Goal: Use online tool/utility: Utilize a website feature to perform a specific function

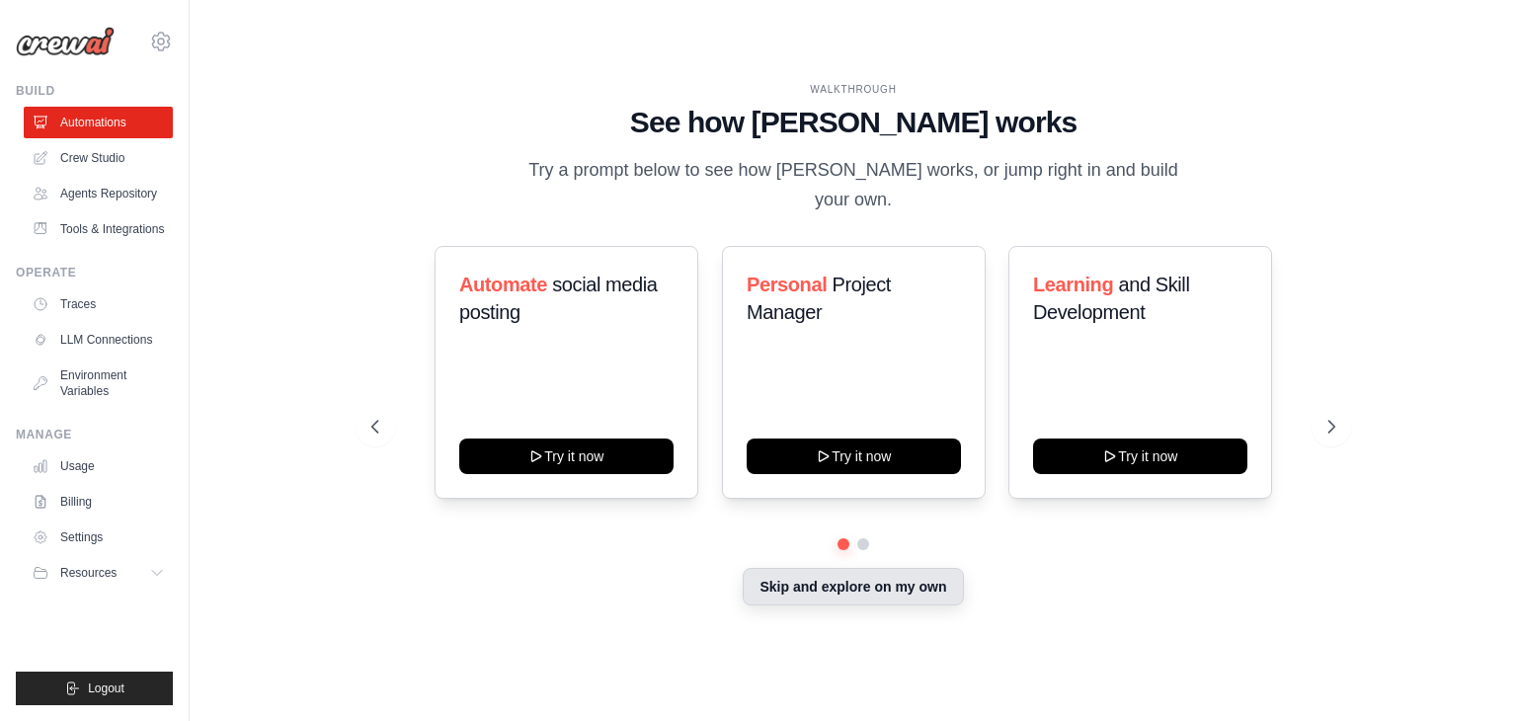
click at [836, 586] on button "Skip and explore on my own" at bounding box center [853, 587] width 220 height 38
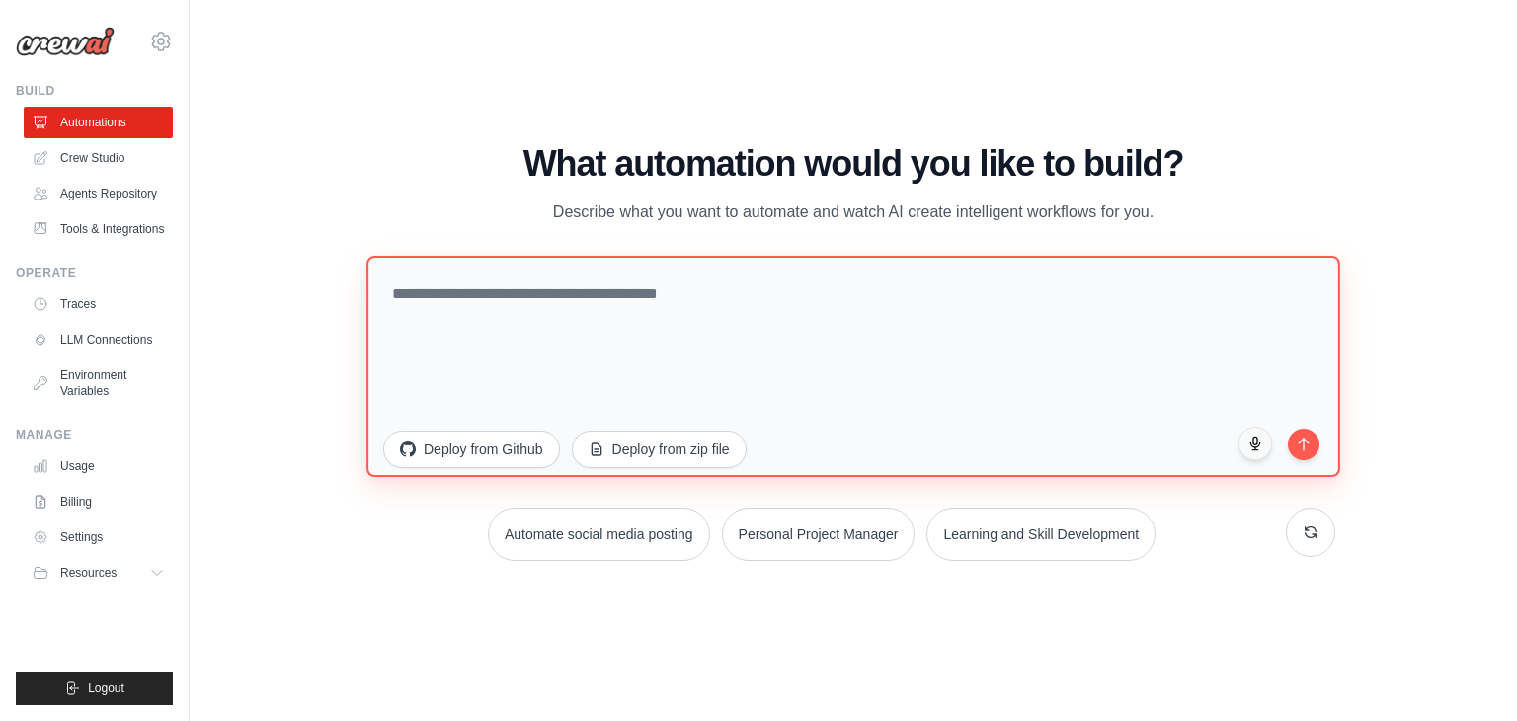
click at [570, 318] on textarea at bounding box center [854, 366] width 974 height 221
paste textarea "**********"
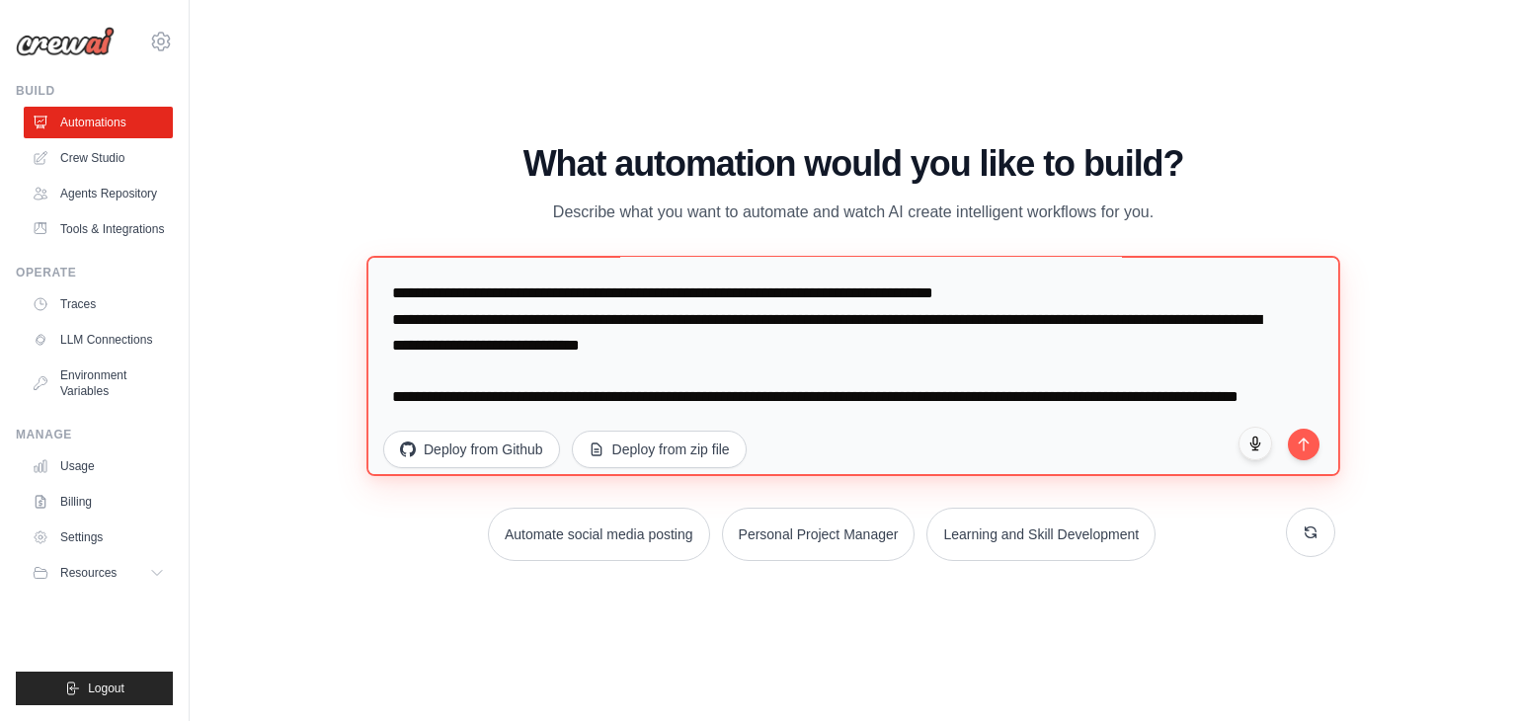
scroll to position [230, 0]
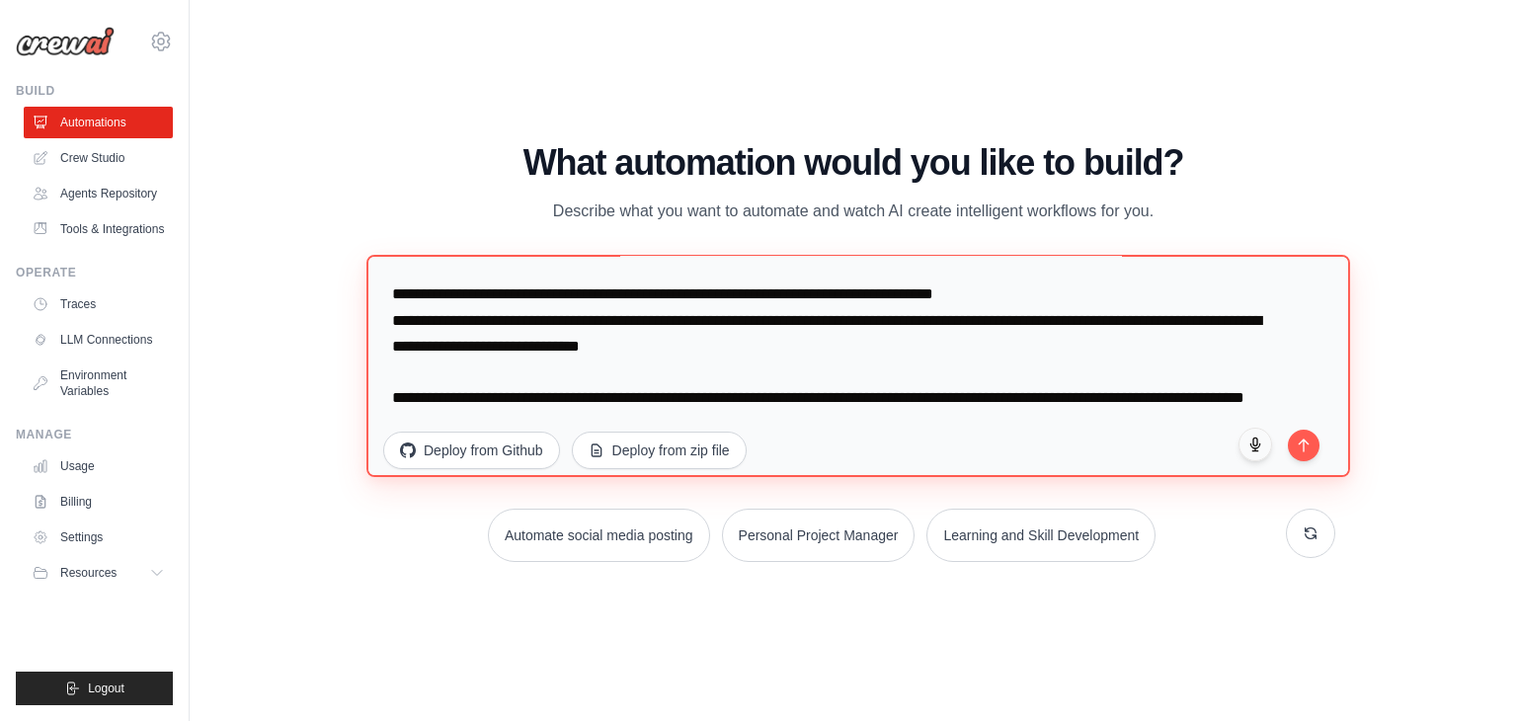
paste textarea "**********"
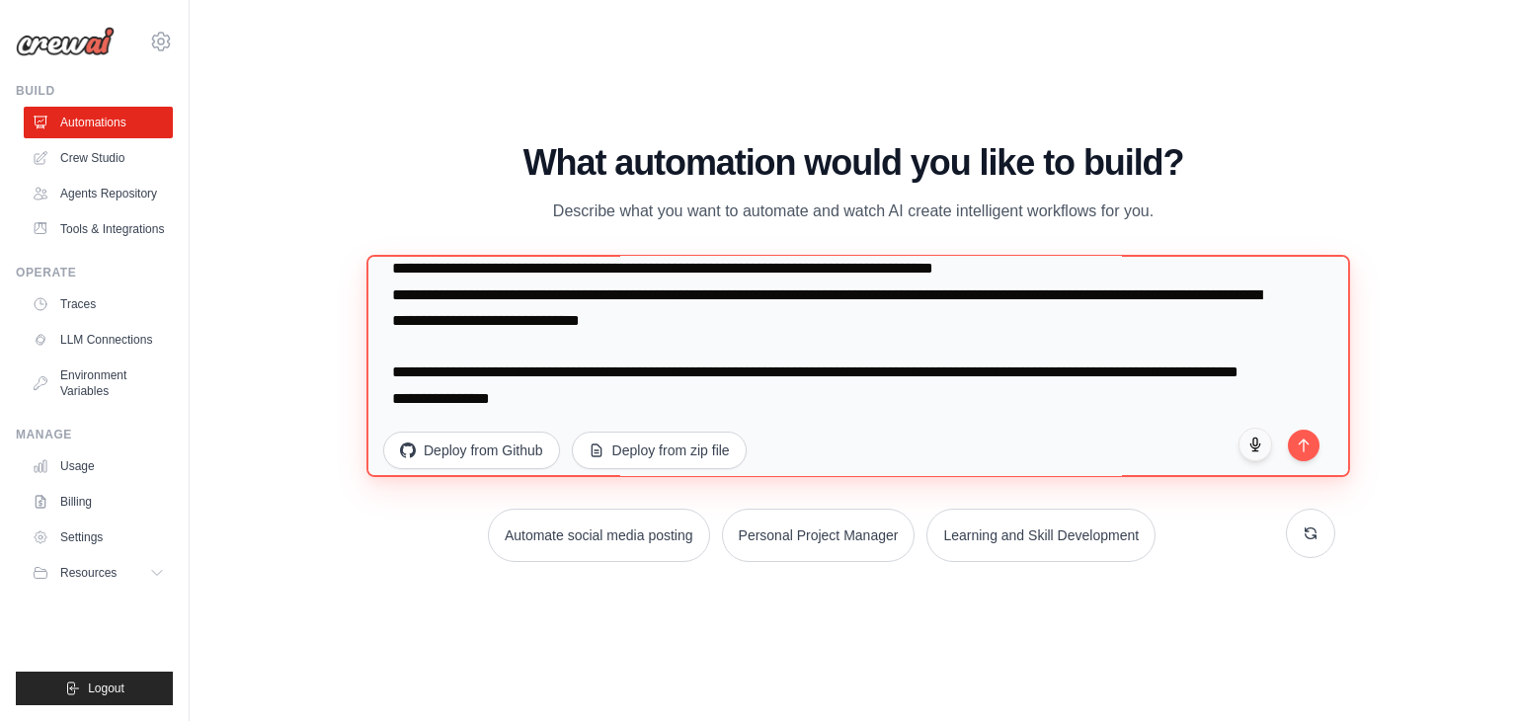
click at [769, 415] on textarea "**********" at bounding box center [859, 366] width 984 height 223
paste textarea "**********"
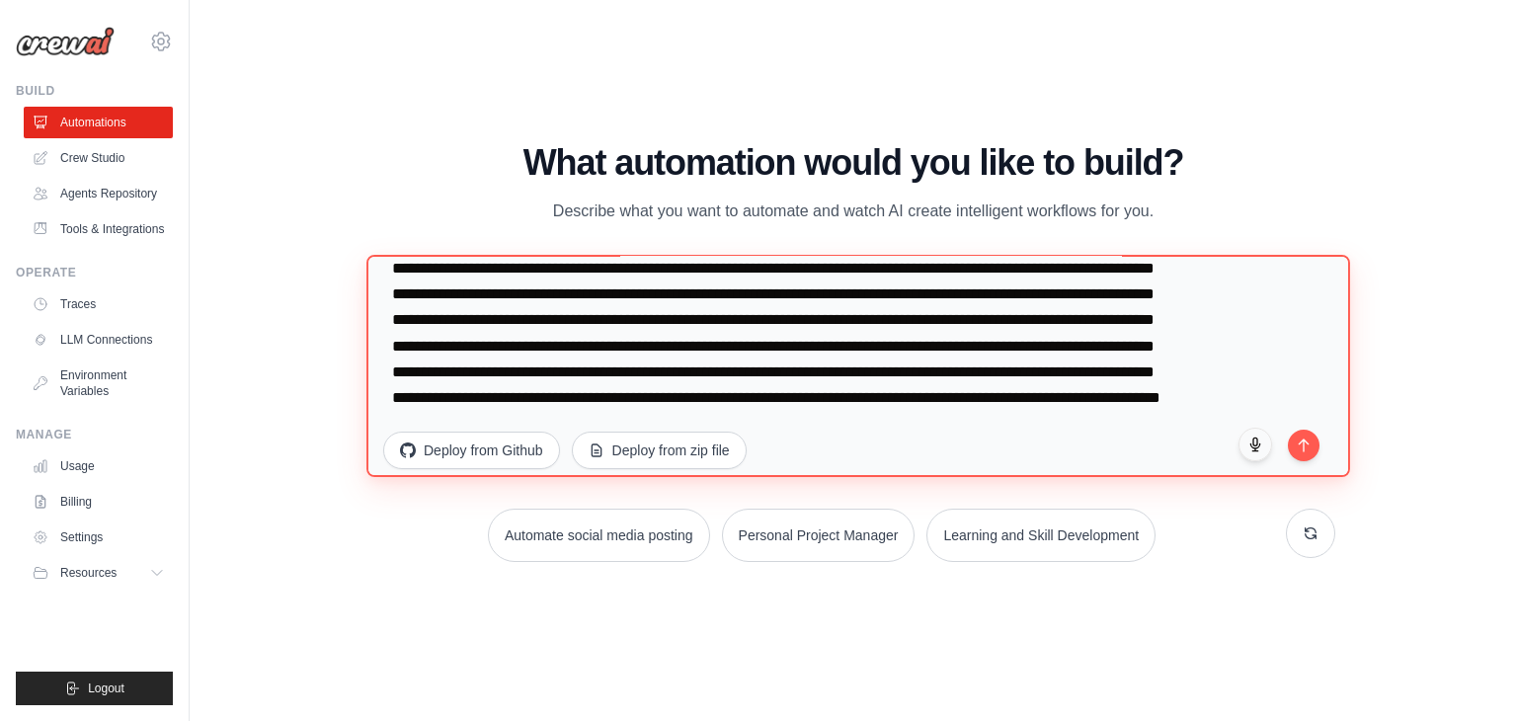
scroll to position [487, 0]
click at [801, 381] on textarea at bounding box center [859, 366] width 984 height 223
click at [595, 400] on textarea at bounding box center [859, 366] width 984 height 223
paste textarea "**********"
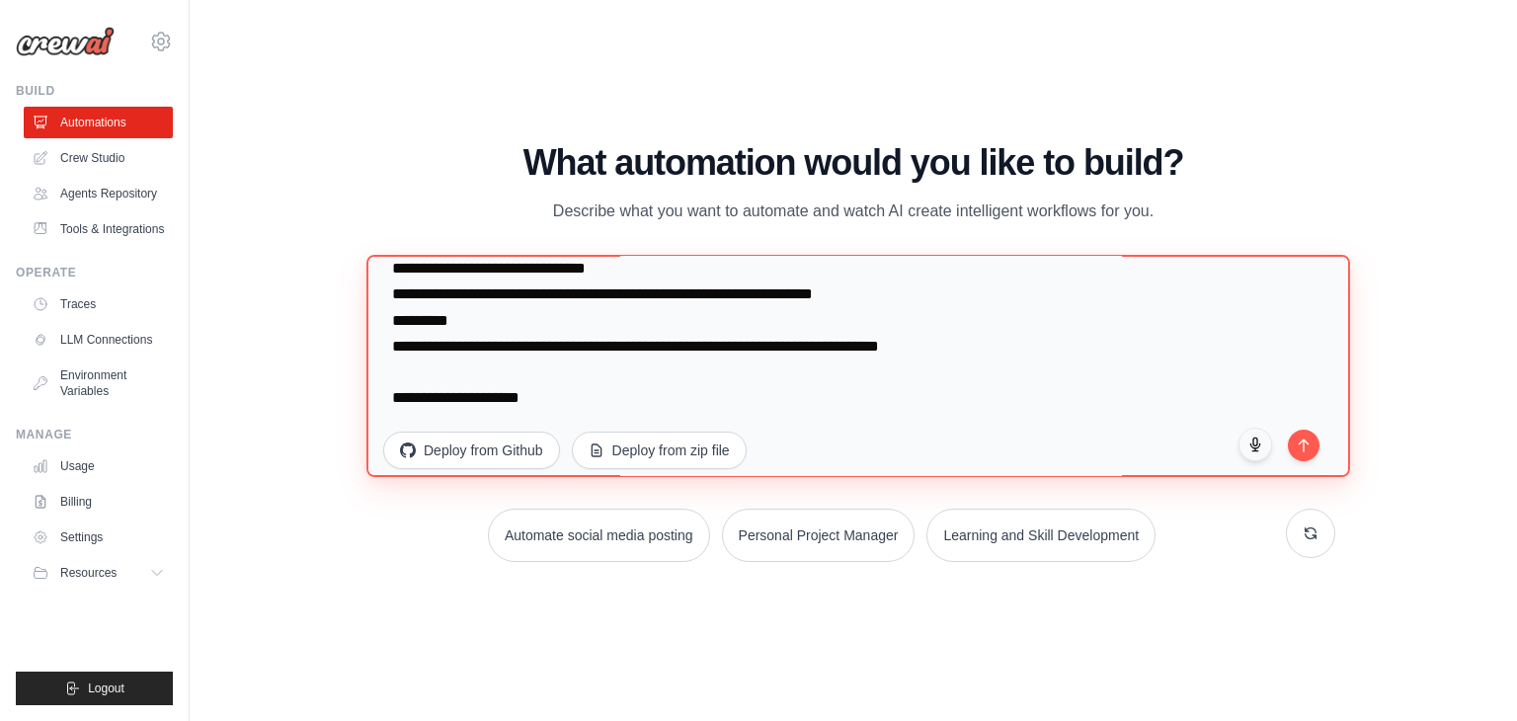
scroll to position [3621, 0]
drag, startPoint x: 589, startPoint y: 425, endPoint x: 557, endPoint y: 392, distance: 45.4
click at [586, 421] on textarea at bounding box center [859, 366] width 984 height 223
paste textarea "**********"
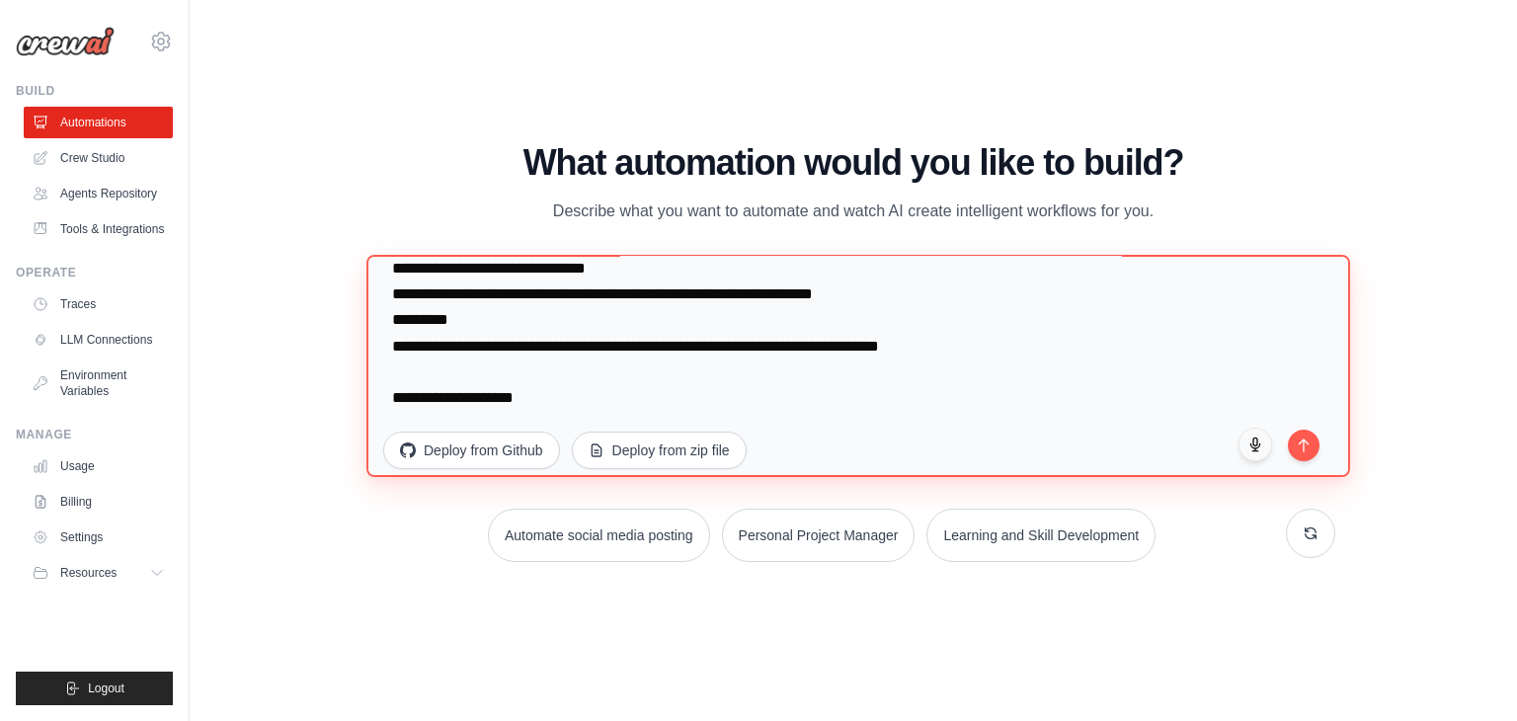
click at [511, 423] on textarea at bounding box center [859, 366] width 984 height 223
paste textarea "**********"
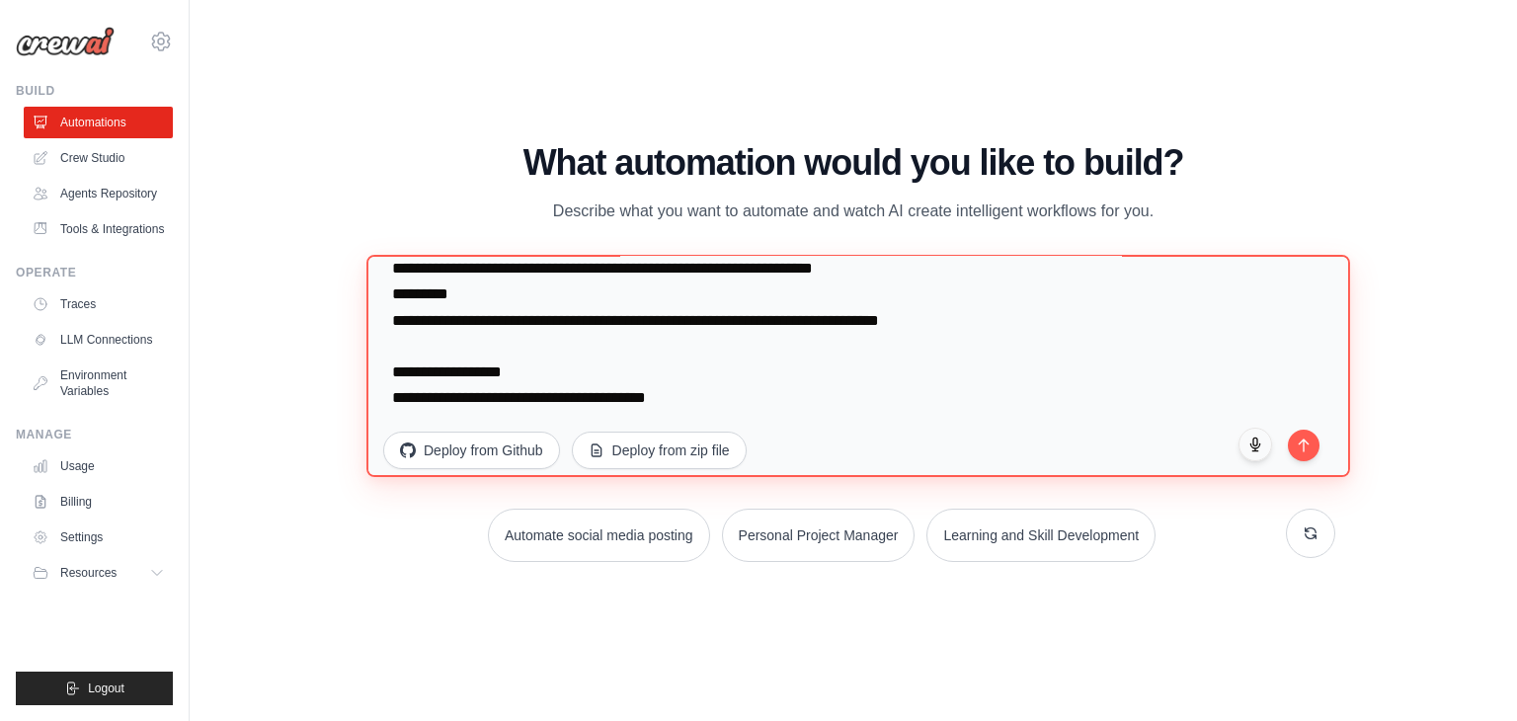
scroll to position [6729, 0]
click at [581, 408] on textarea at bounding box center [859, 366] width 984 height 223
paste textarea "**********"
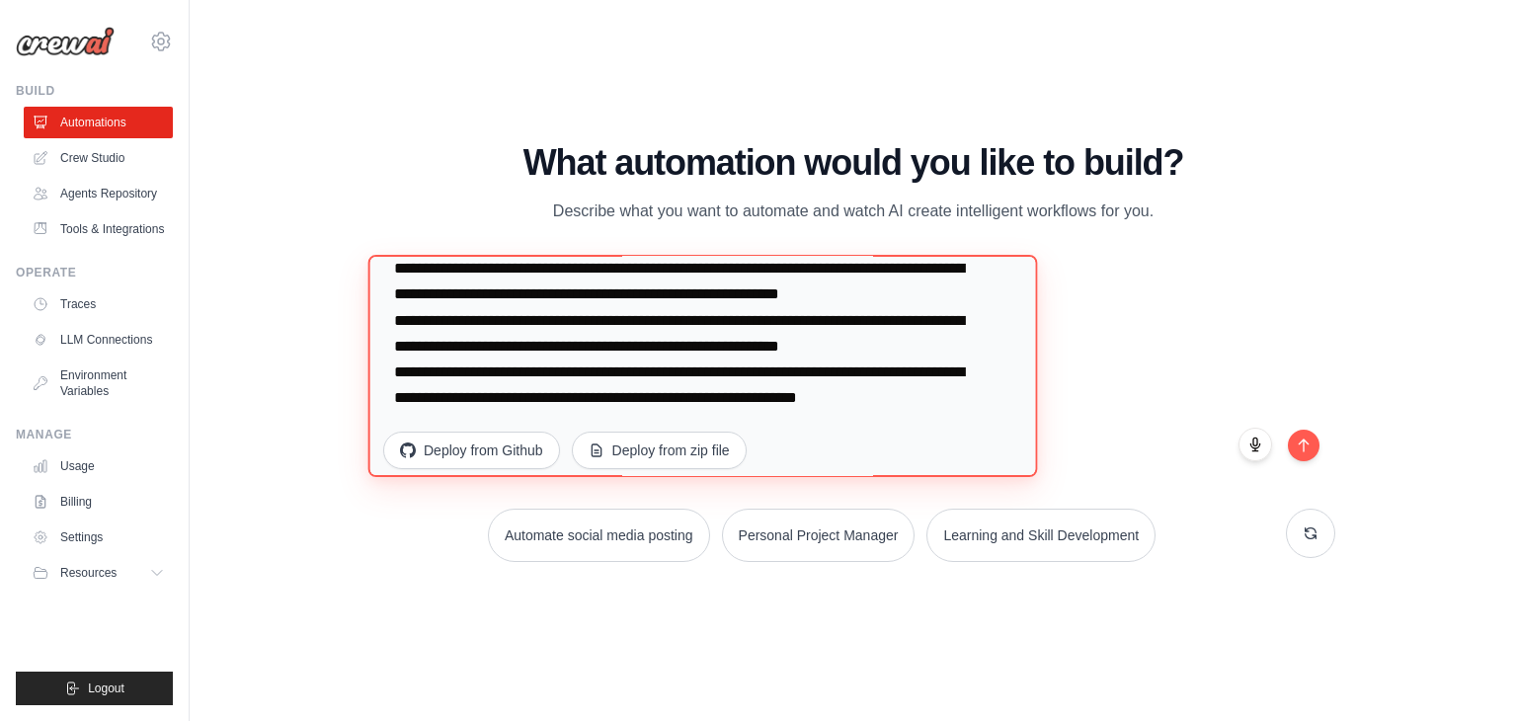
scroll to position [6970, 0]
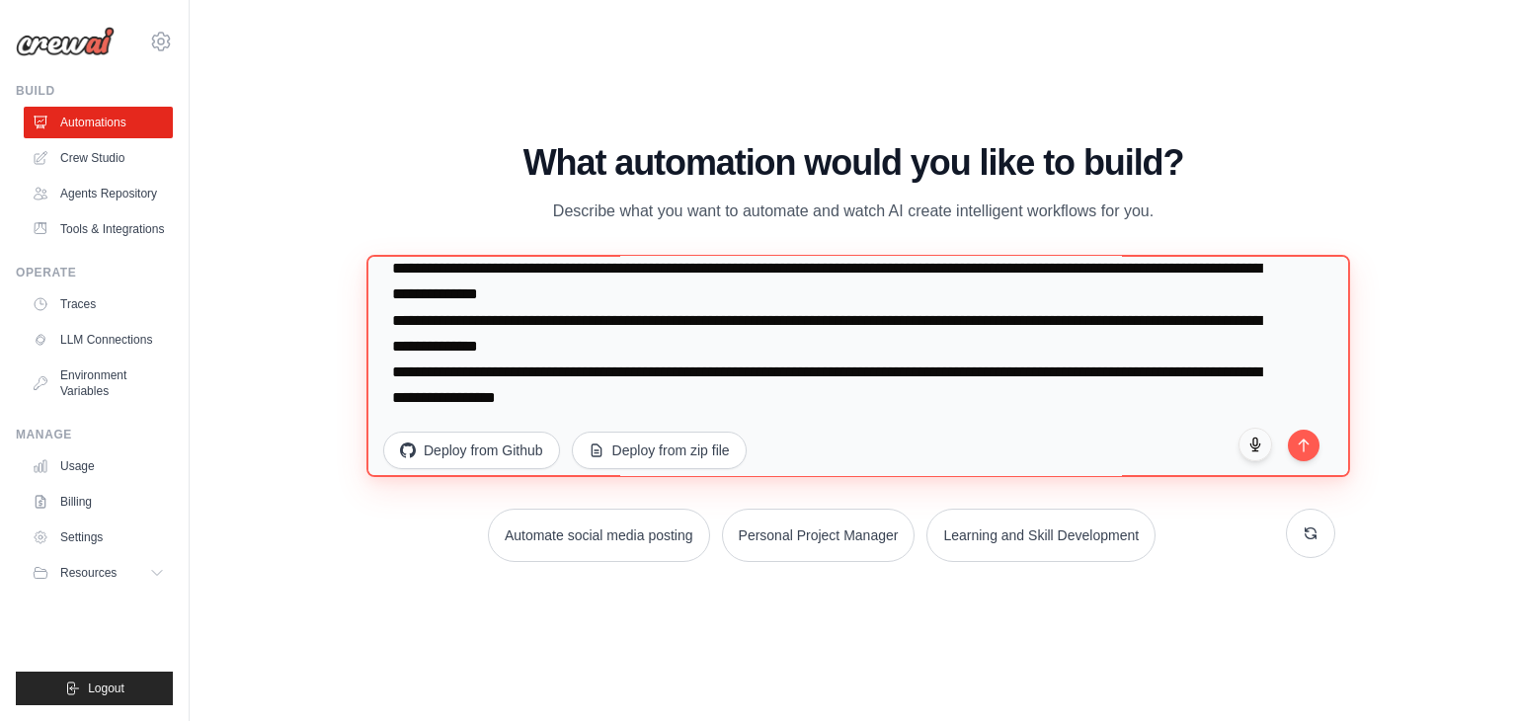
paste textarea "**********"
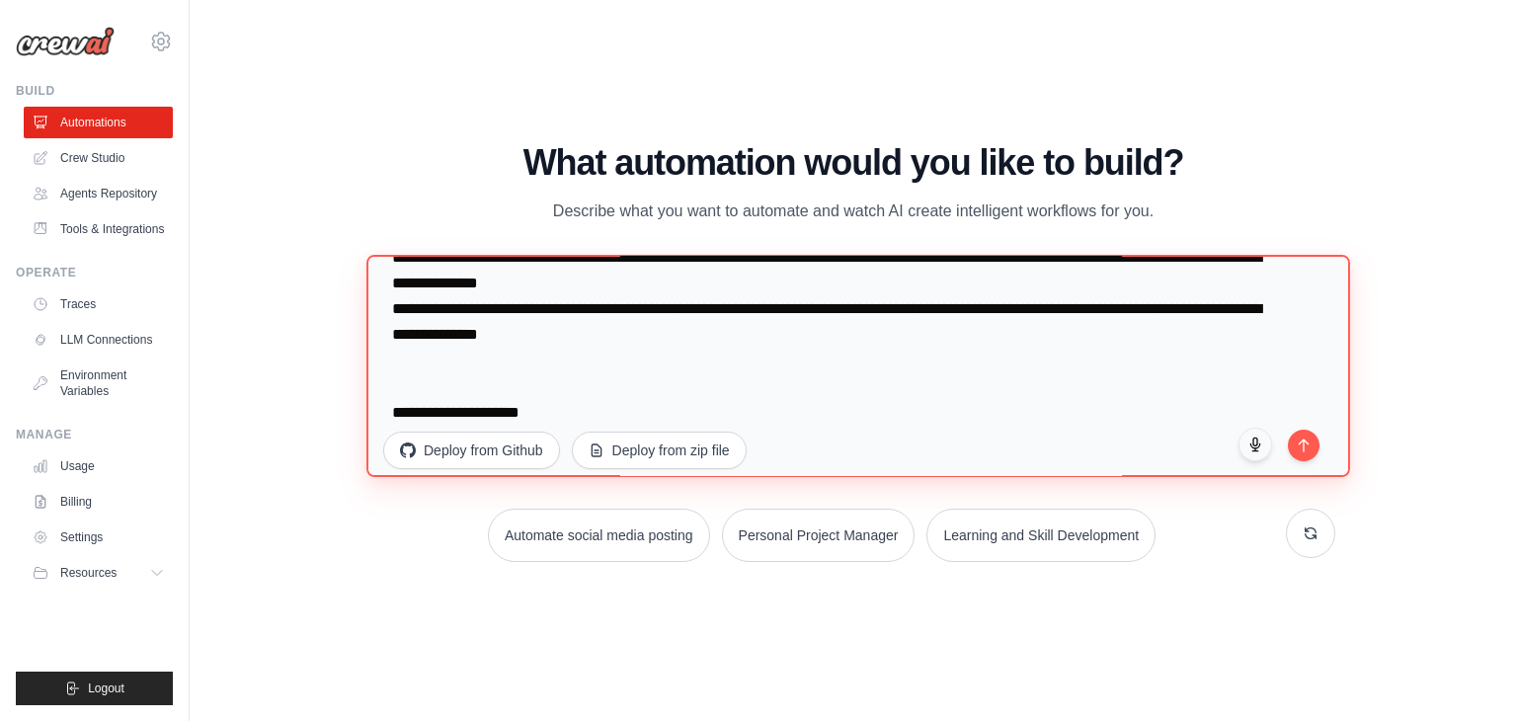
scroll to position [6995, 0]
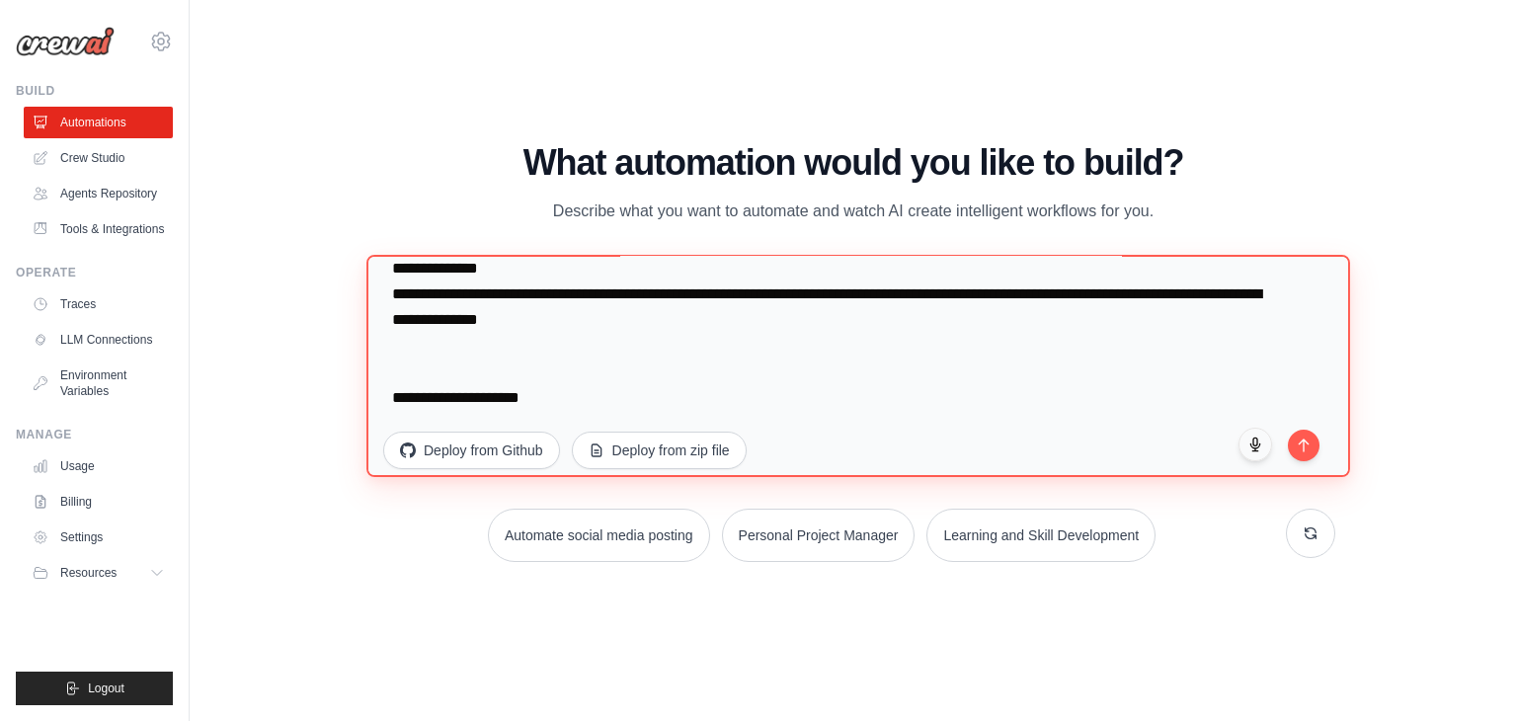
paste textarea "**********"
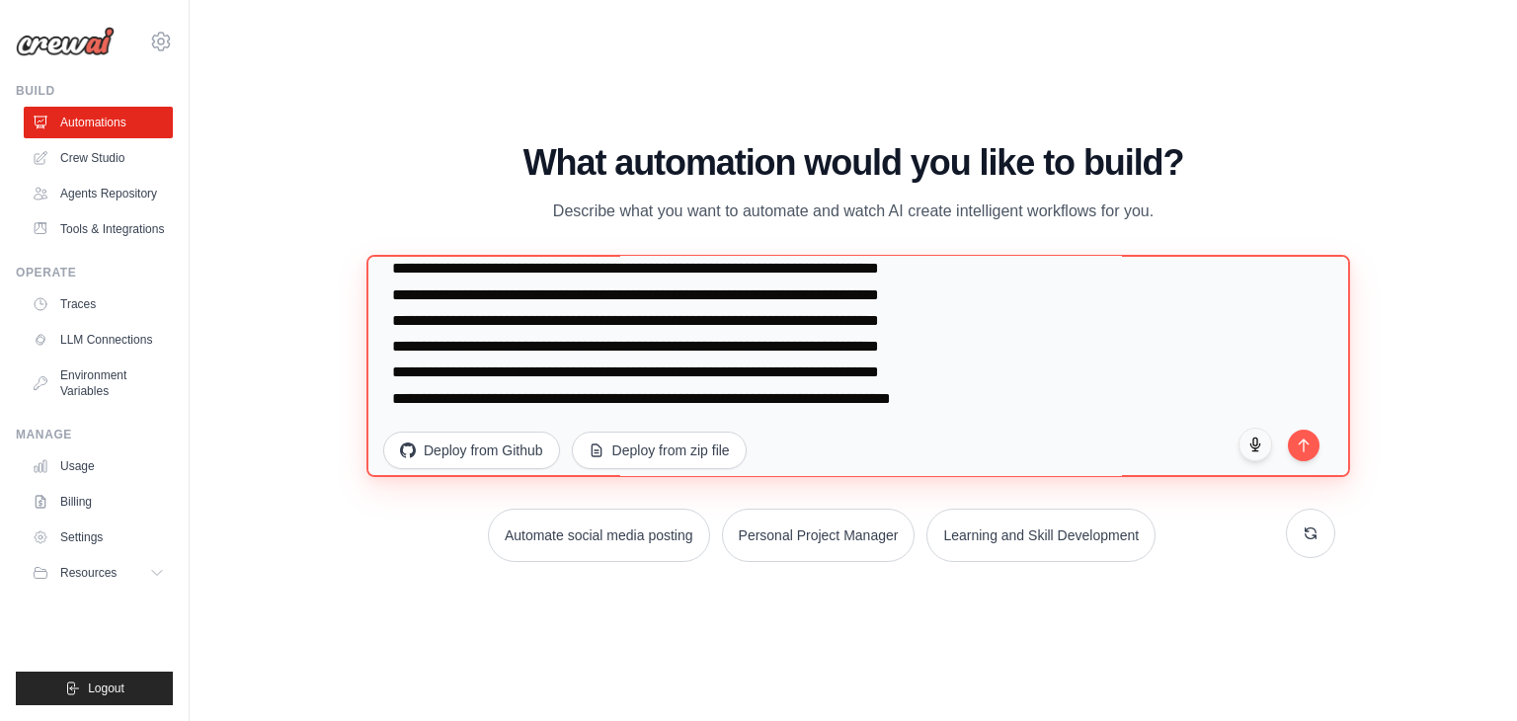
scroll to position [7176, 0]
paste textarea "**********"
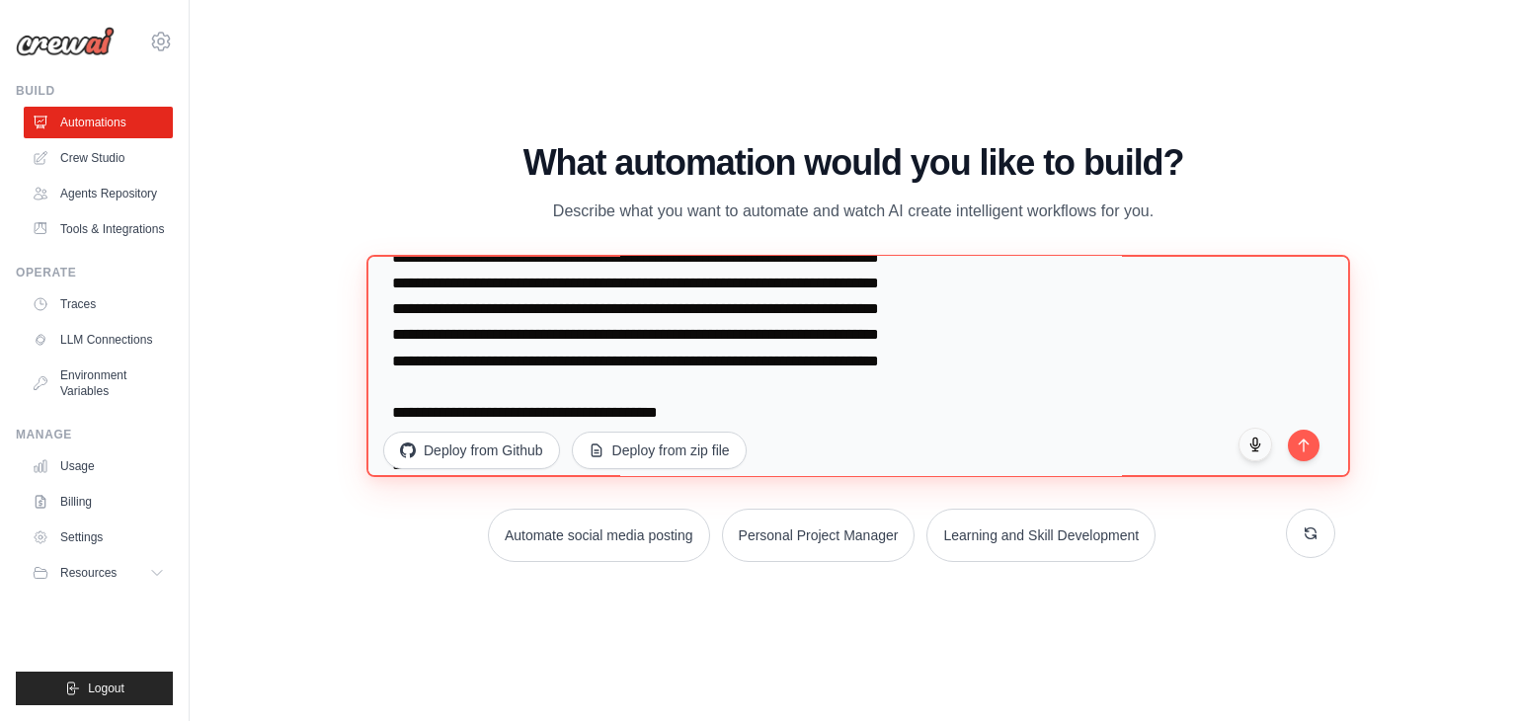
scroll to position [8152, 0]
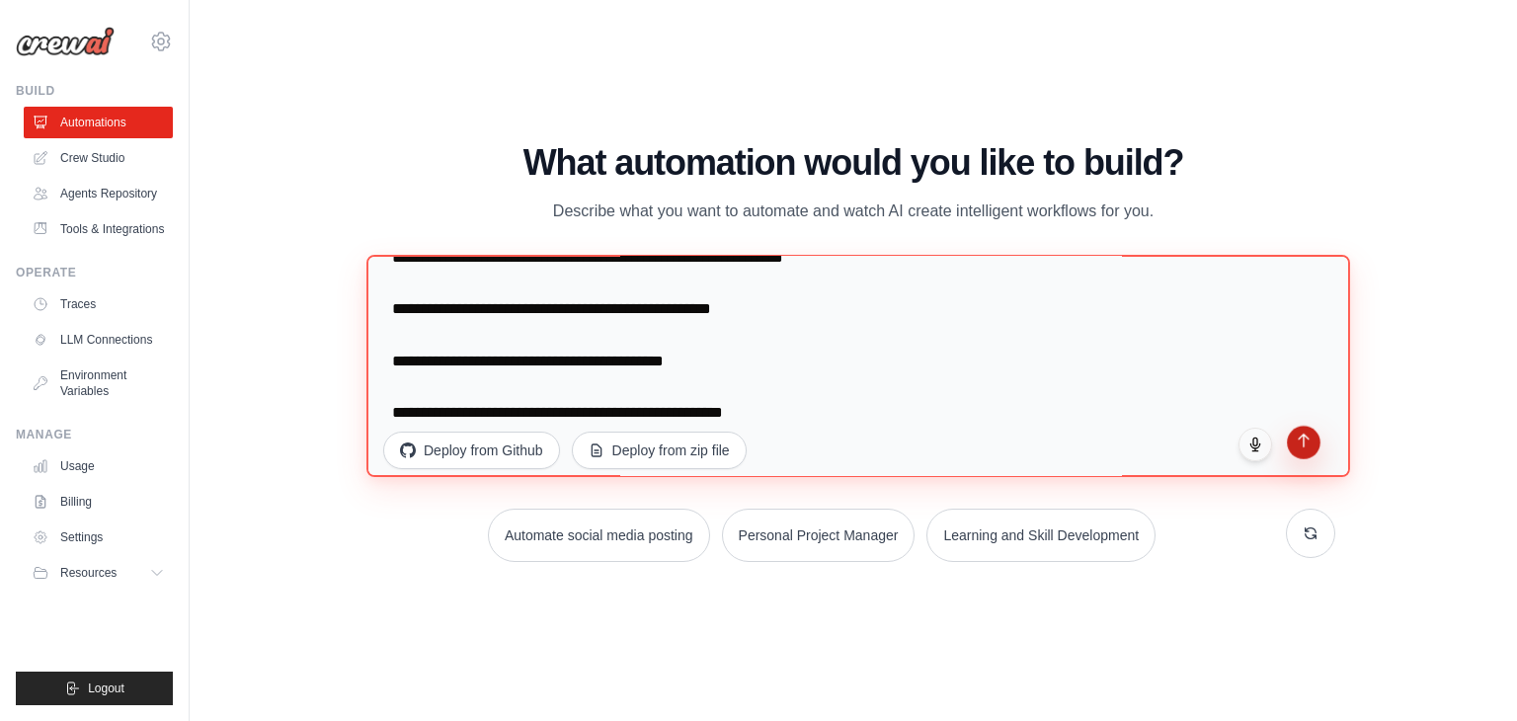
type textarea "**********"
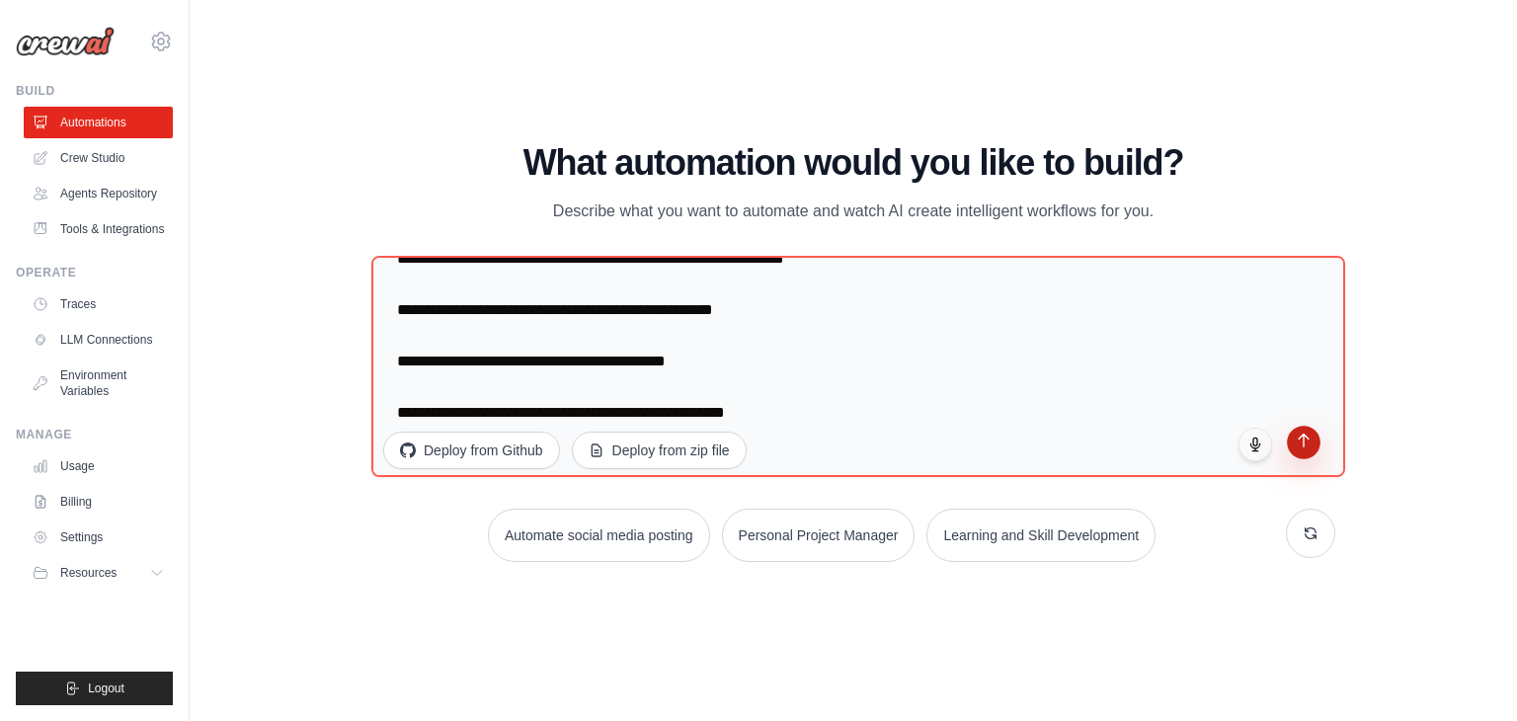
click at [1303, 447] on icon "submit" at bounding box center [1304, 440] width 17 height 17
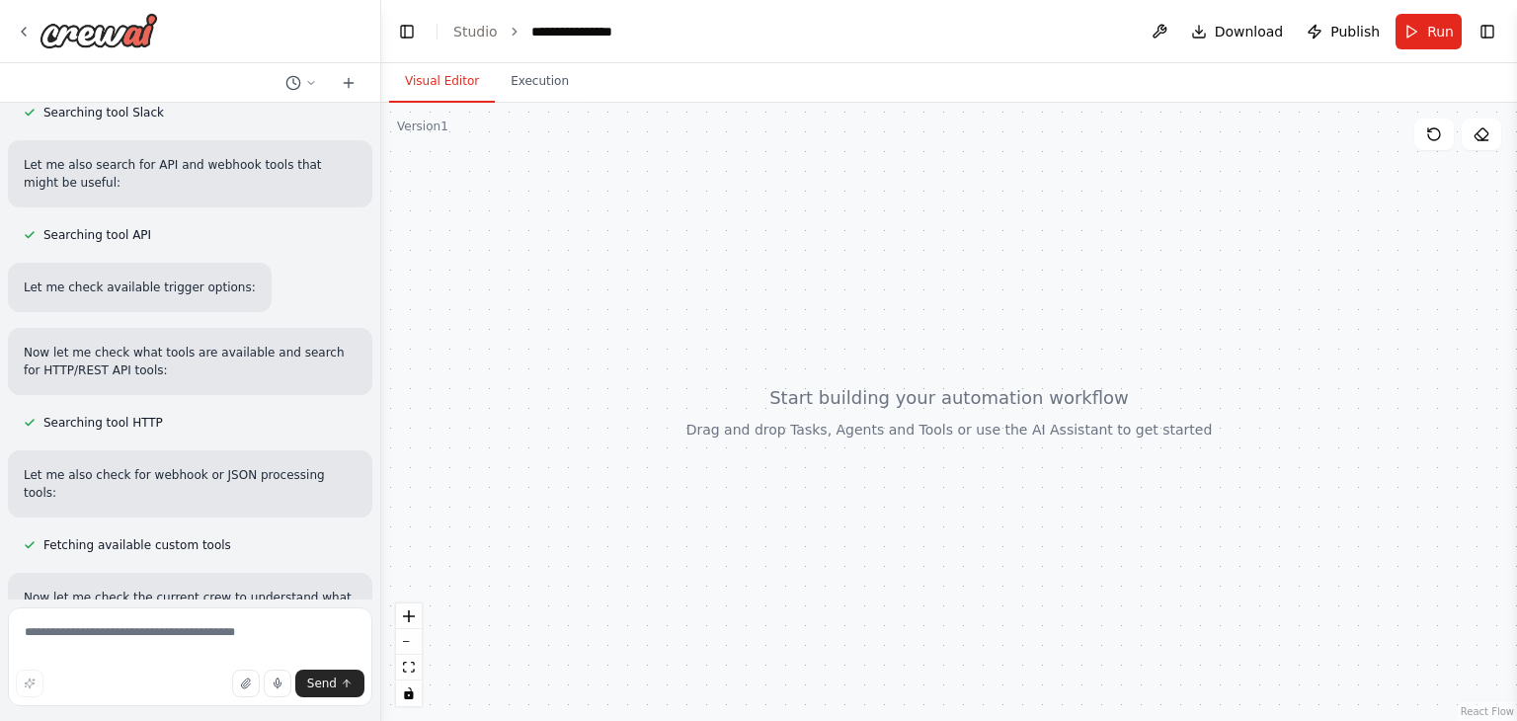
scroll to position [4912, 0]
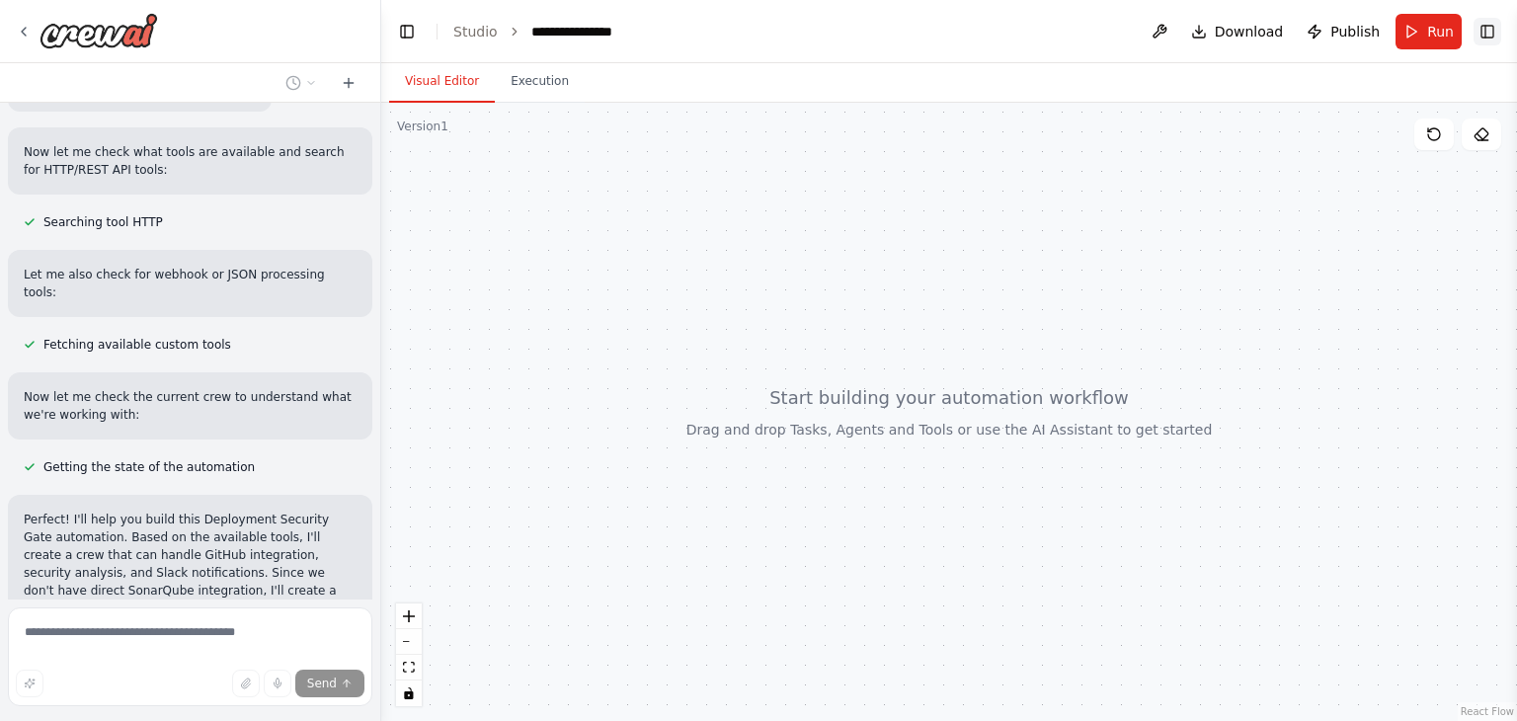
scroll to position [5118, 0]
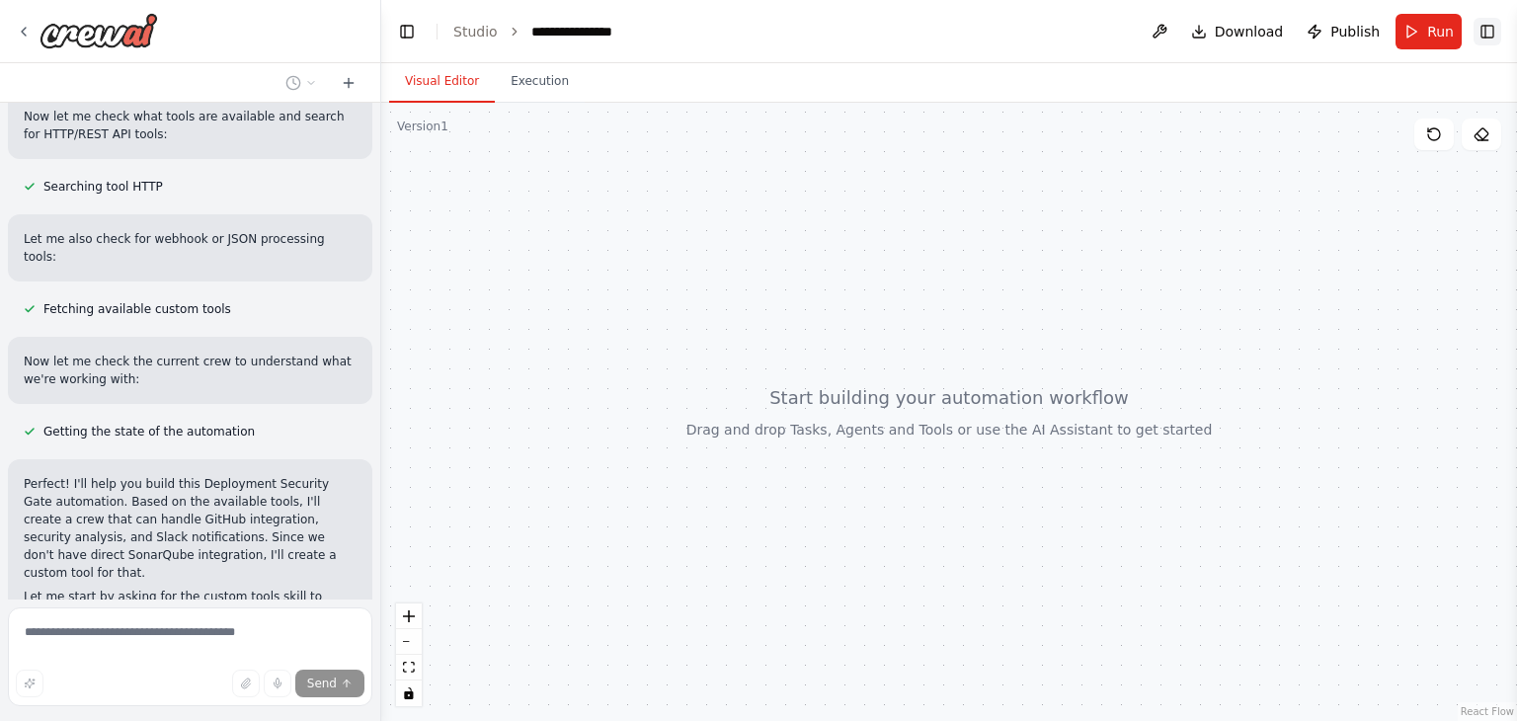
click at [1490, 20] on button "Toggle Right Sidebar" at bounding box center [1488, 32] width 28 height 28
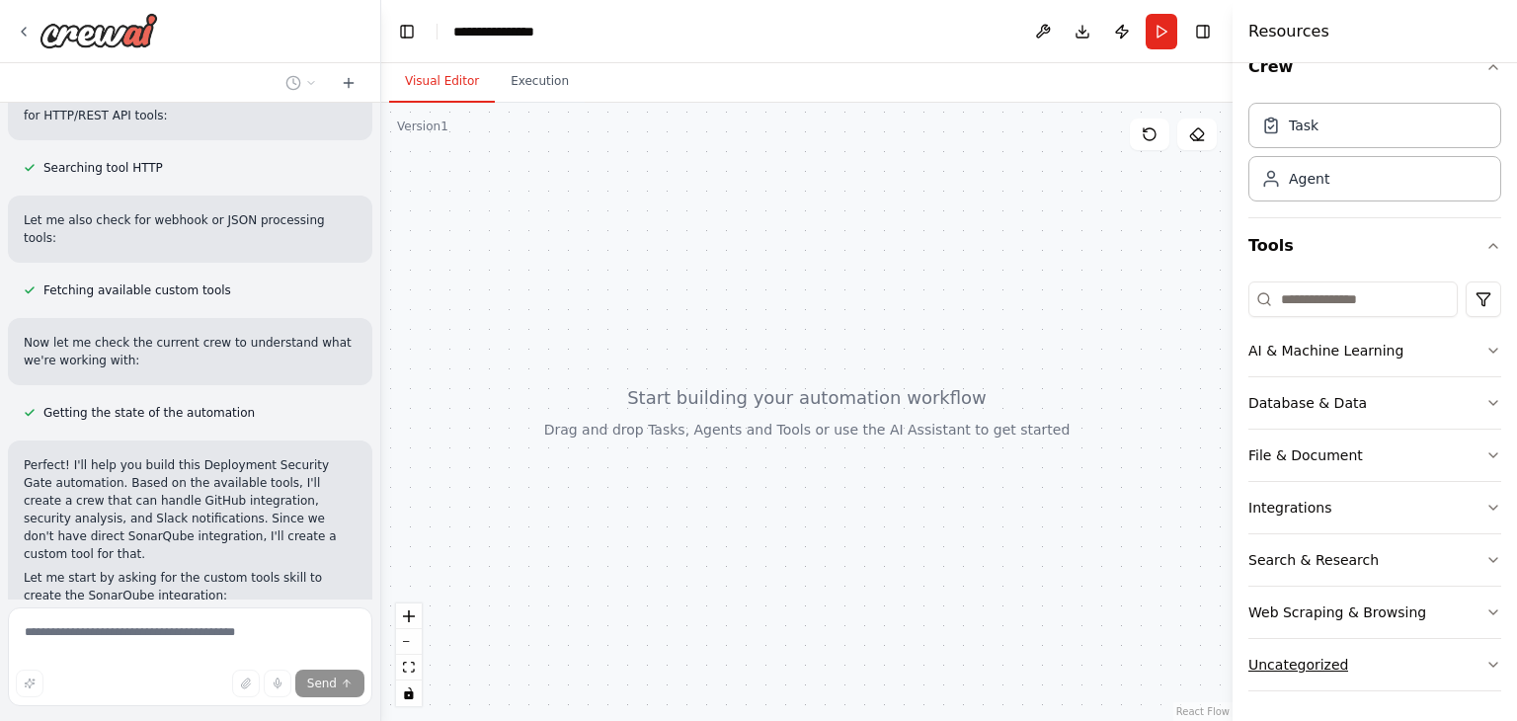
scroll to position [5161, 0]
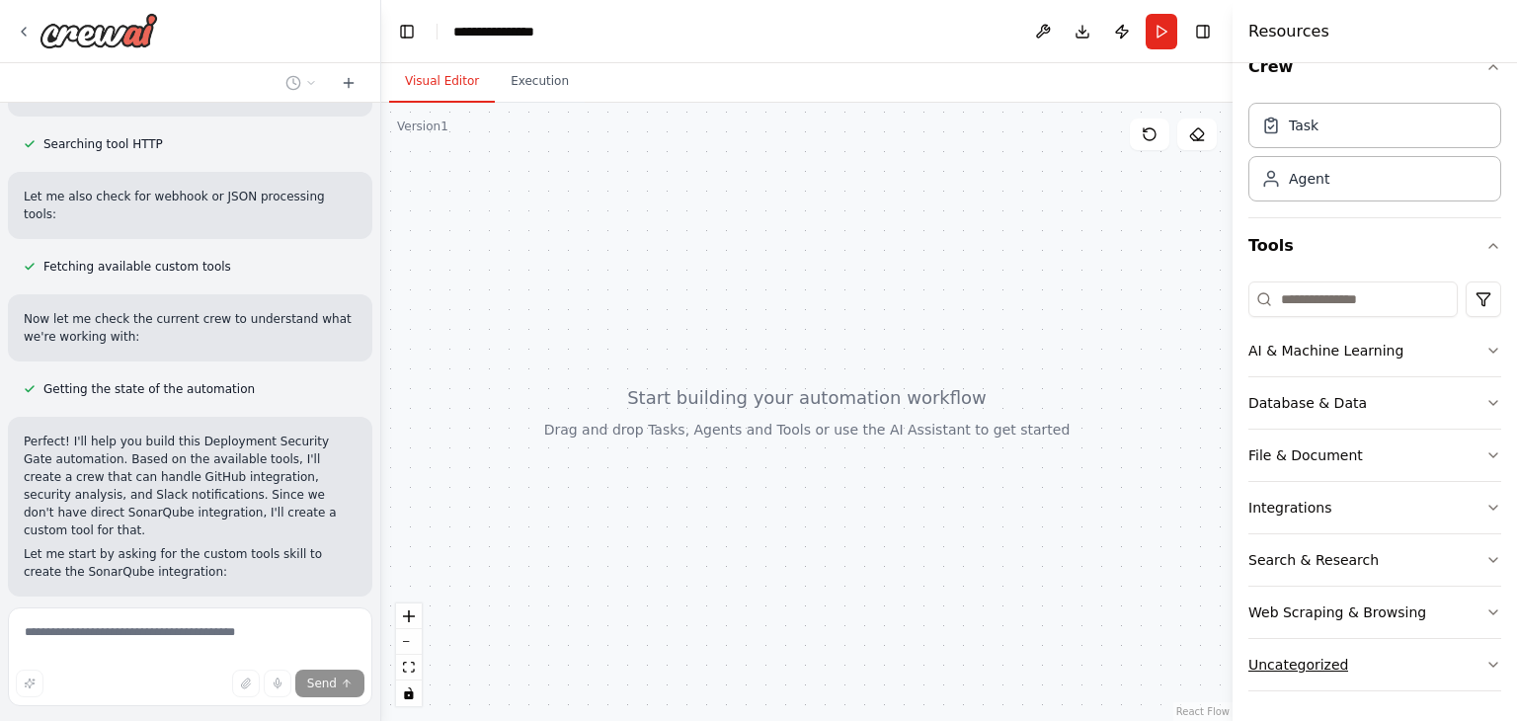
click at [1377, 665] on button "Uncategorized" at bounding box center [1375, 664] width 253 height 51
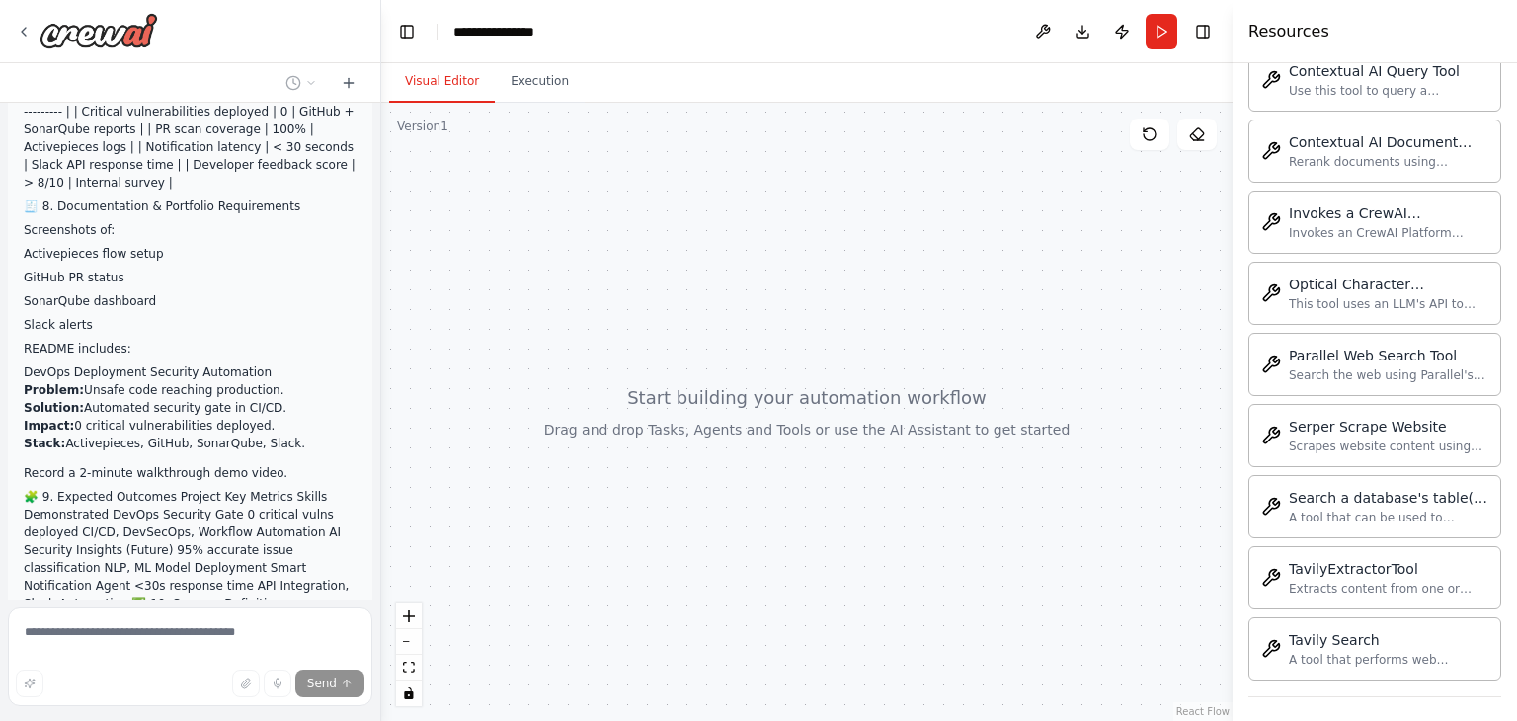
scroll to position [3829, 0]
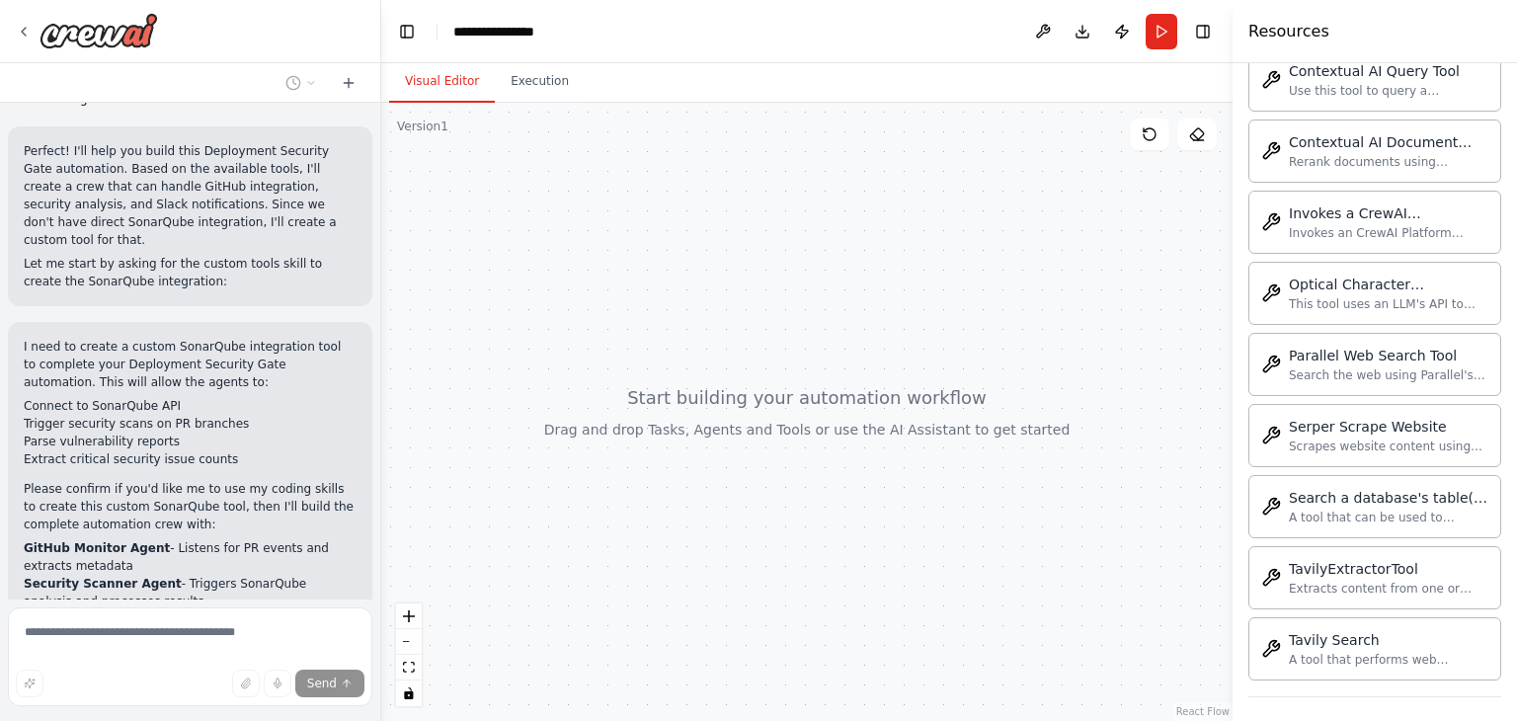
scroll to position [6002, 0]
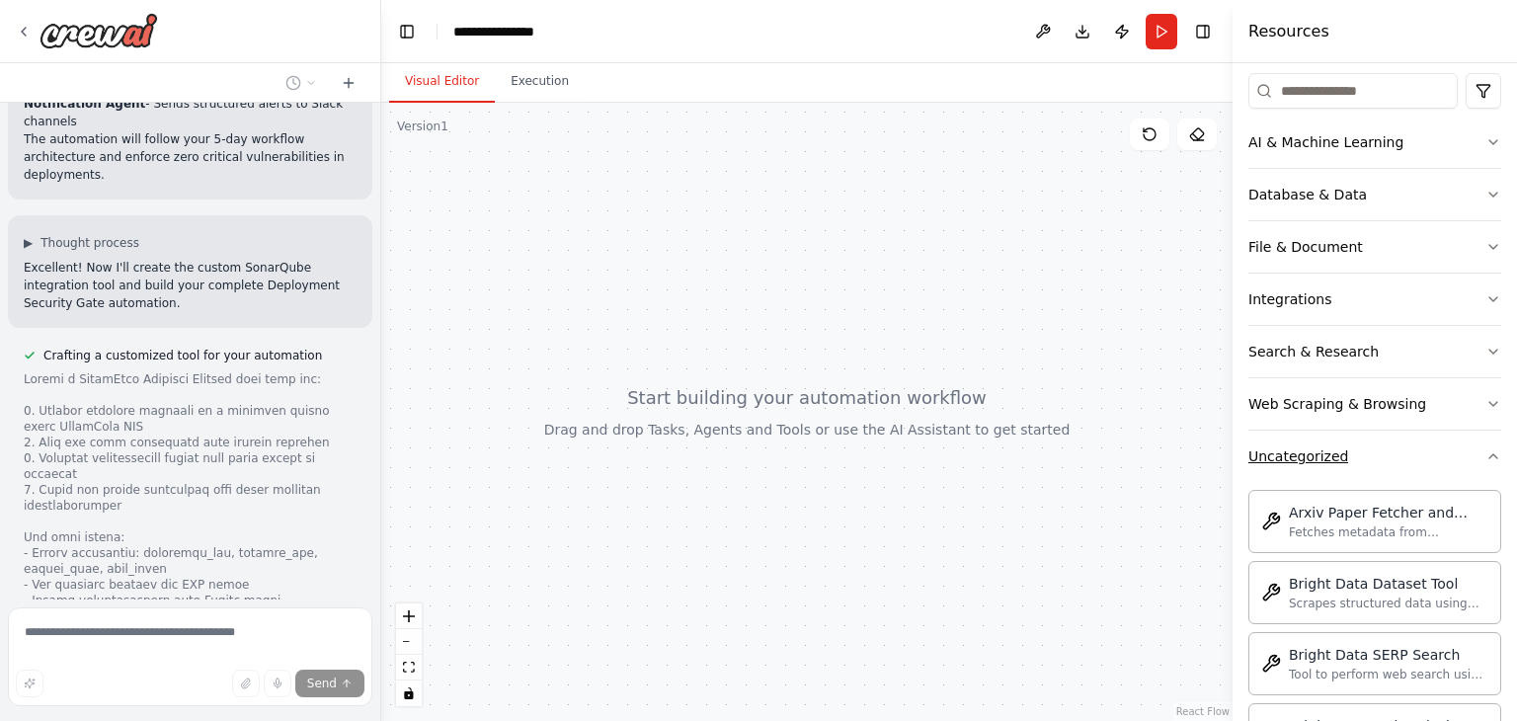
click at [1387, 452] on button "Uncategorized" at bounding box center [1375, 456] width 253 height 51
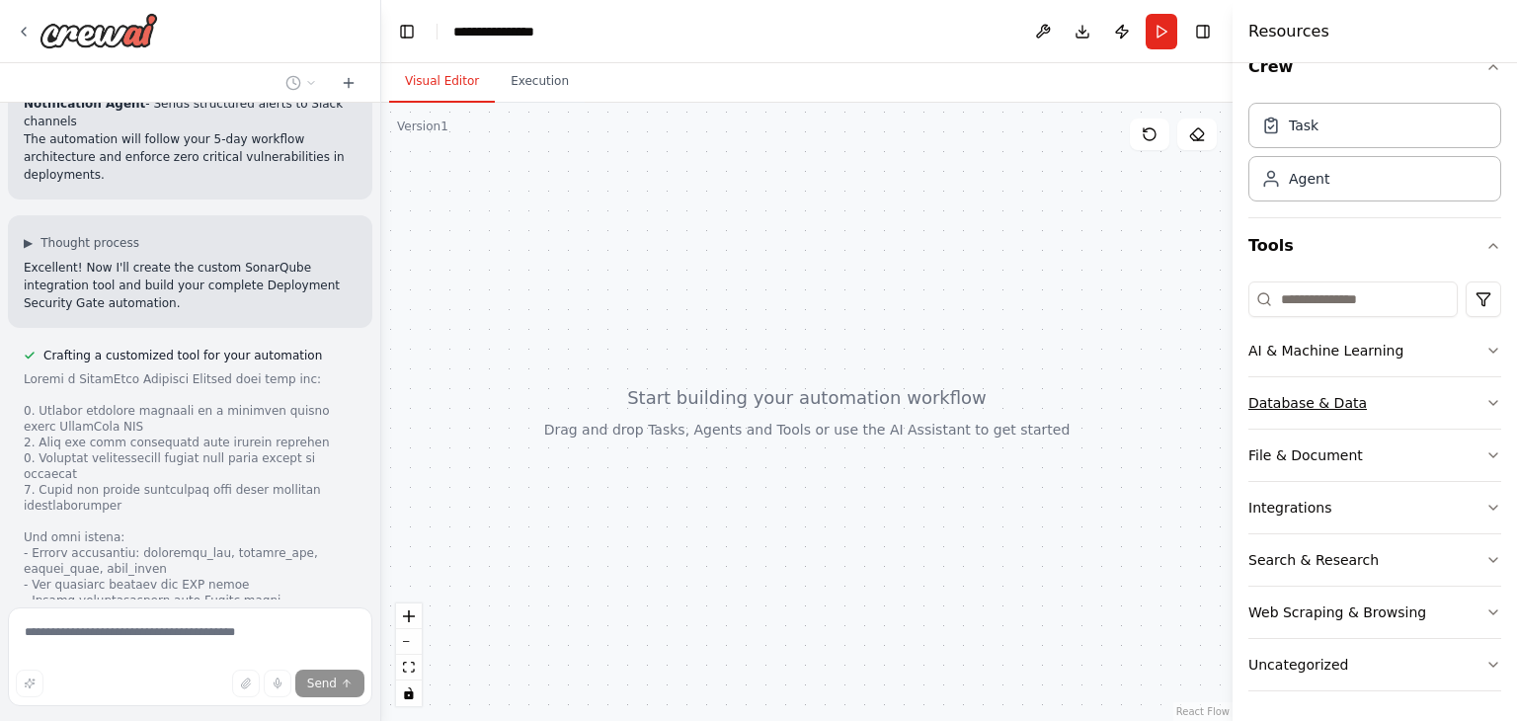
click at [1344, 420] on button "Database & Data" at bounding box center [1375, 402] width 253 height 51
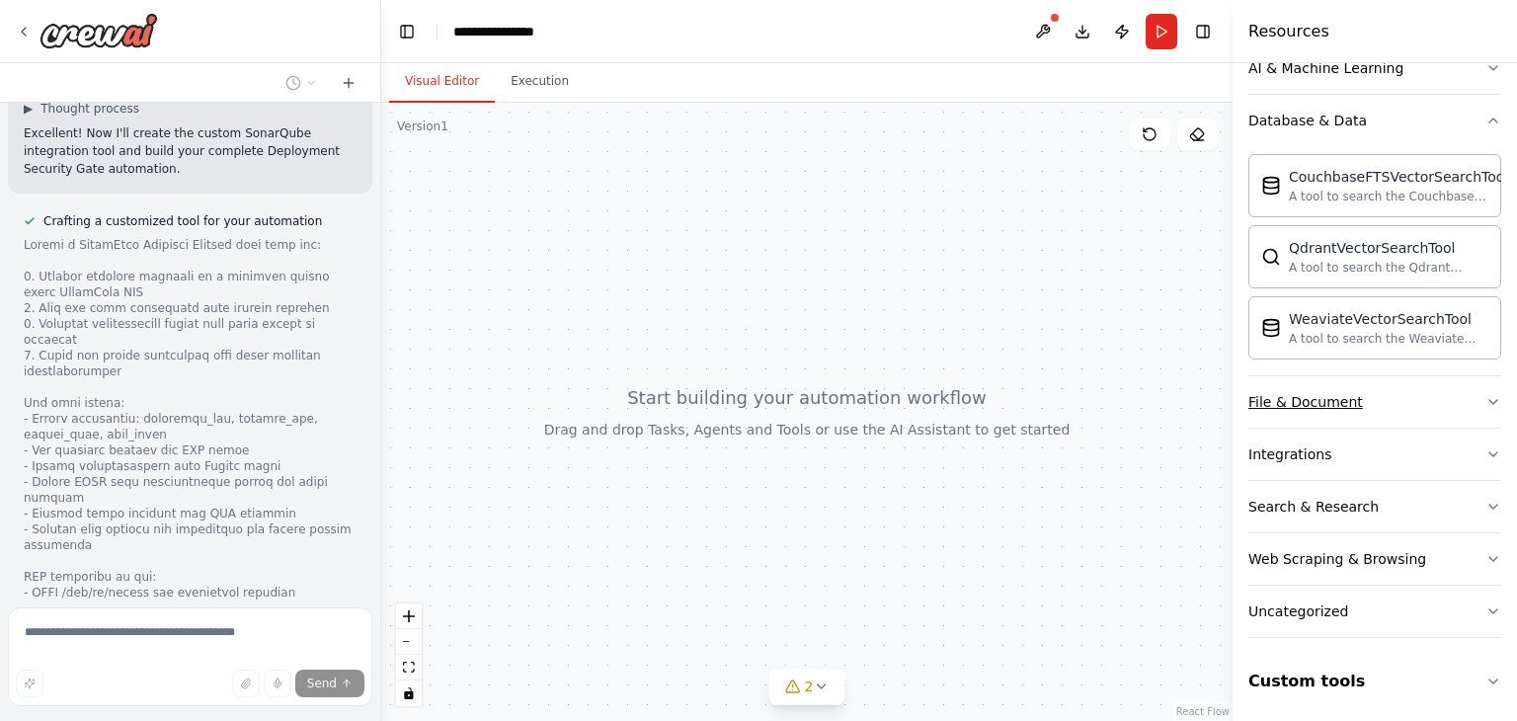
scroll to position [315, 0]
click at [1423, 691] on button "Custom tools" at bounding box center [1375, 680] width 253 height 55
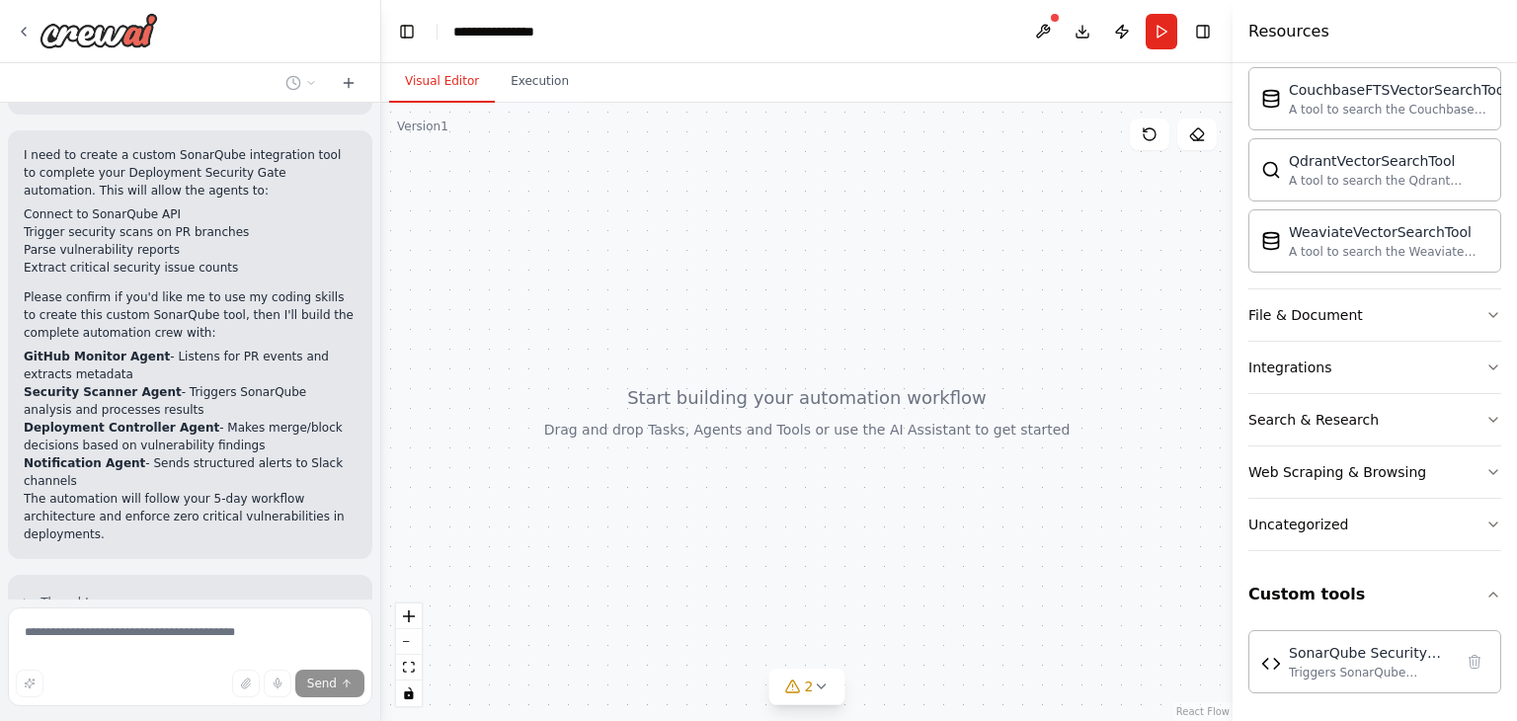
scroll to position [6038, 0]
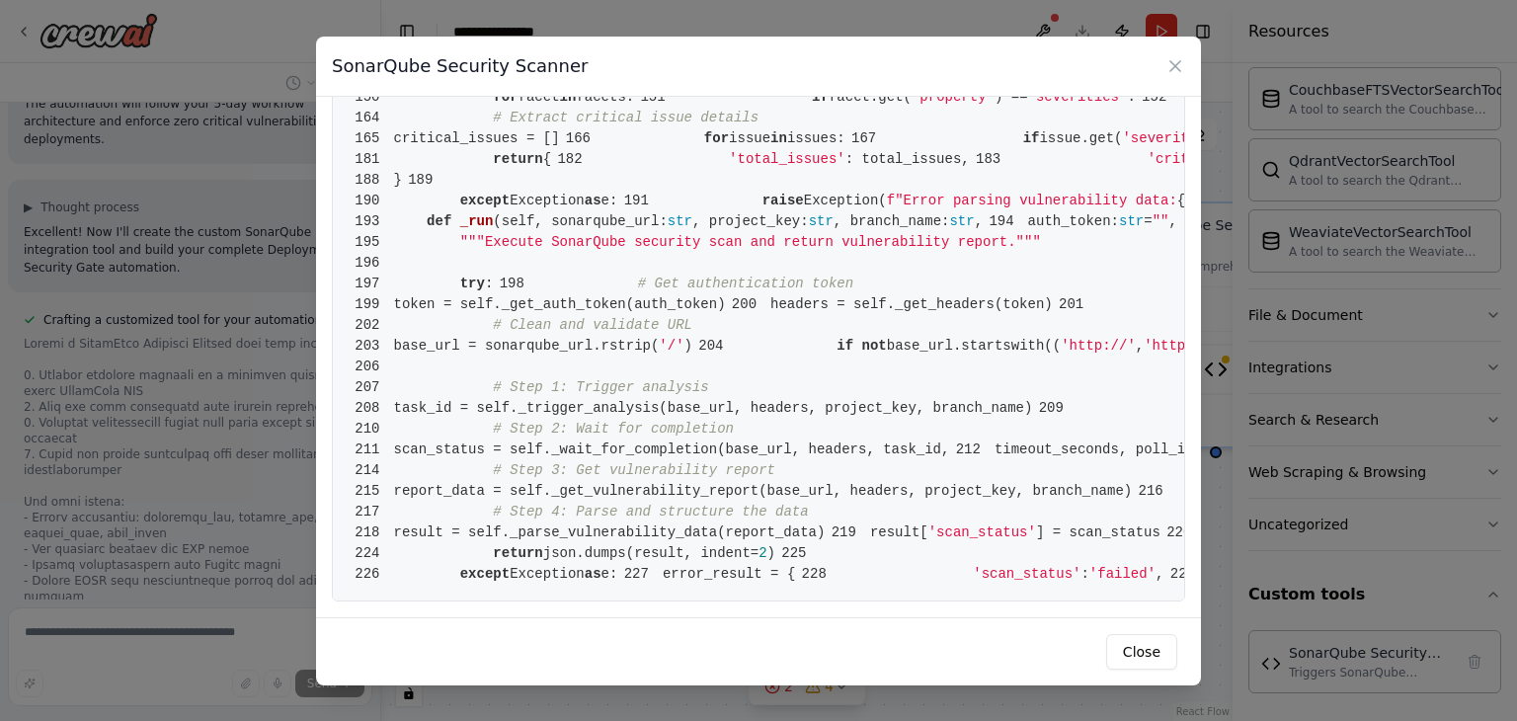
scroll to position [4497, 0]
click at [1132, 658] on button "Close" at bounding box center [1141, 652] width 71 height 36
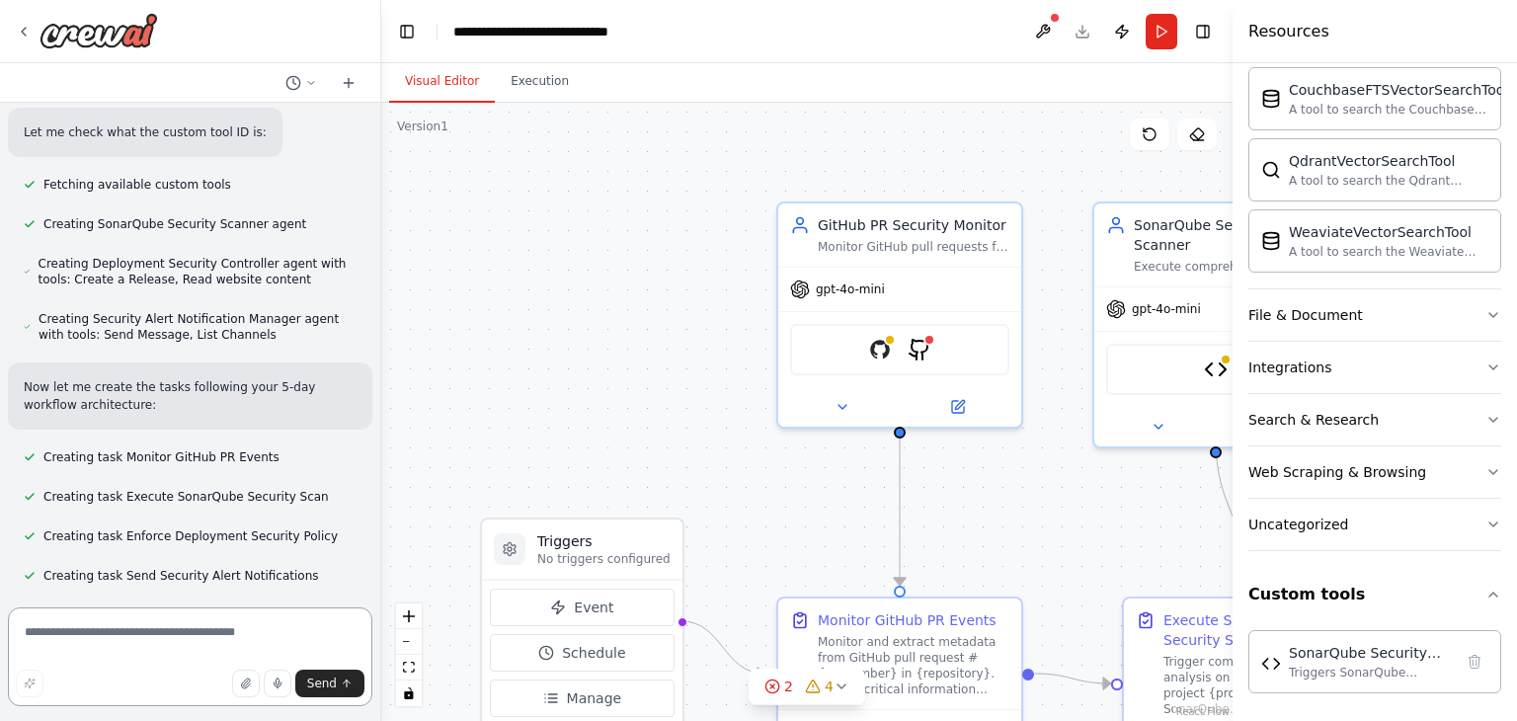
scroll to position [7181, 0]
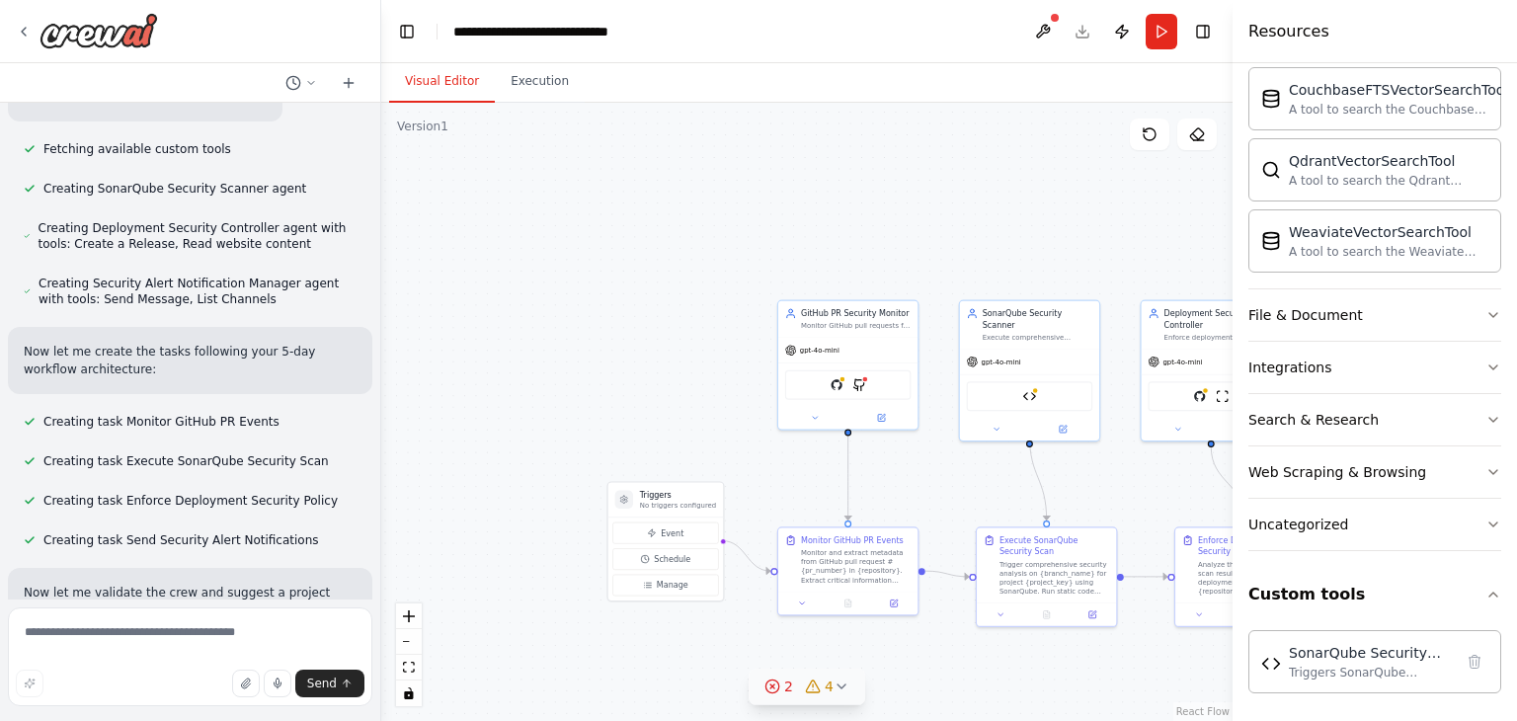
click at [523, 346] on div ".deletable-edge-delete-btn { width: 20px; height: 20px; border: 0px solid #ffff…" at bounding box center [807, 412] width 852 height 618
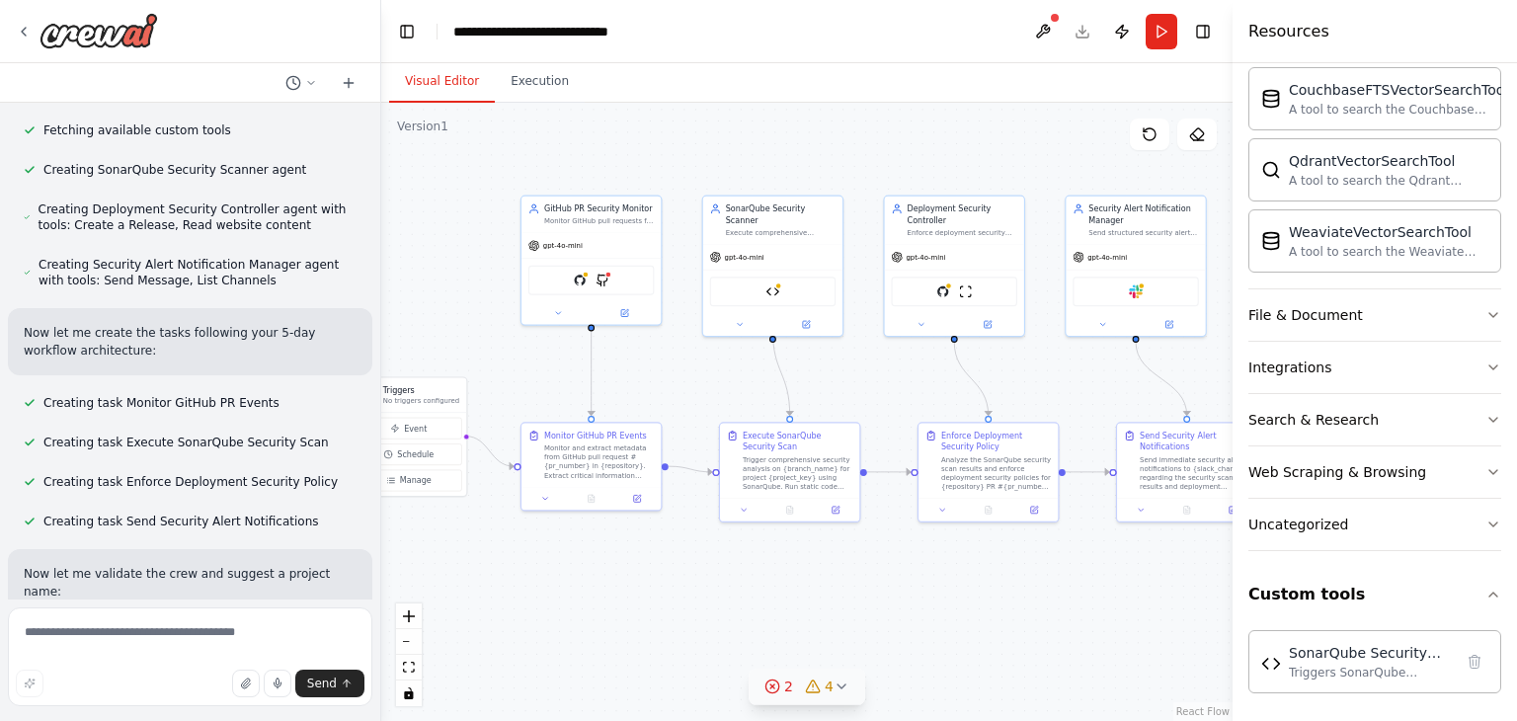
scroll to position [7216, 0]
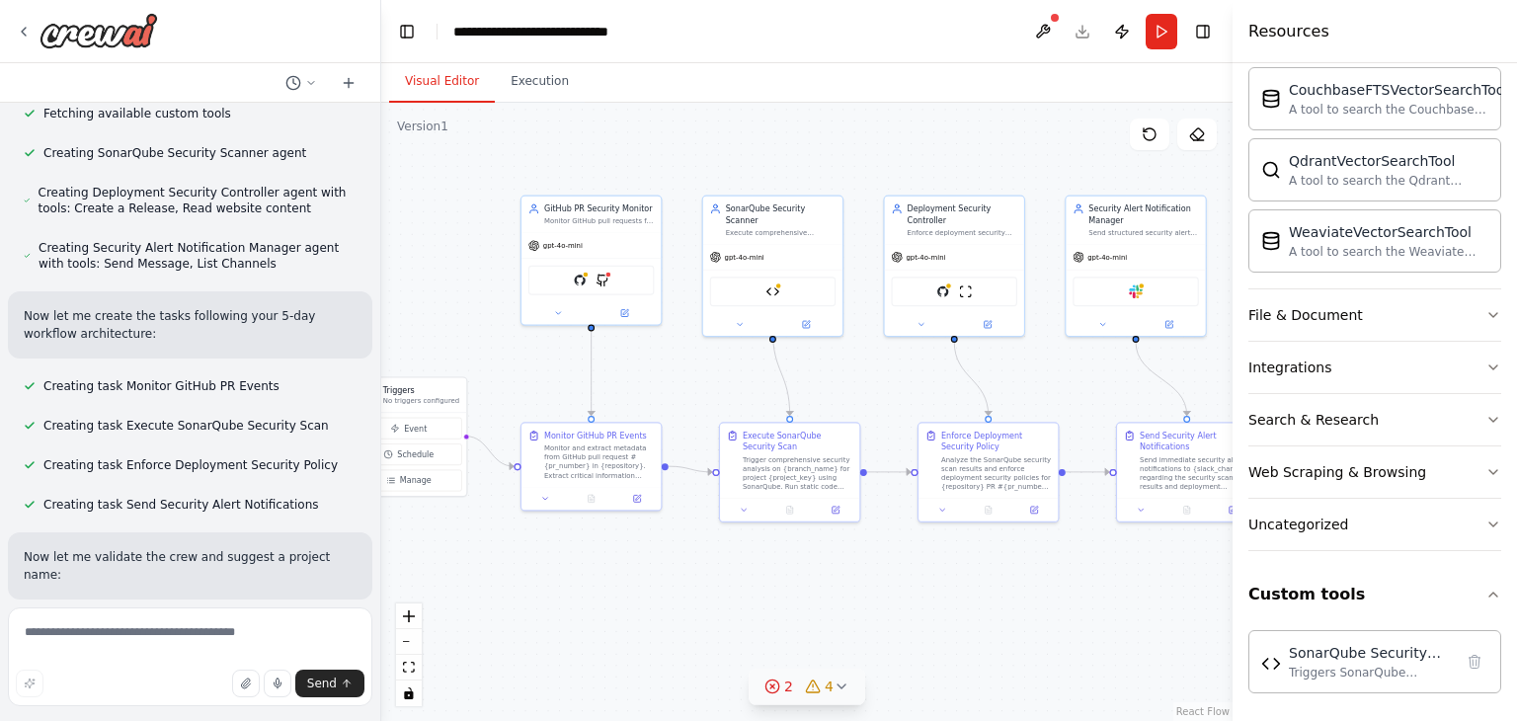
click at [810, 686] on icon at bounding box center [813, 687] width 16 height 16
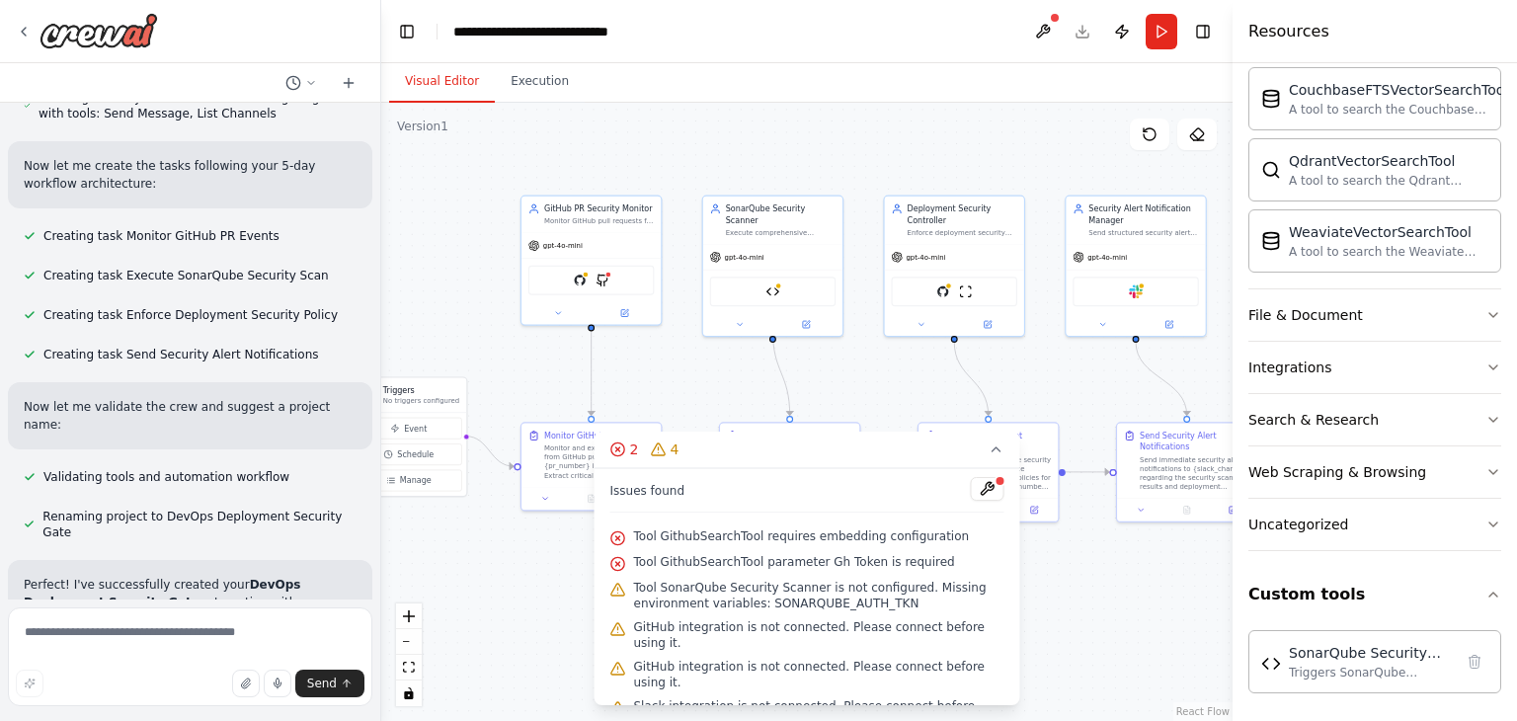
scroll to position [7385, 0]
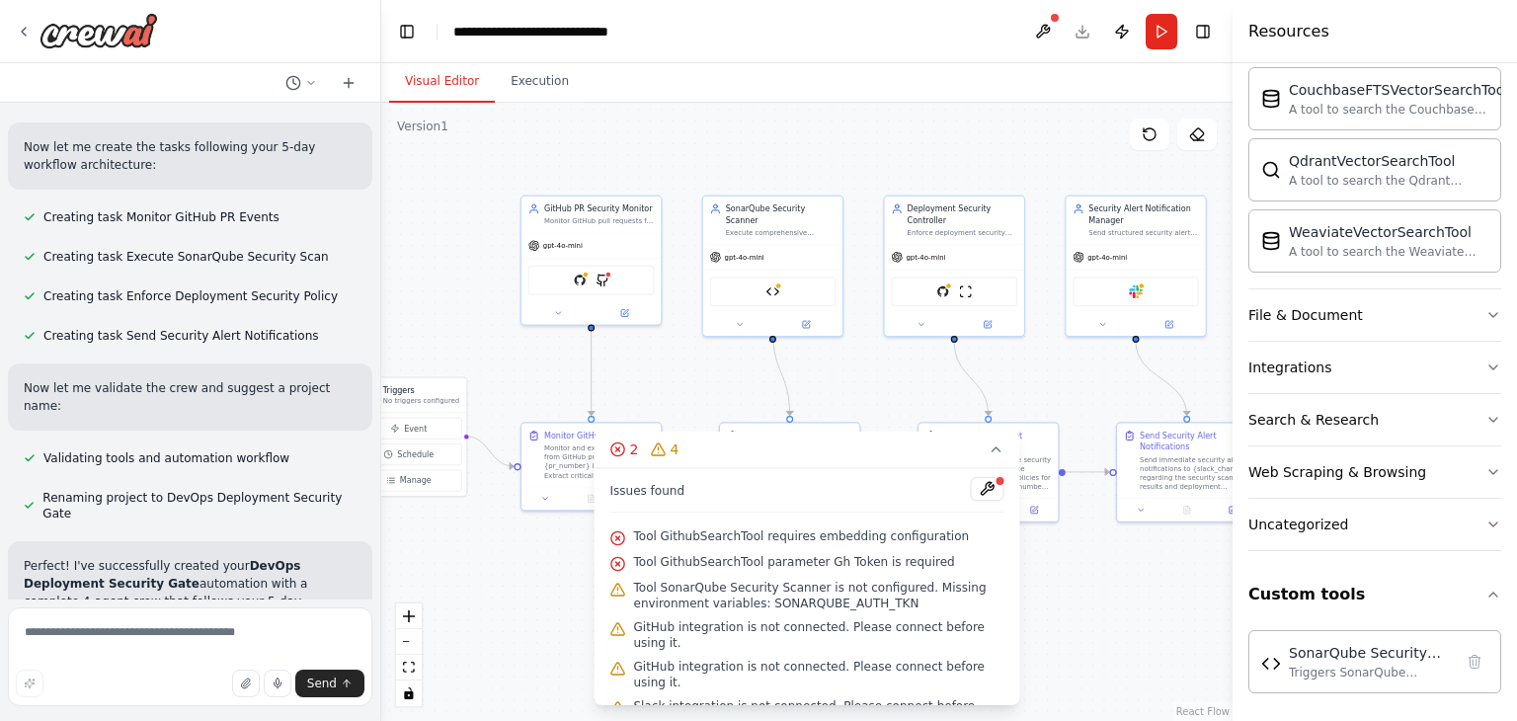
click at [1100, 610] on div ".deletable-edge-delete-btn { width: 20px; height: 20px; border: 0px solid #ffff…" at bounding box center [807, 412] width 852 height 618
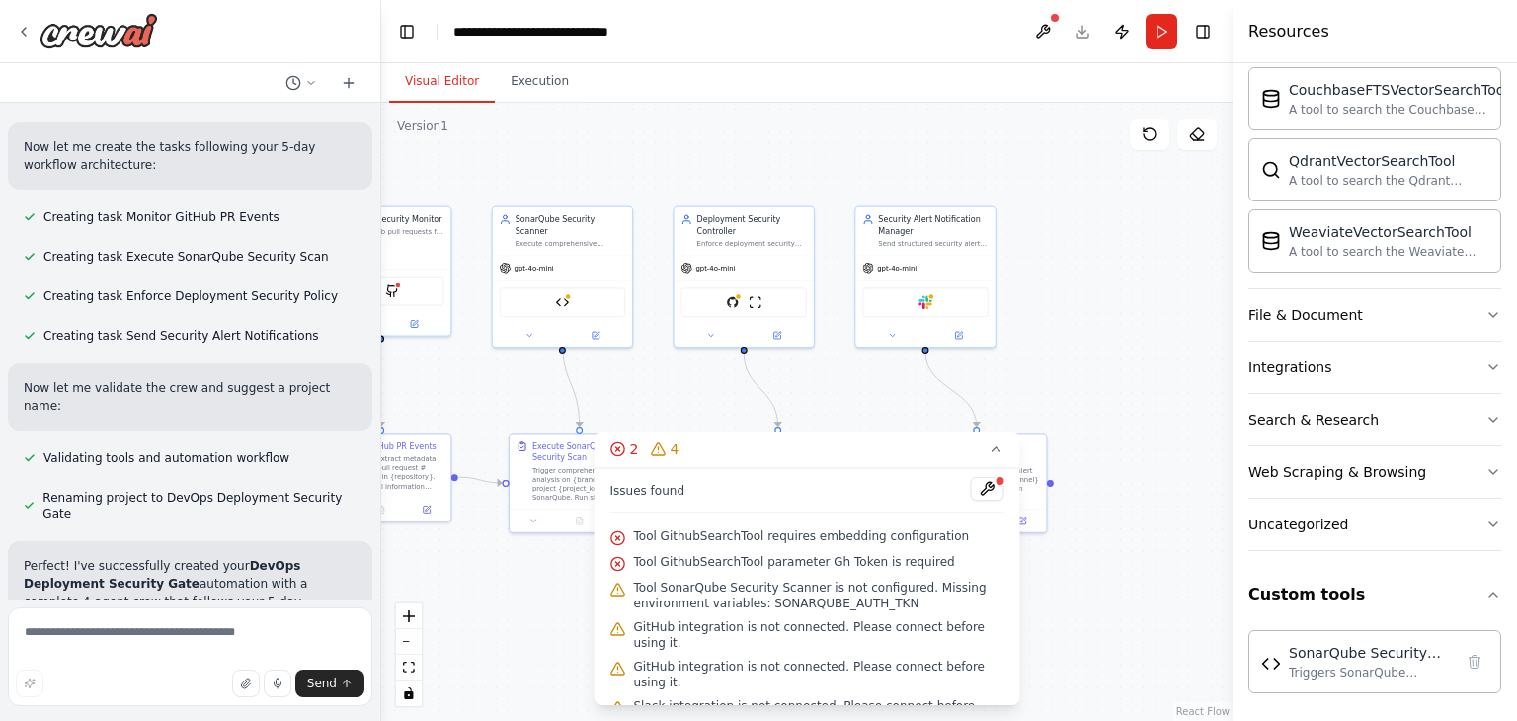
drag, startPoint x: 1117, startPoint y: 602, endPoint x: 308, endPoint y: 557, distance: 810.3
click at [906, 612] on div "Version 1 Show Tools Hide Agents .deletable-edge-delete-btn { width: 20px; heig…" at bounding box center [807, 412] width 852 height 618
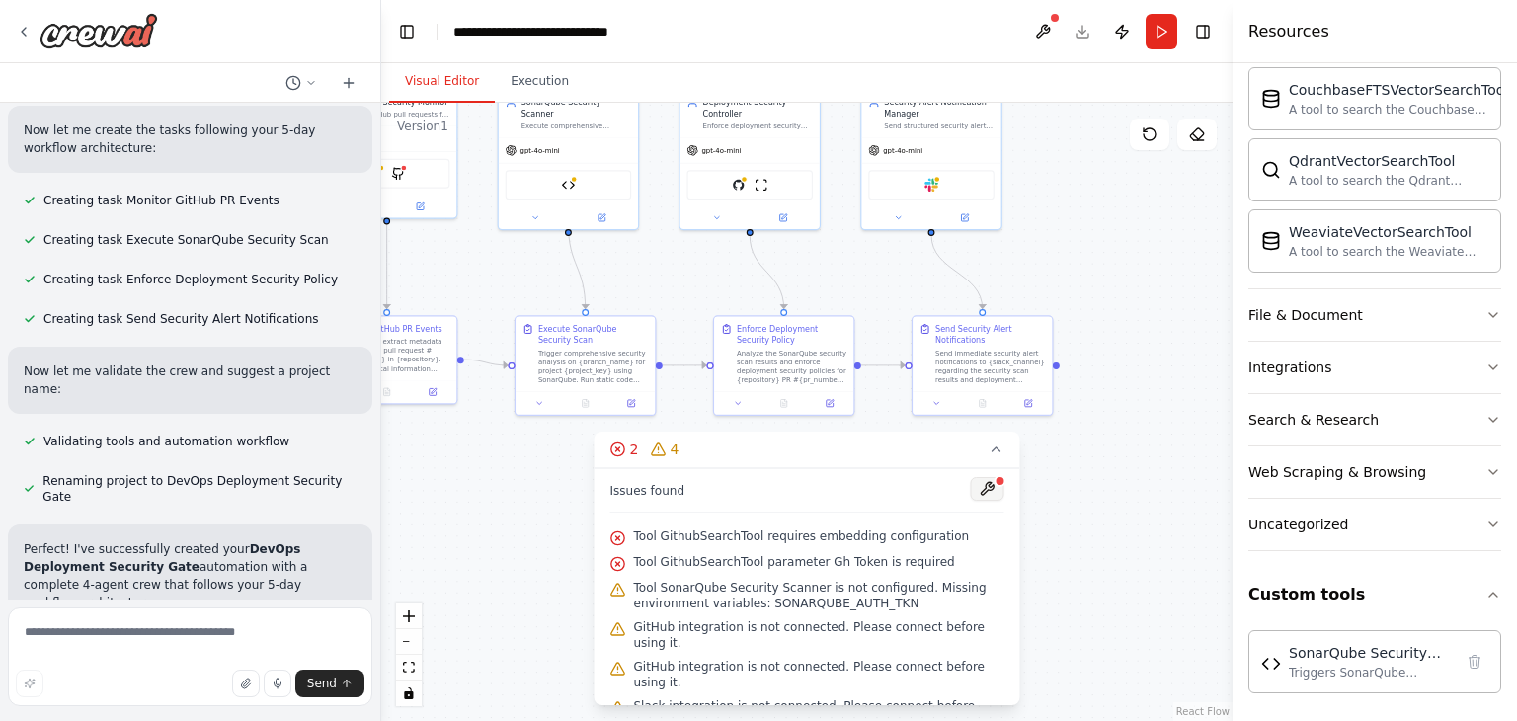
drag, startPoint x: 1071, startPoint y: 363, endPoint x: 984, endPoint y: 483, distance: 148.6
click at [1078, 255] on div ".deletable-edge-delete-btn { width: 20px; height: 20px; border: 0px solid #ffff…" at bounding box center [807, 412] width 852 height 618
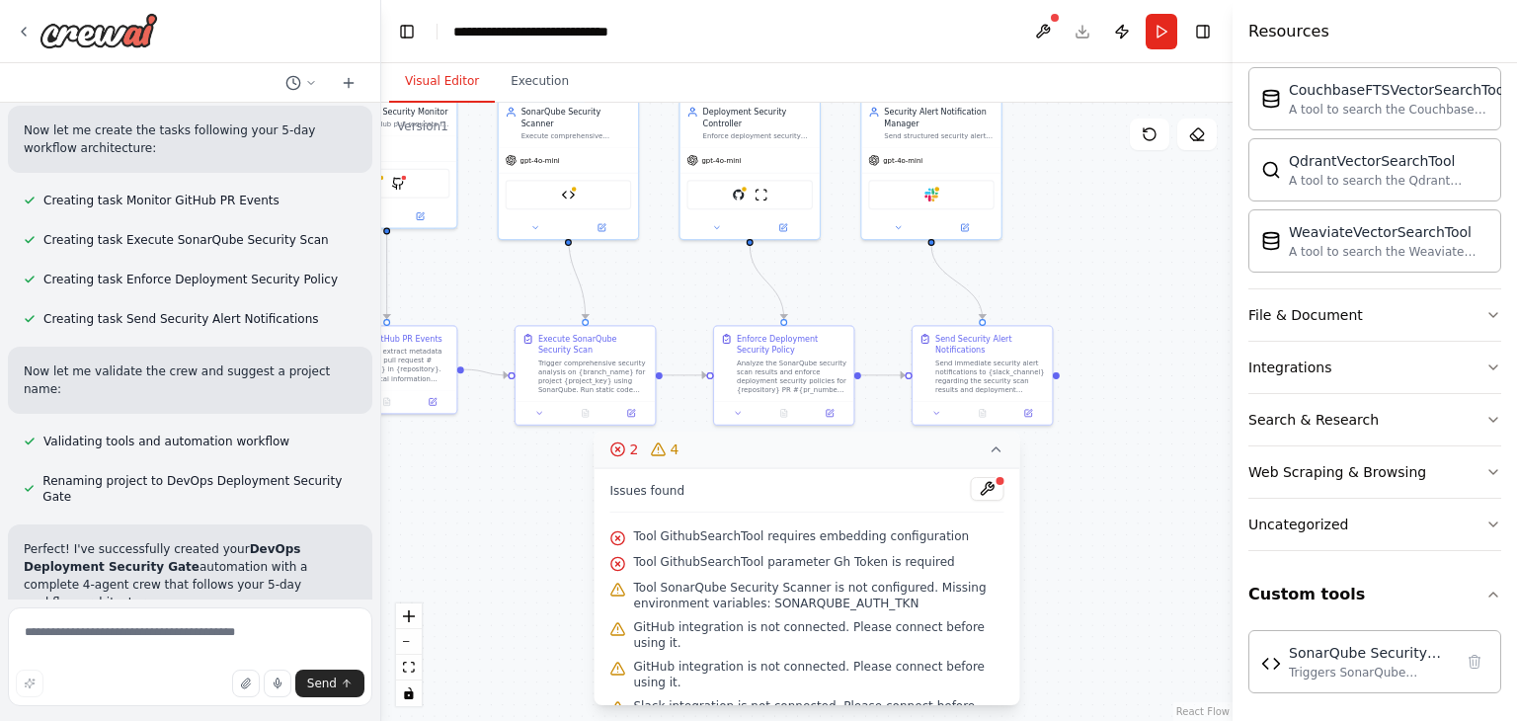
click at [999, 457] on icon at bounding box center [997, 450] width 16 height 16
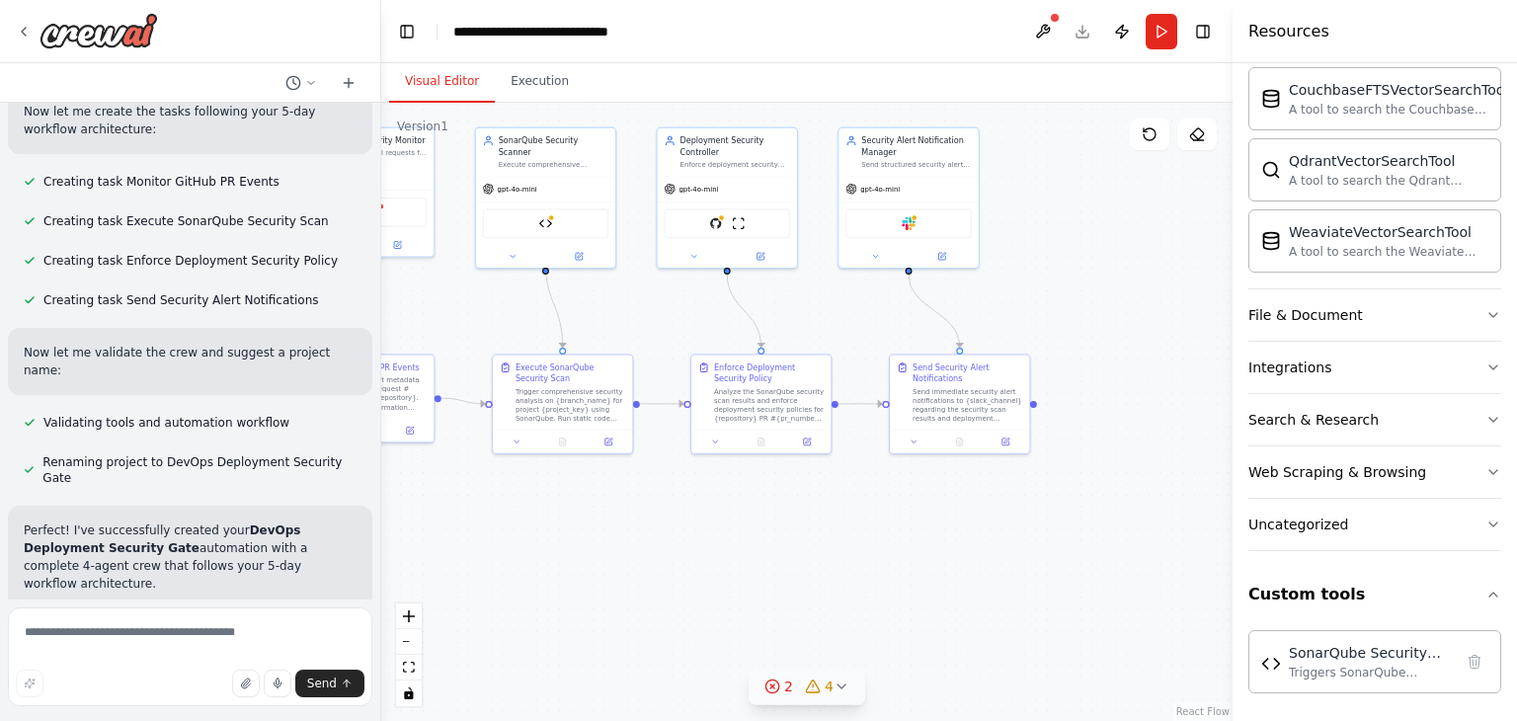
scroll to position [7438, 0]
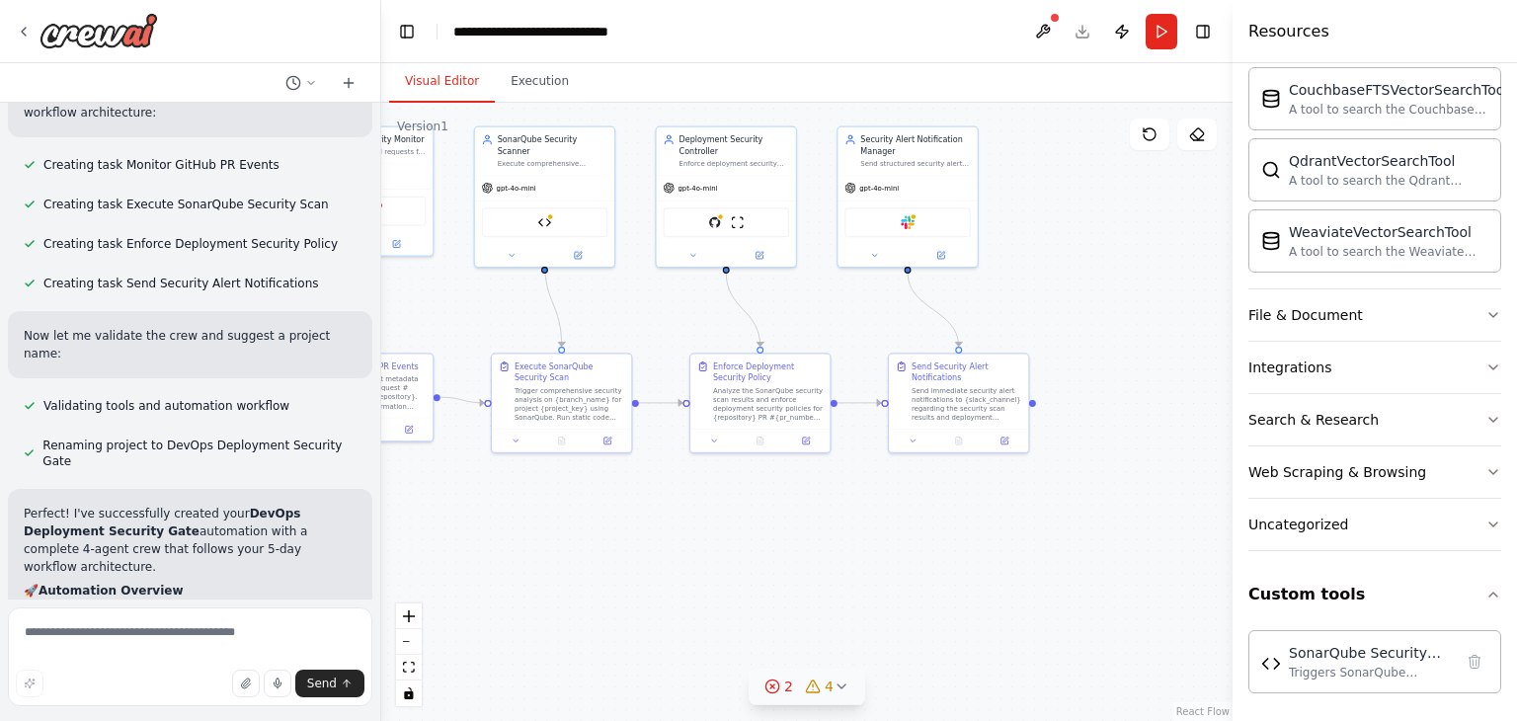
drag, startPoint x: 968, startPoint y: 563, endPoint x: 654, endPoint y: 537, distance: 315.2
click at [692, 542] on div ".deletable-edge-delete-btn { width: 20px; height: 20px; border: 0px solid #ffff…" at bounding box center [807, 412] width 852 height 618
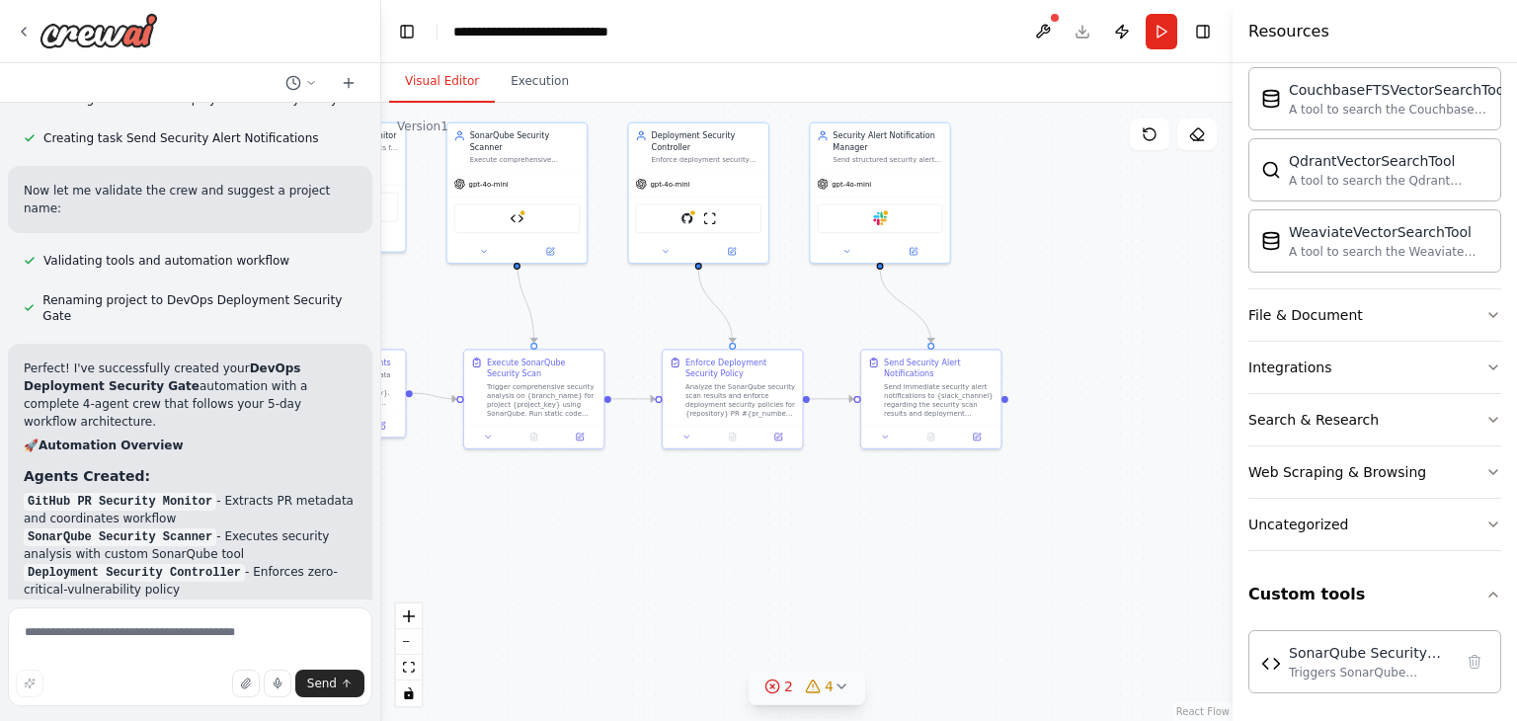
scroll to position [7600, 0]
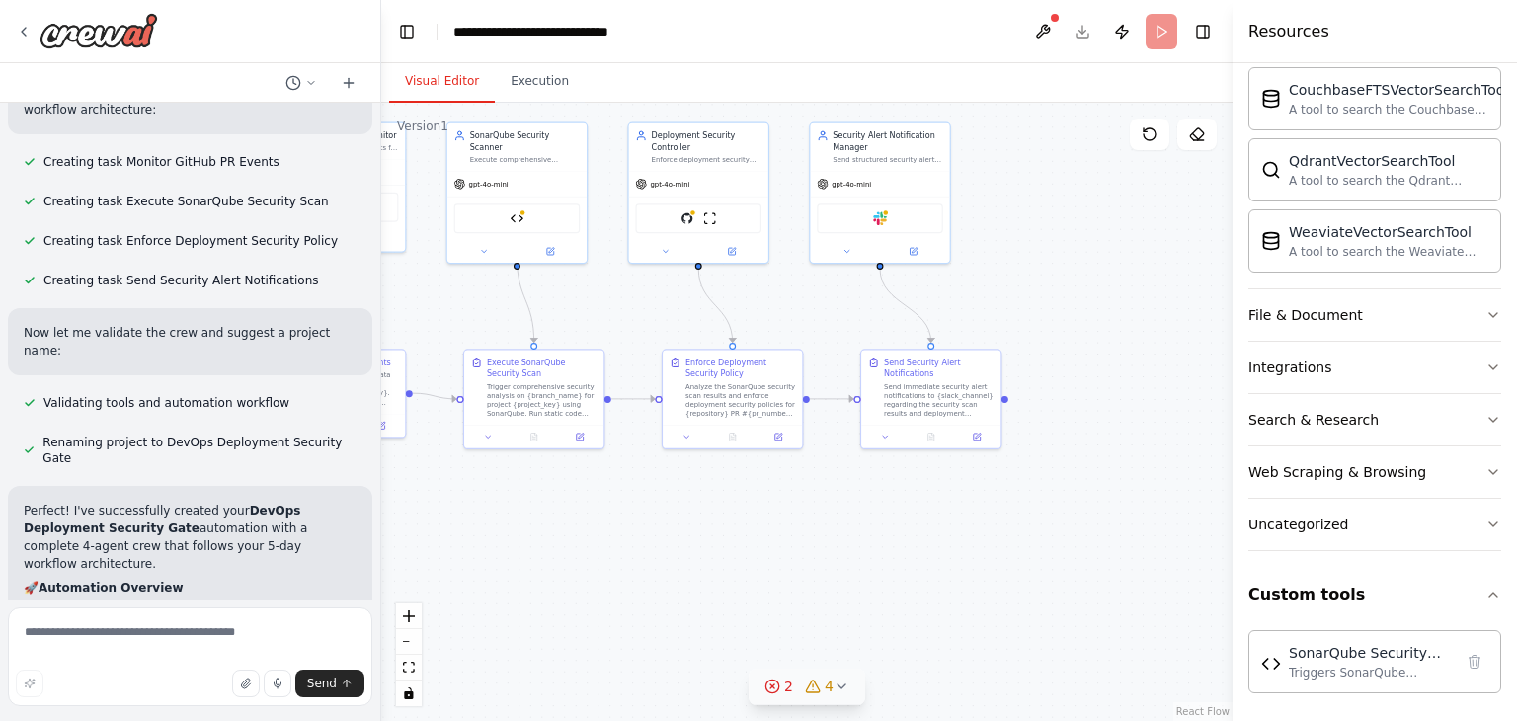
drag, startPoint x: 623, startPoint y: 519, endPoint x: 88, endPoint y: 451, distance: 539.6
click at [895, 543] on div ".deletable-edge-delete-btn { width: 20px; height: 20px; border: 0px solid #ffff…" at bounding box center [807, 412] width 852 height 618
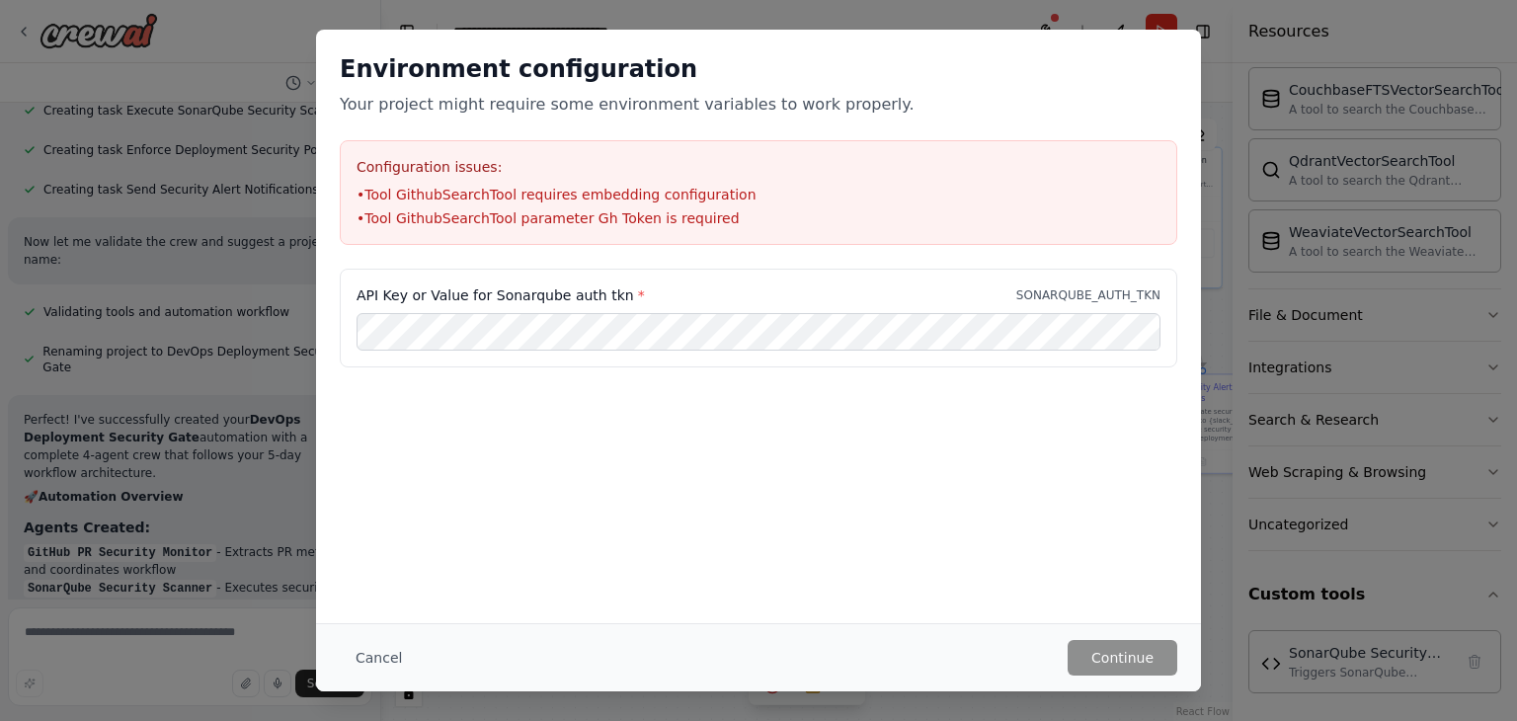
scroll to position [7549, 0]
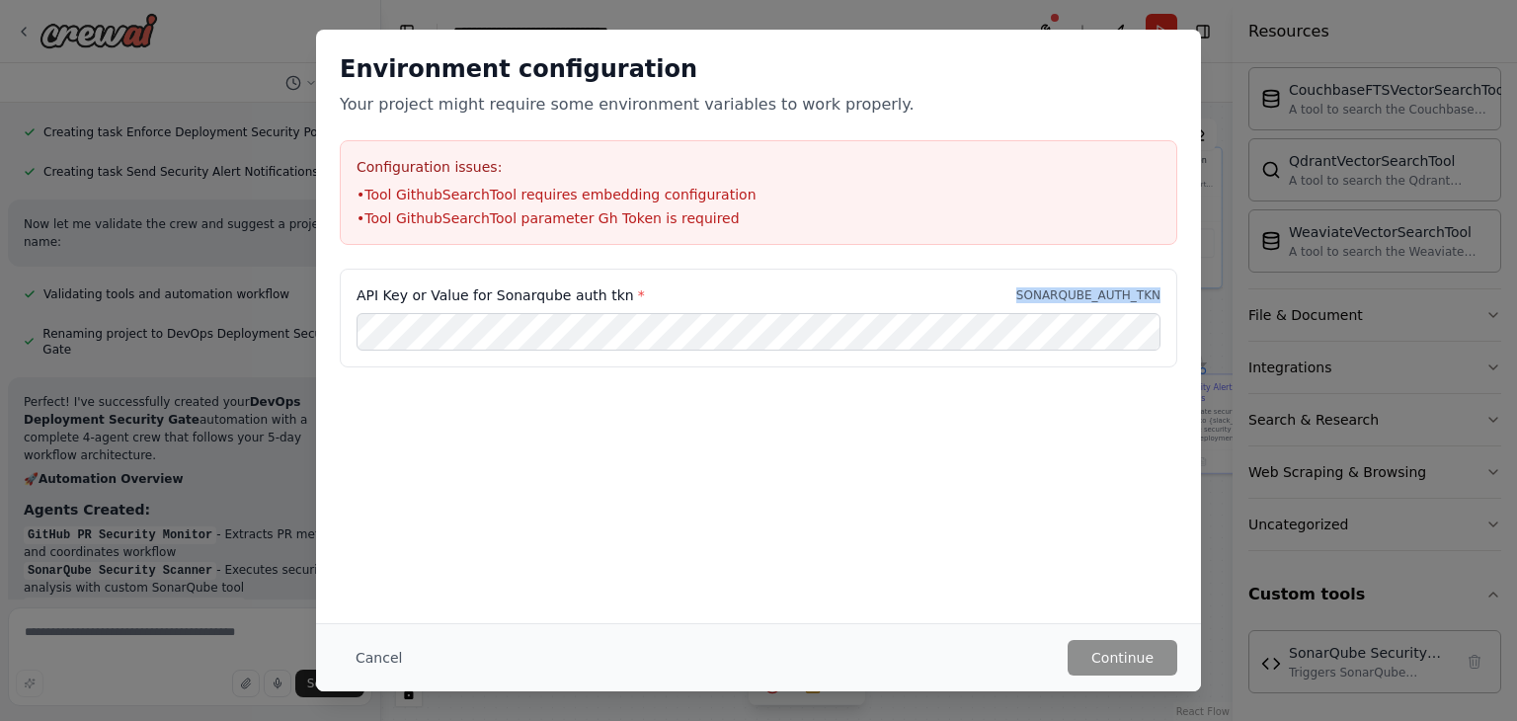
drag, startPoint x: 1026, startPoint y: 301, endPoint x: 1115, endPoint y: 304, distance: 89.0
click at [1115, 304] on div "API Key or Value for Sonarqube auth tkn * SONARQUBE_AUTH_TKN" at bounding box center [759, 318] width 838 height 99
copy p "SONARQUBE_AUTH_TKN"
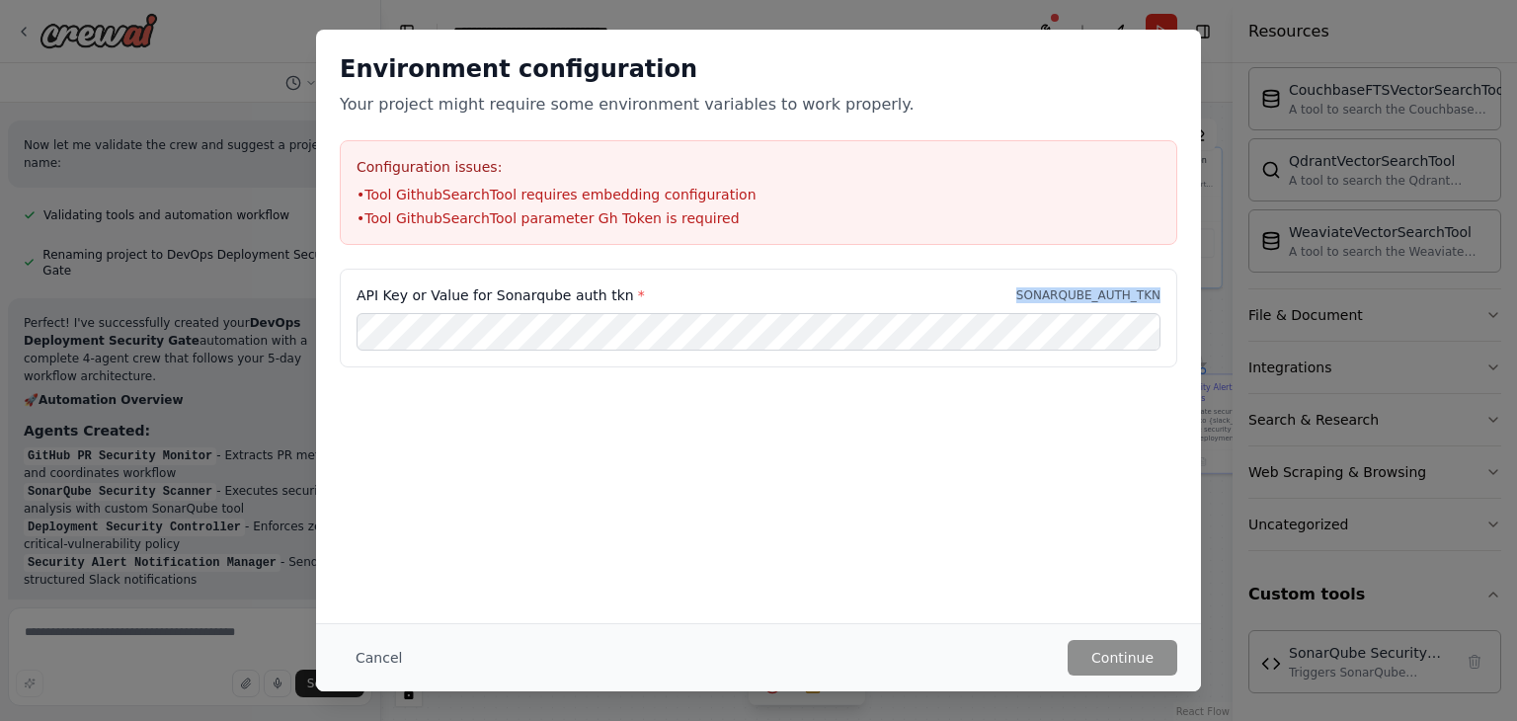
scroll to position [7646, 0]
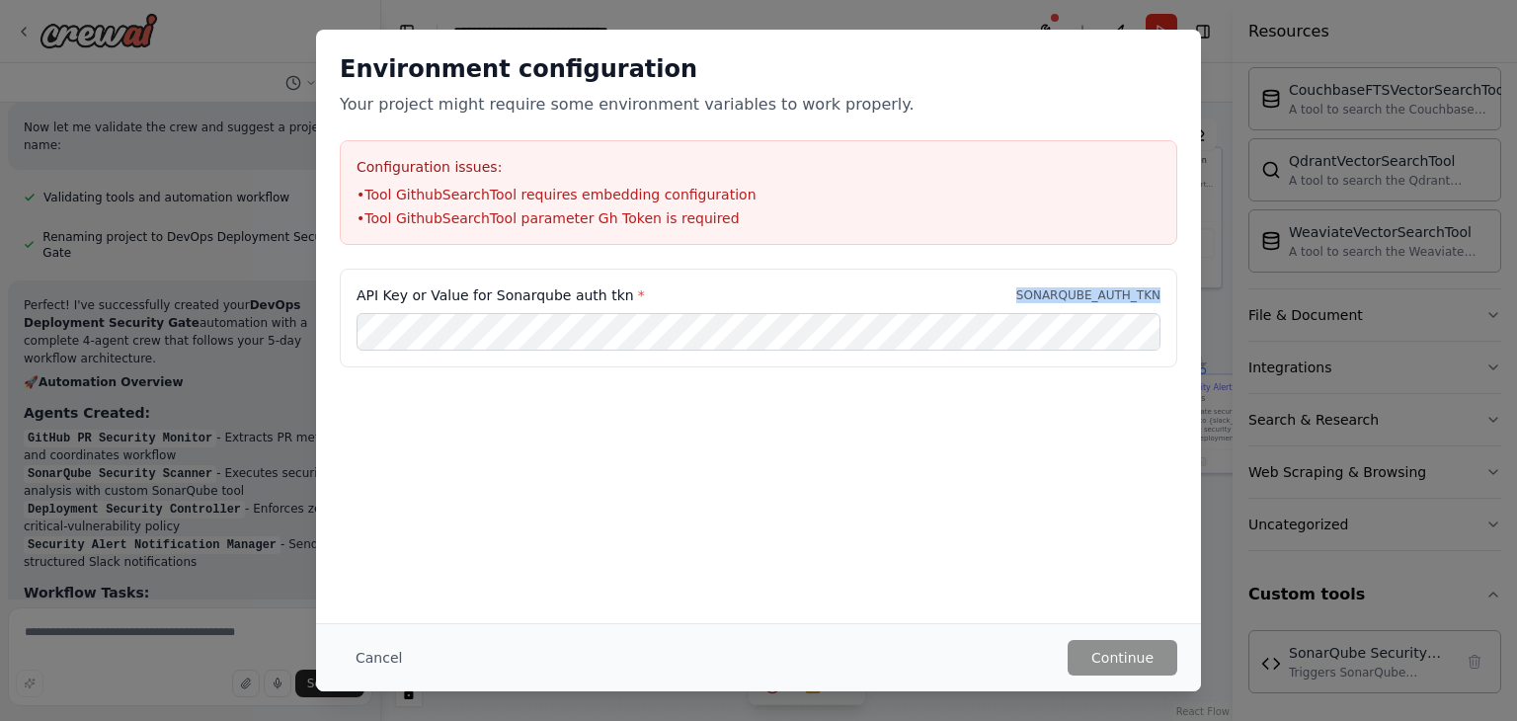
click at [154, 428] on div "Environment configuration Your project might require some environment variables…" at bounding box center [758, 360] width 1517 height 721
click at [373, 661] on button "Cancel" at bounding box center [379, 658] width 78 height 36
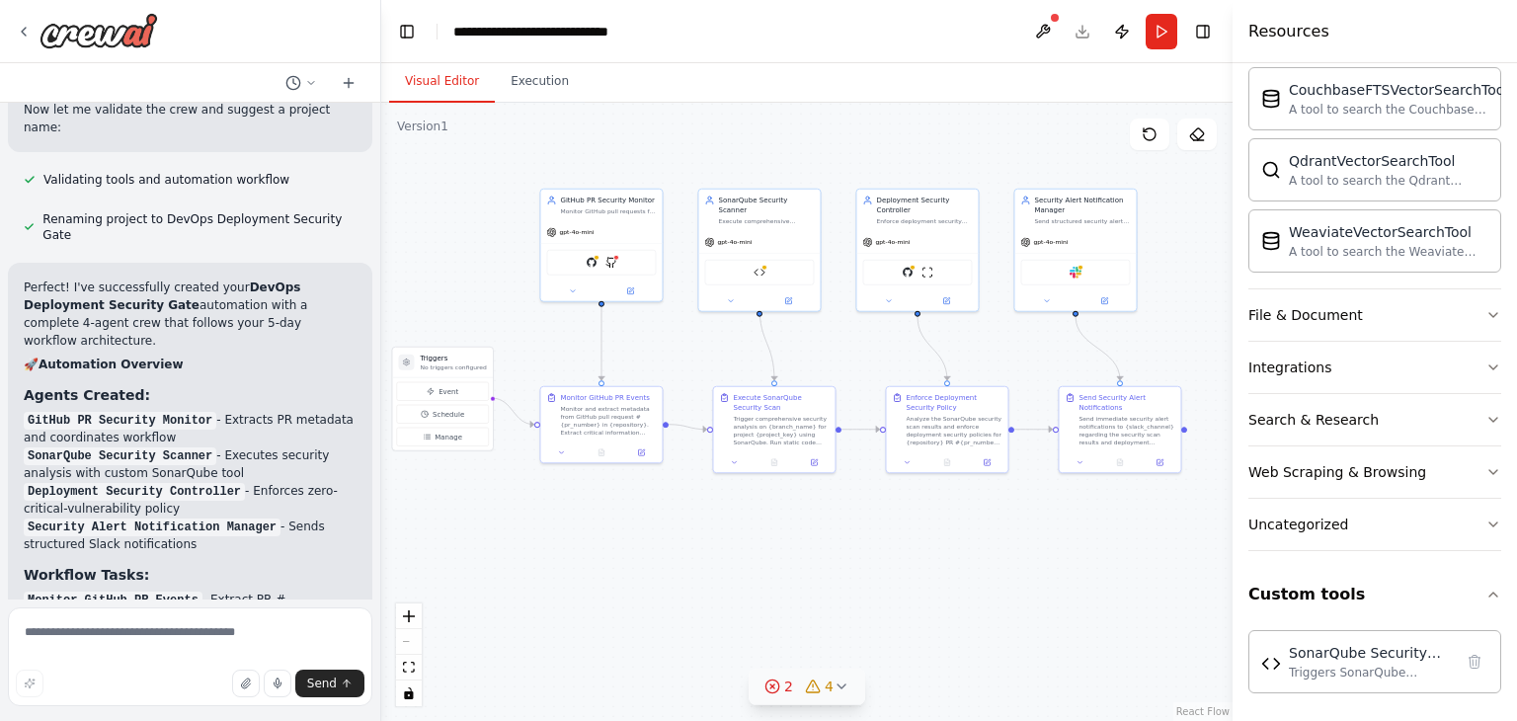
scroll to position [7682, 0]
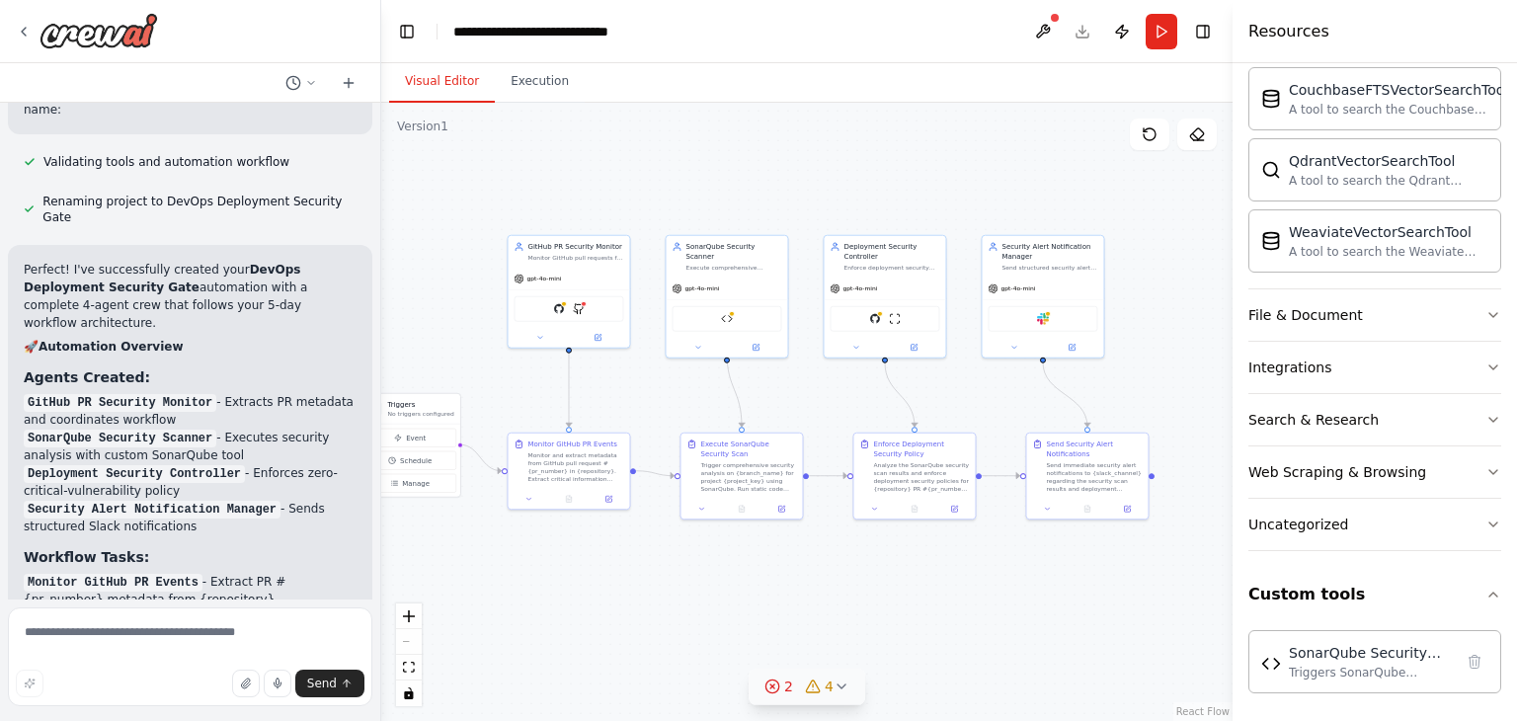
drag, startPoint x: 1001, startPoint y: 357, endPoint x: 968, endPoint y: 403, distance: 56.7
click at [968, 403] on div ".deletable-edge-delete-btn { width: 20px; height: 20px; border: 0px solid #ffff…" at bounding box center [807, 412] width 852 height 618
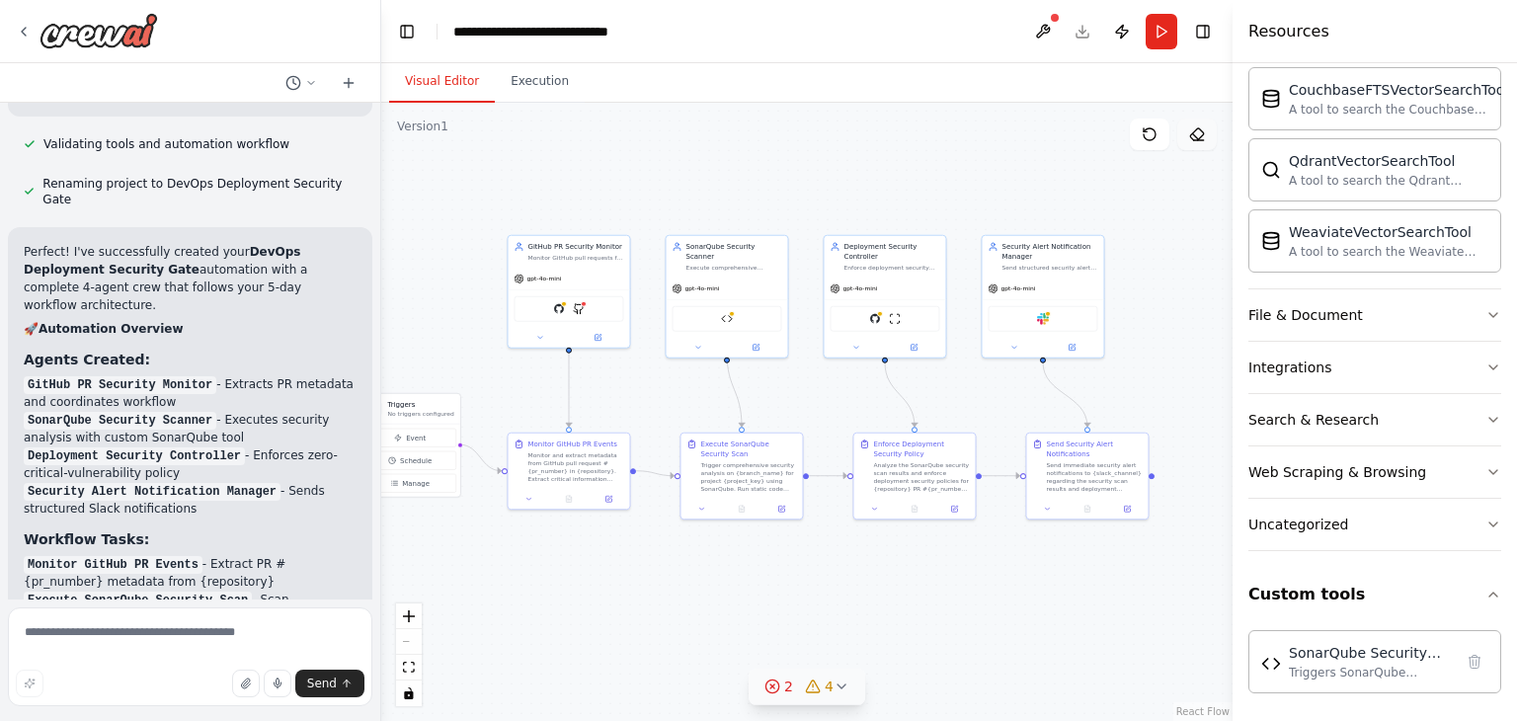
scroll to position [7717, 0]
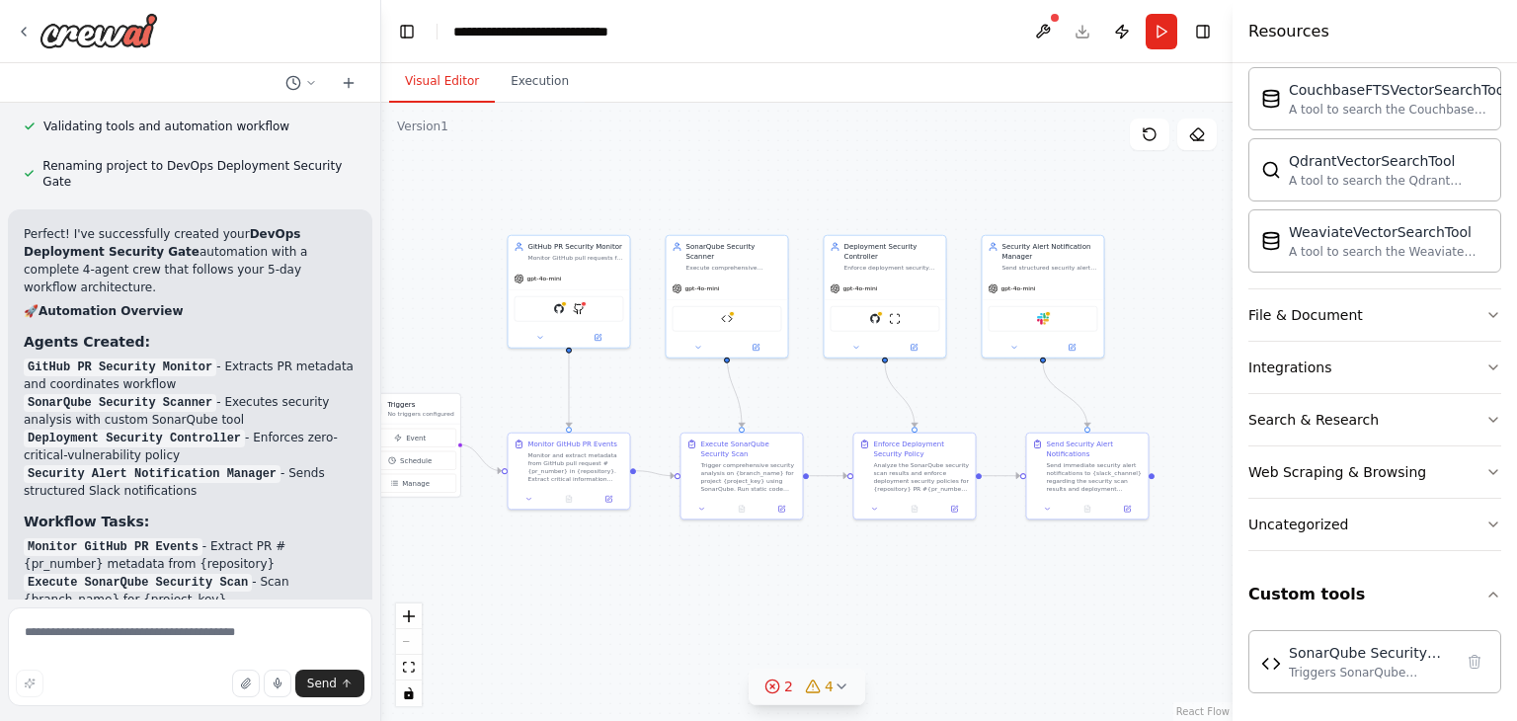
click at [1152, 305] on div ".deletable-edge-delete-btn { width: 20px; height: 20px; border: 0px solid #ffff…" at bounding box center [807, 412] width 852 height 618
click at [715, 171] on div ".deletable-edge-delete-btn { width: 20px; height: 20px; border: 0px solid #ffff…" at bounding box center [807, 412] width 852 height 618
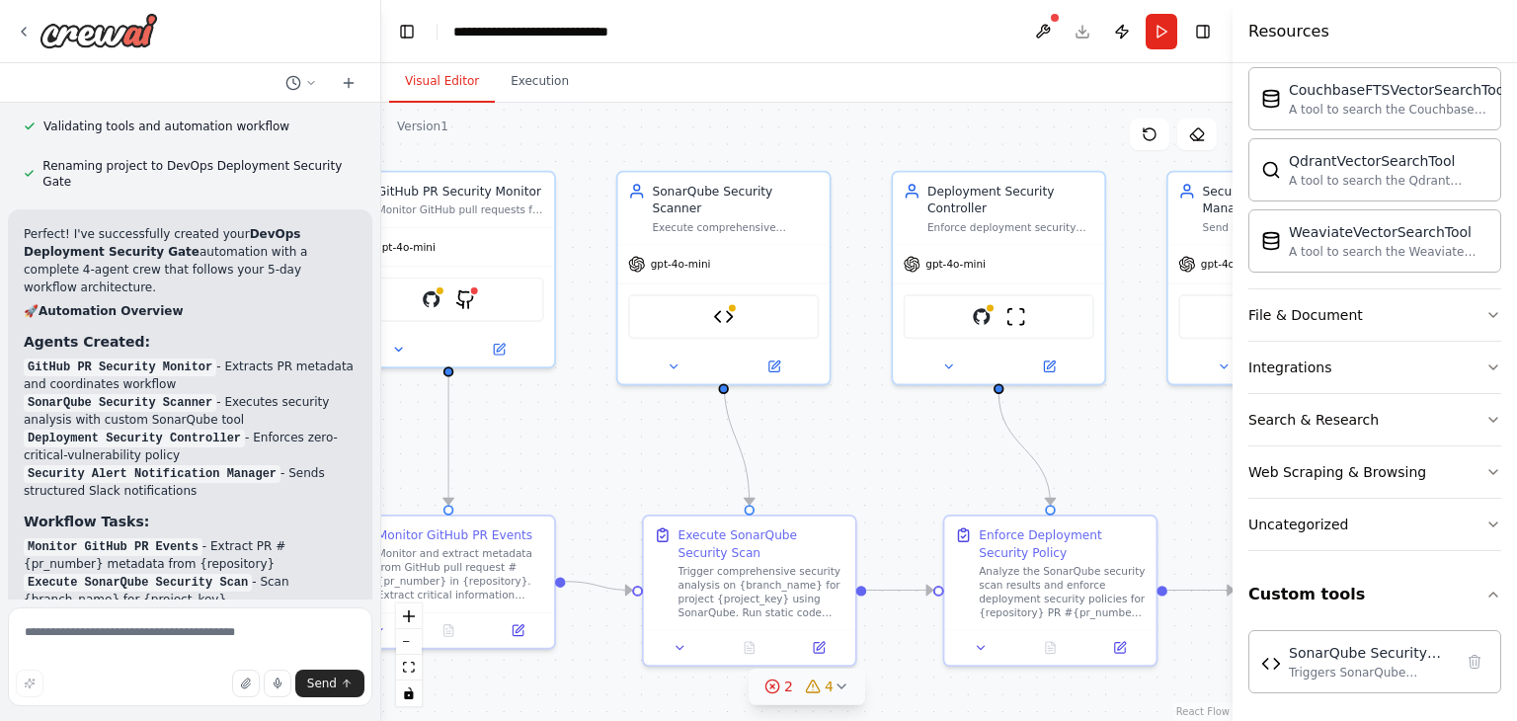
drag, startPoint x: 789, startPoint y: 434, endPoint x: 608, endPoint y: 404, distance: 184.2
click at [608, 404] on div ".deletable-edge-delete-btn { width: 20px; height: 20px; border: 0px solid #ffff…" at bounding box center [807, 412] width 852 height 618
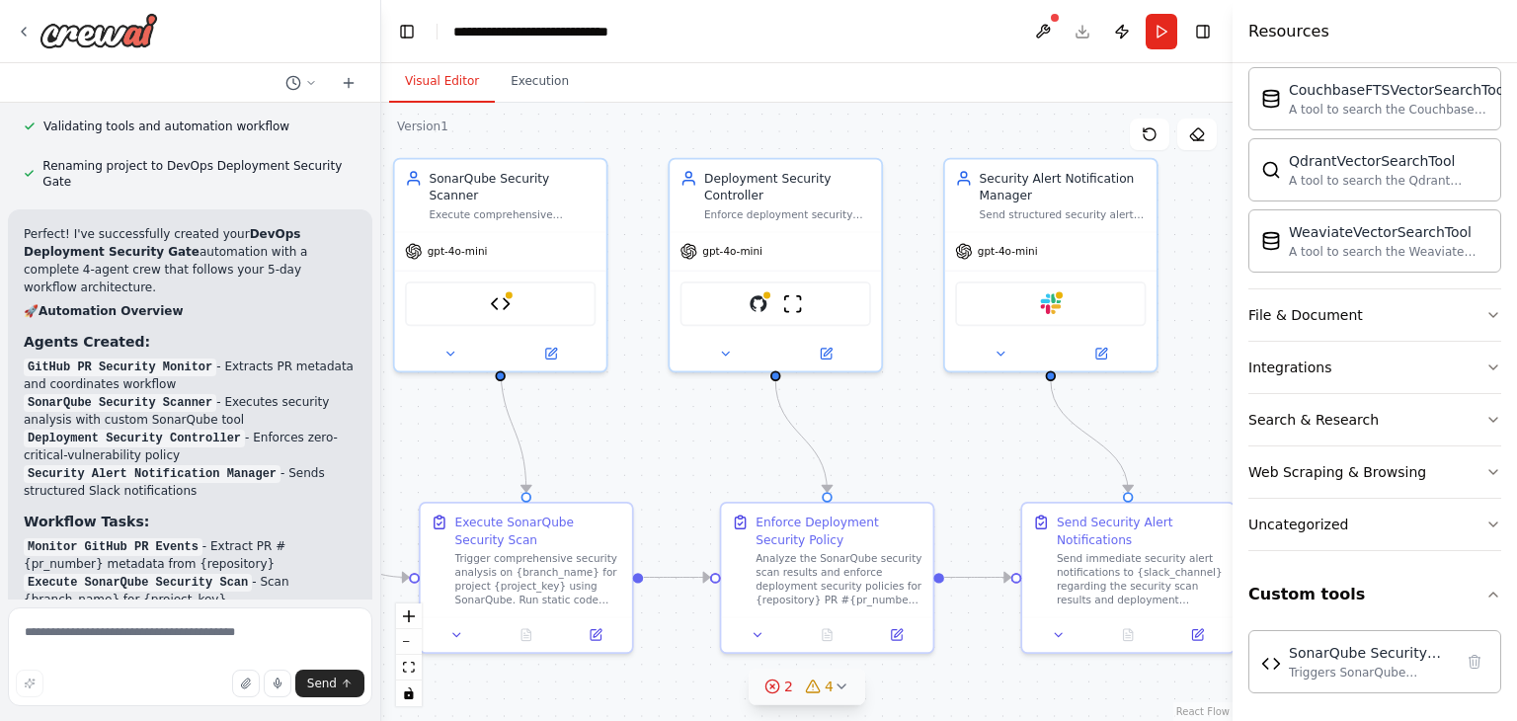
scroll to position [7735, 0]
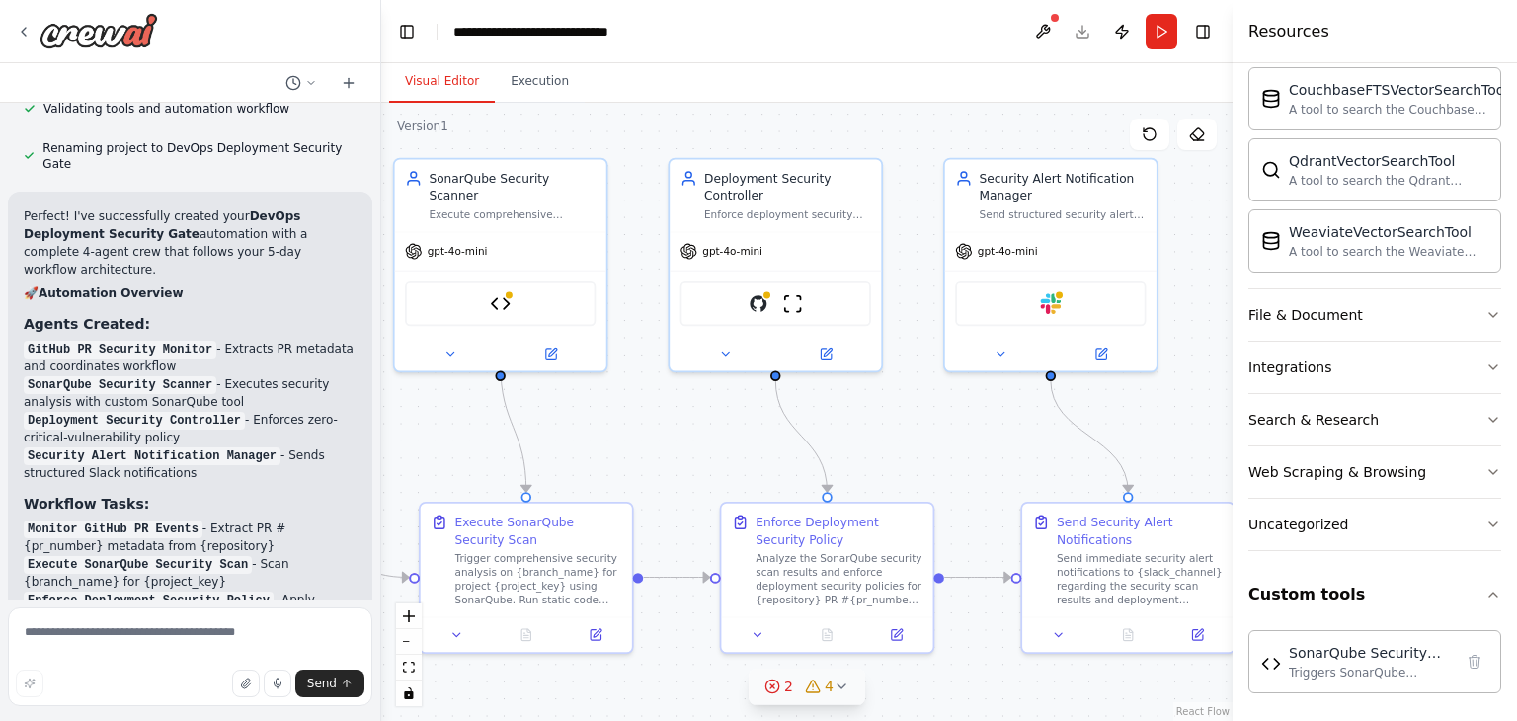
drag, startPoint x: 909, startPoint y: 385, endPoint x: 686, endPoint y: 372, distance: 223.6
click at [686, 372] on div ".deletable-edge-delete-btn { width: 20px; height: 20px; border: 0px solid #ffff…" at bounding box center [807, 412] width 852 height 618
click at [1000, 351] on icon at bounding box center [1001, 351] width 14 height 14
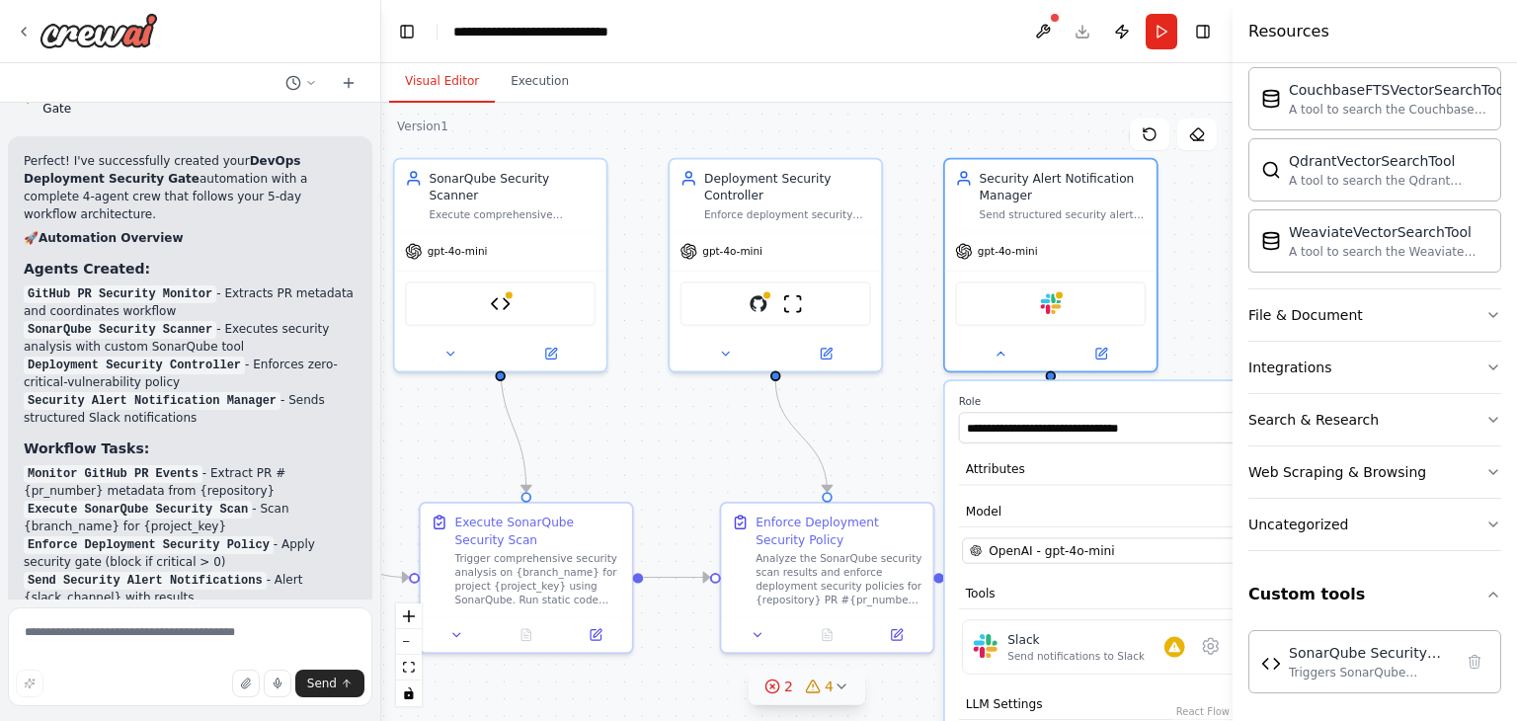
scroll to position [7820, 0]
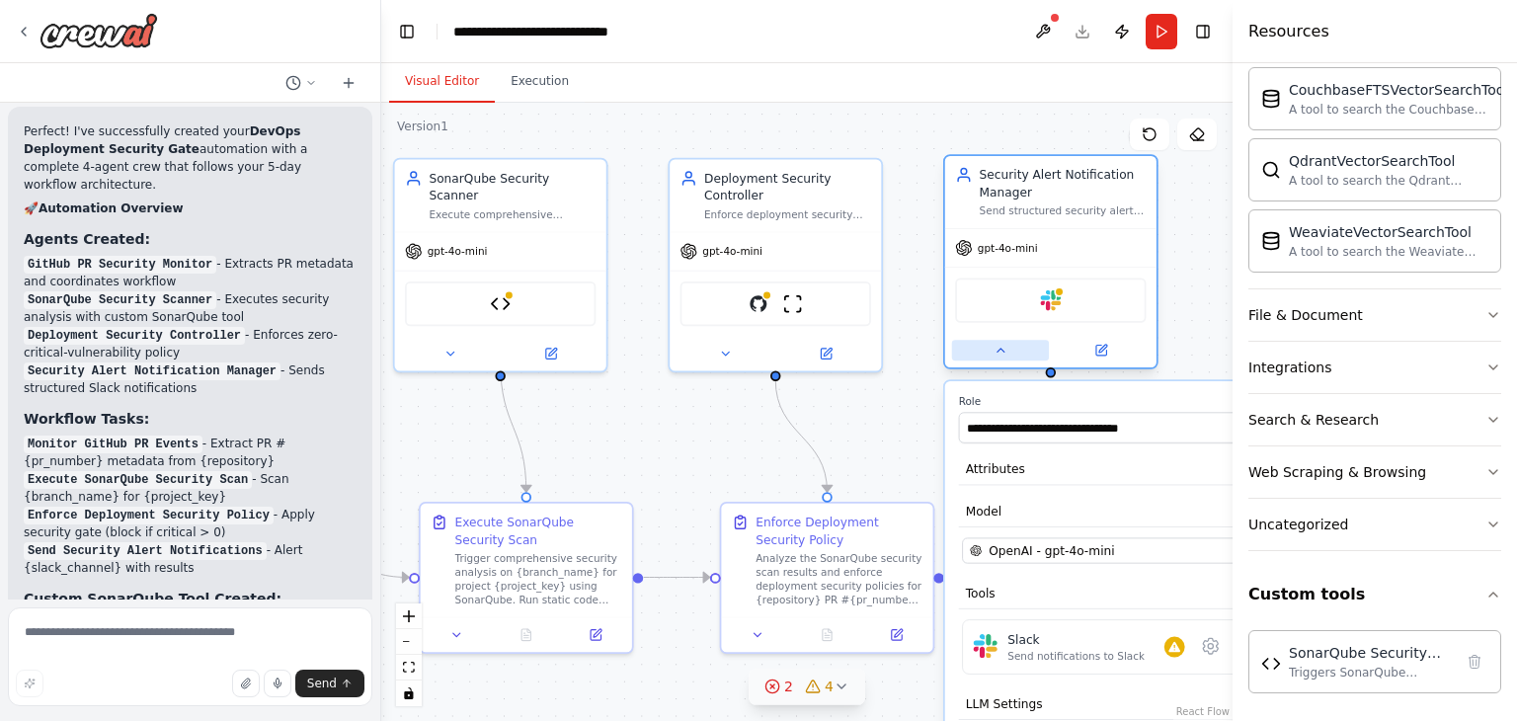
click at [995, 361] on div at bounding box center [1050, 350] width 211 height 35
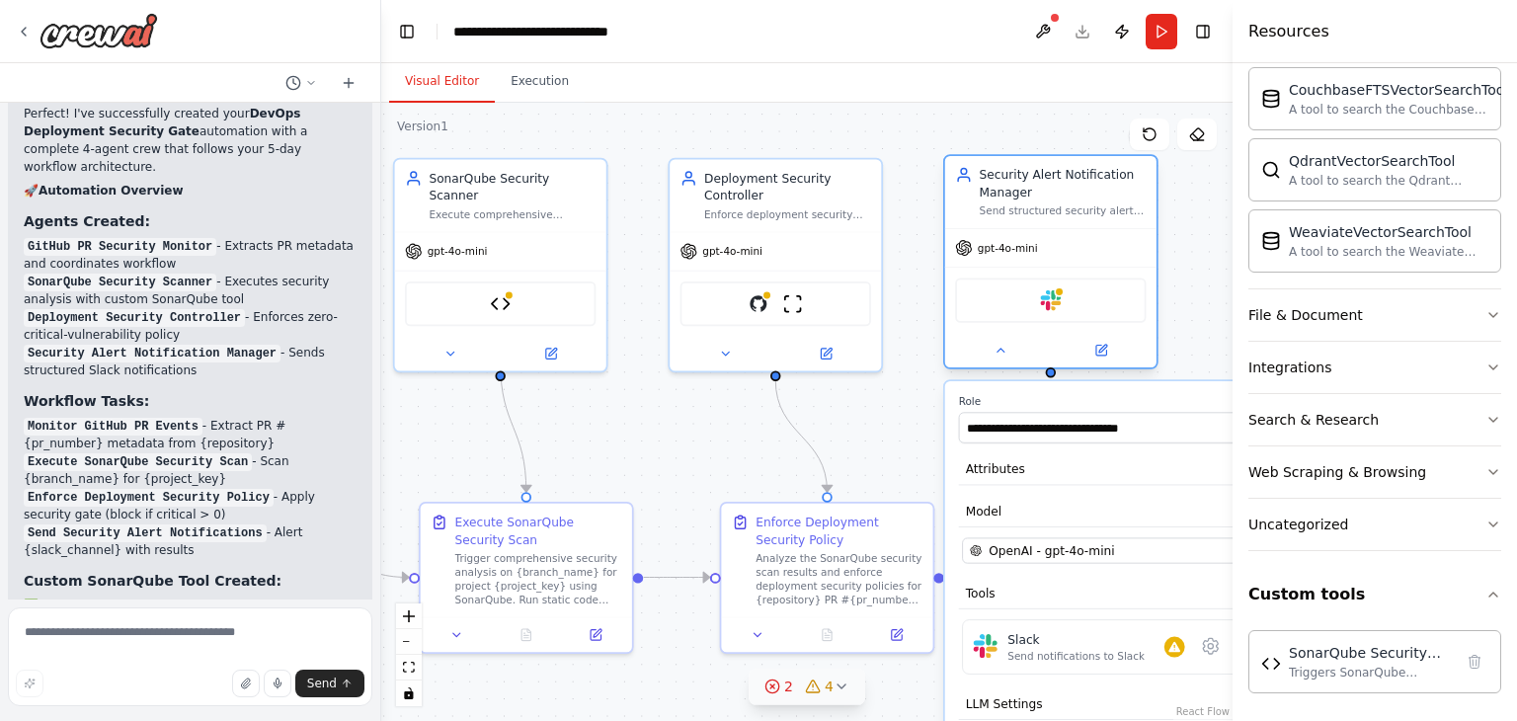
click at [1008, 361] on div at bounding box center [1050, 350] width 211 height 35
click at [1003, 349] on icon at bounding box center [1000, 350] width 7 height 3
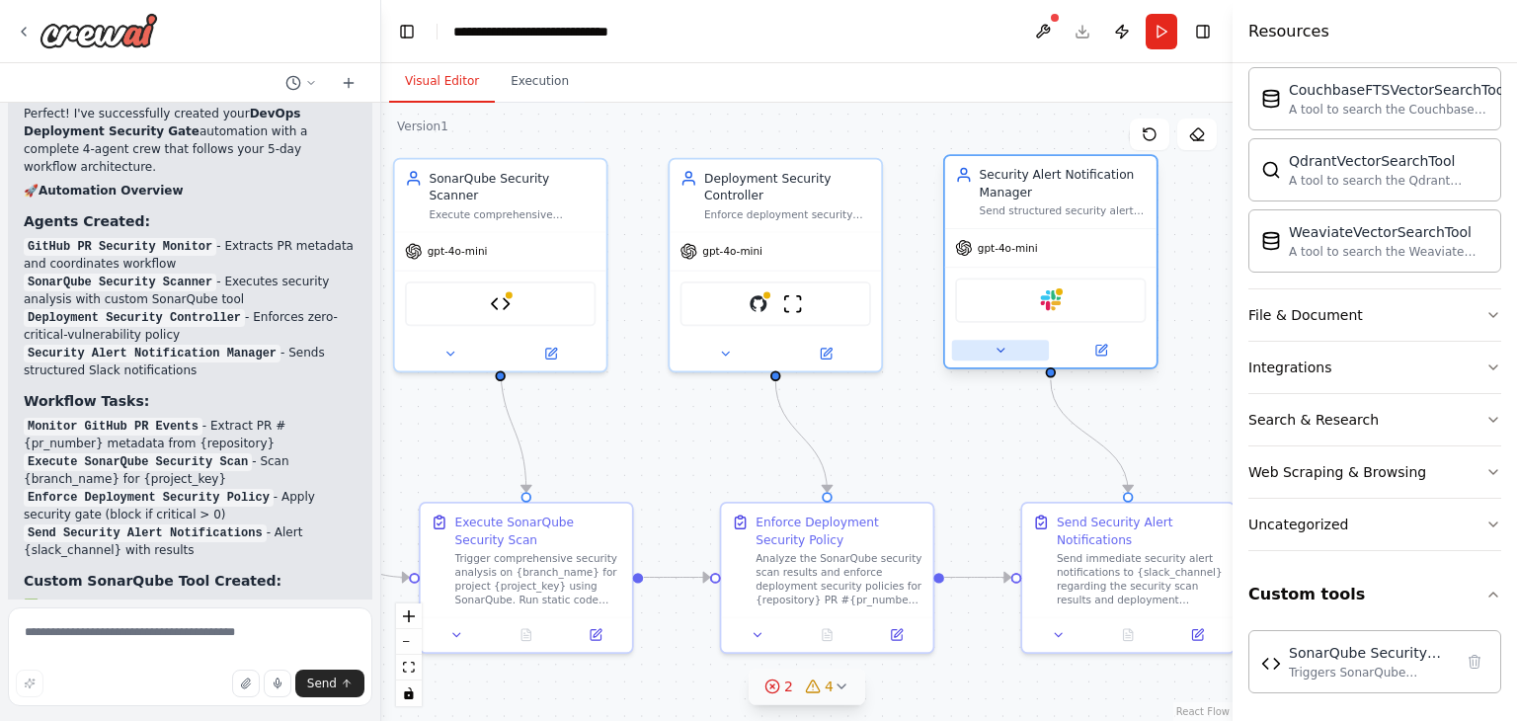
scroll to position [7856, 0]
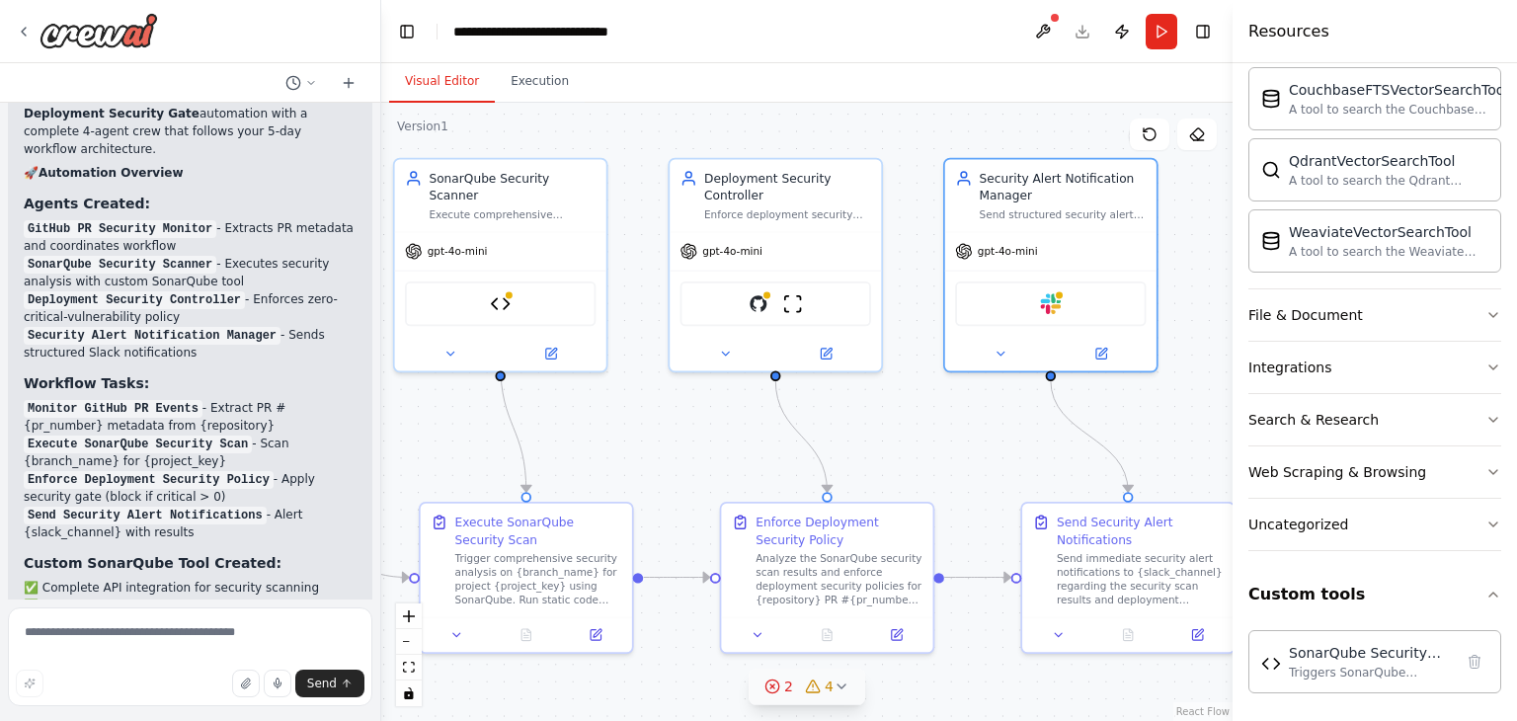
drag, startPoint x: 984, startPoint y: 347, endPoint x: 975, endPoint y: 645, distance: 298.5
click at [986, 350] on div ".deletable-edge-delete-btn { width: 20px; height: 20px; border: 0px solid #ffff…" at bounding box center [807, 412] width 852 height 618
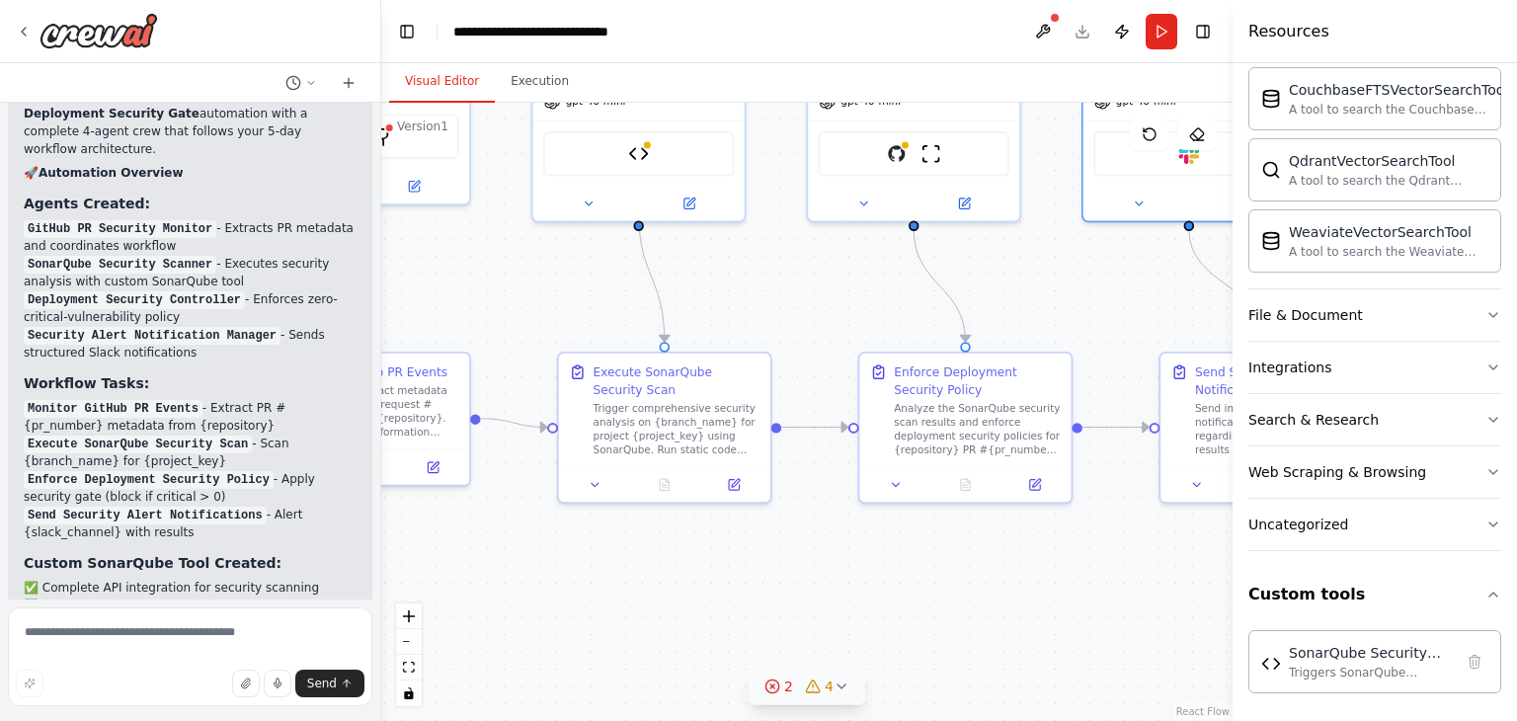
click at [1050, 587] on div ".deletable-edge-delete-btn { width: 20px; height: 20px; border: 0px solid #ffff…" at bounding box center [807, 412] width 852 height 618
click at [897, 485] on icon at bounding box center [896, 481] width 14 height 14
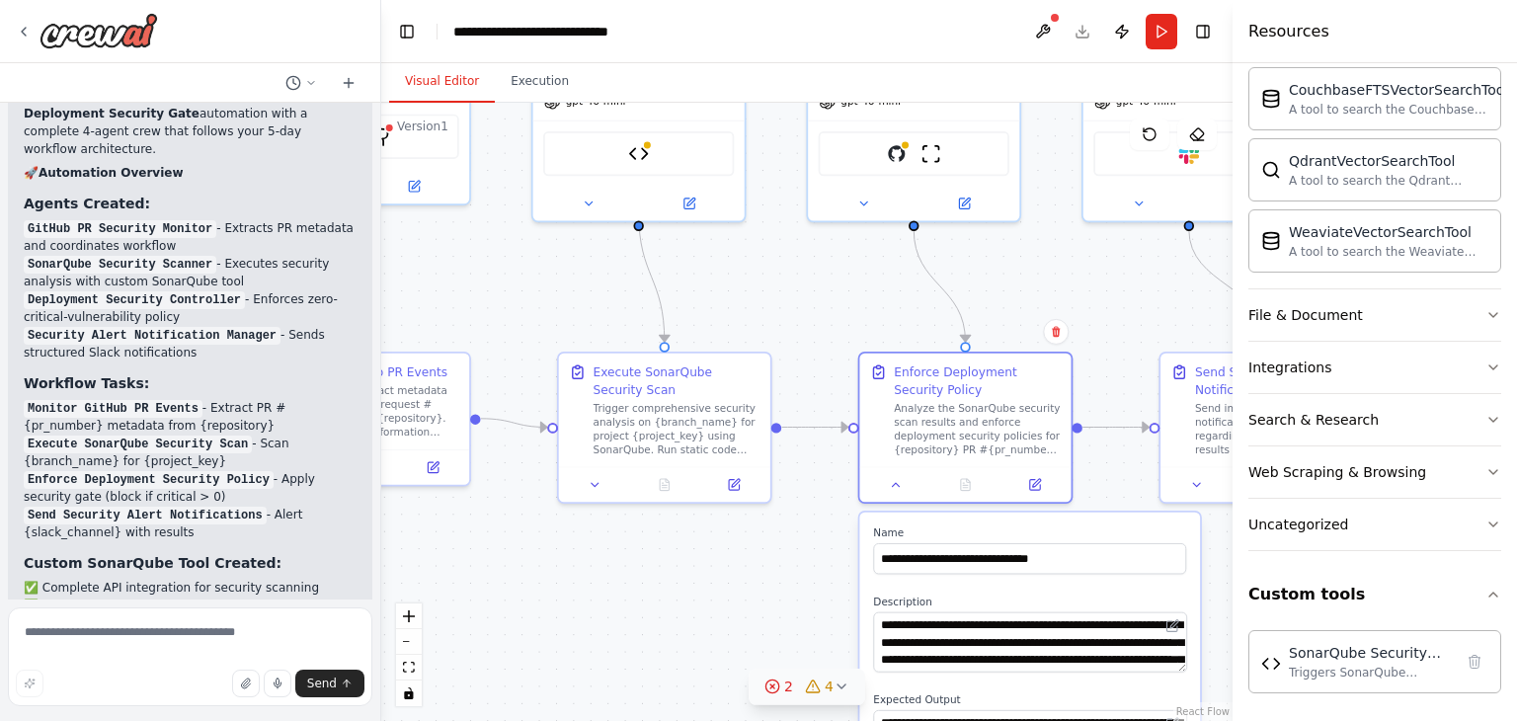
drag, startPoint x: 768, startPoint y: 618, endPoint x: 798, endPoint y: 550, distance: 74.7
click at [775, 497] on div ".deletable-edge-delete-btn { width: 20px; height: 20px; border: 0px solid #ffff…" at bounding box center [807, 412] width 852 height 618
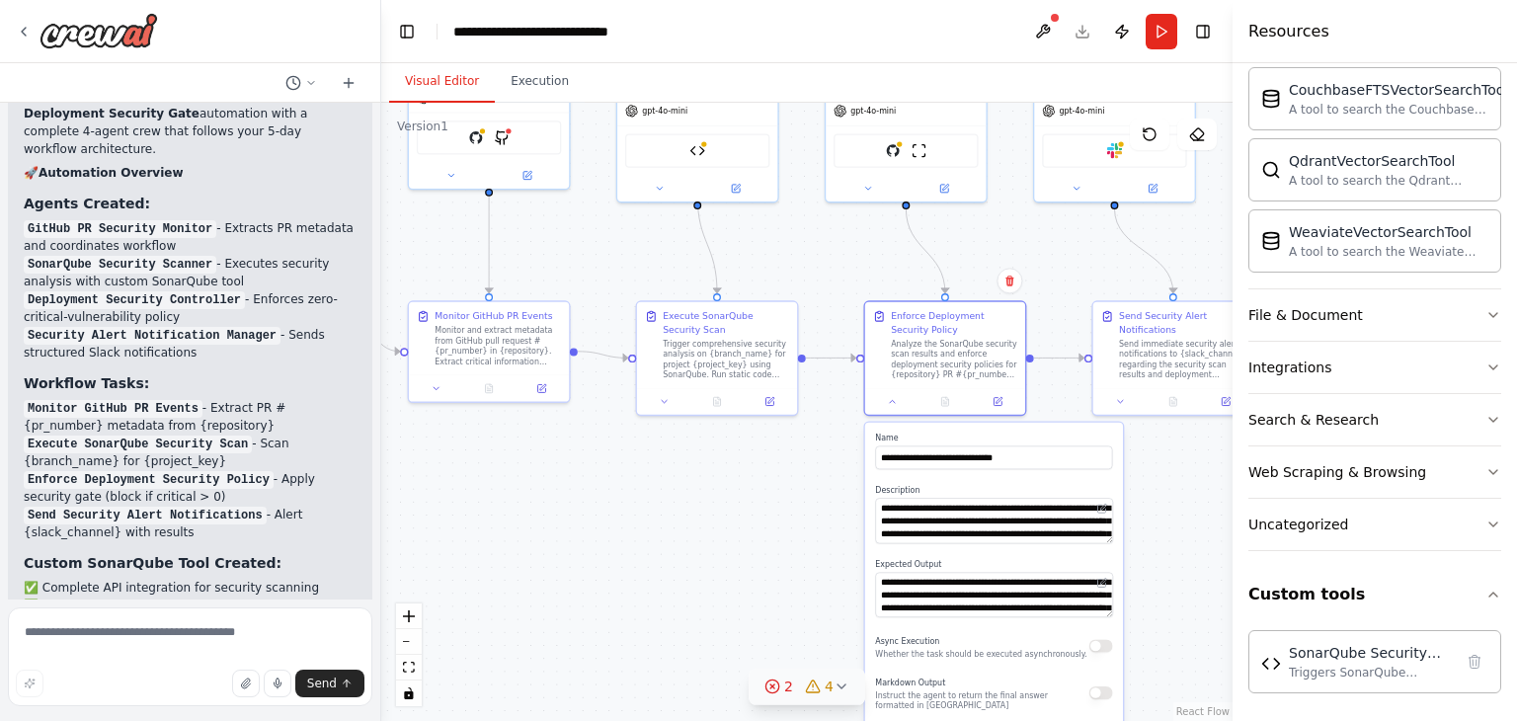
scroll to position [7873, 0]
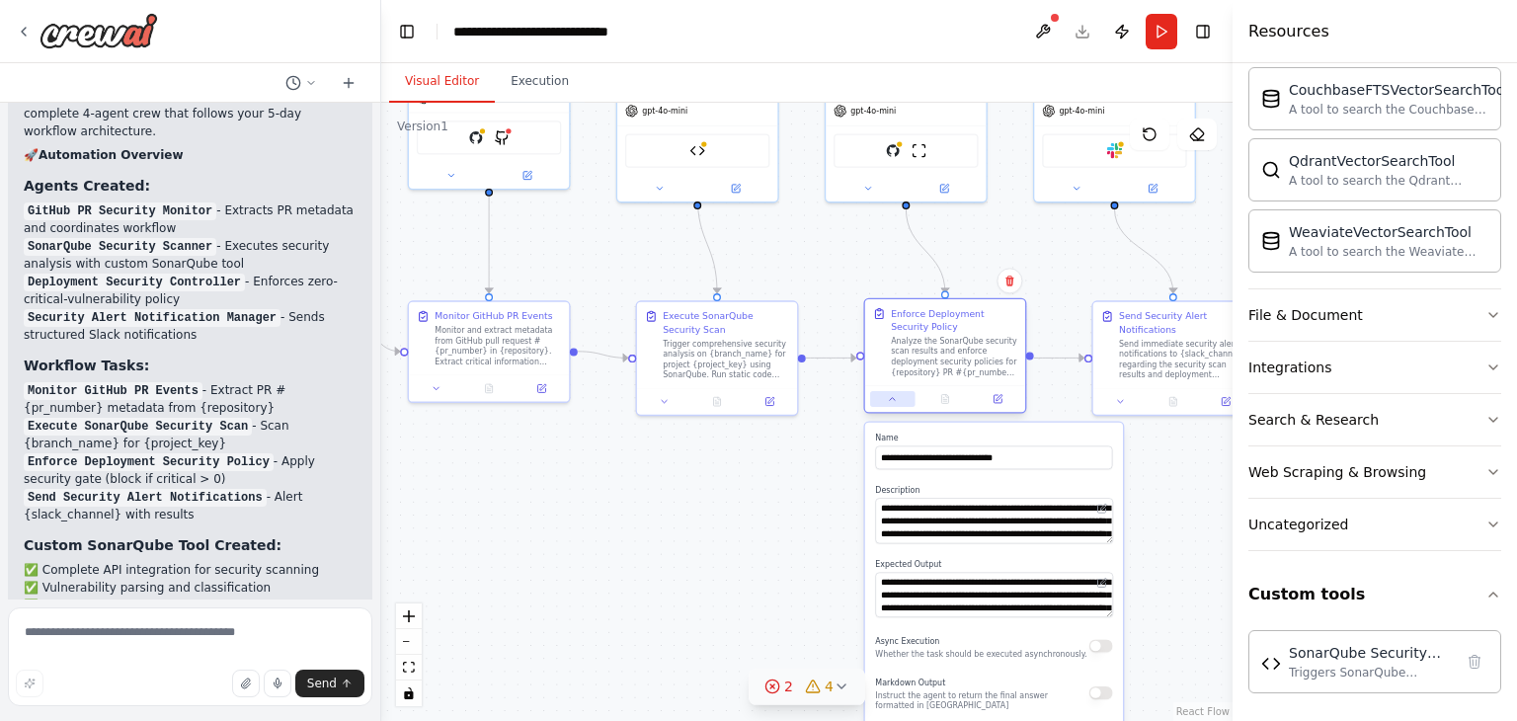
click at [905, 402] on button at bounding box center [892, 399] width 44 height 16
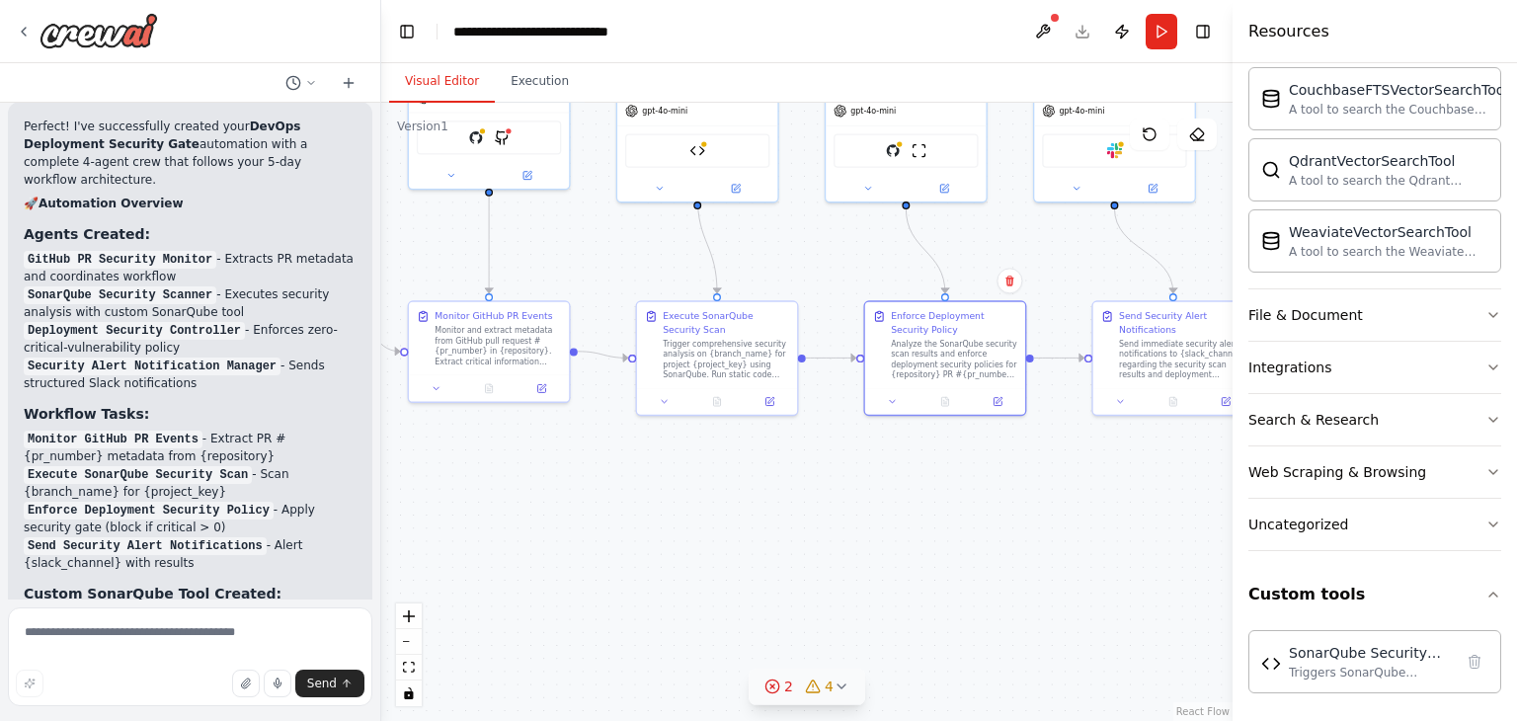
scroll to position [7927, 0]
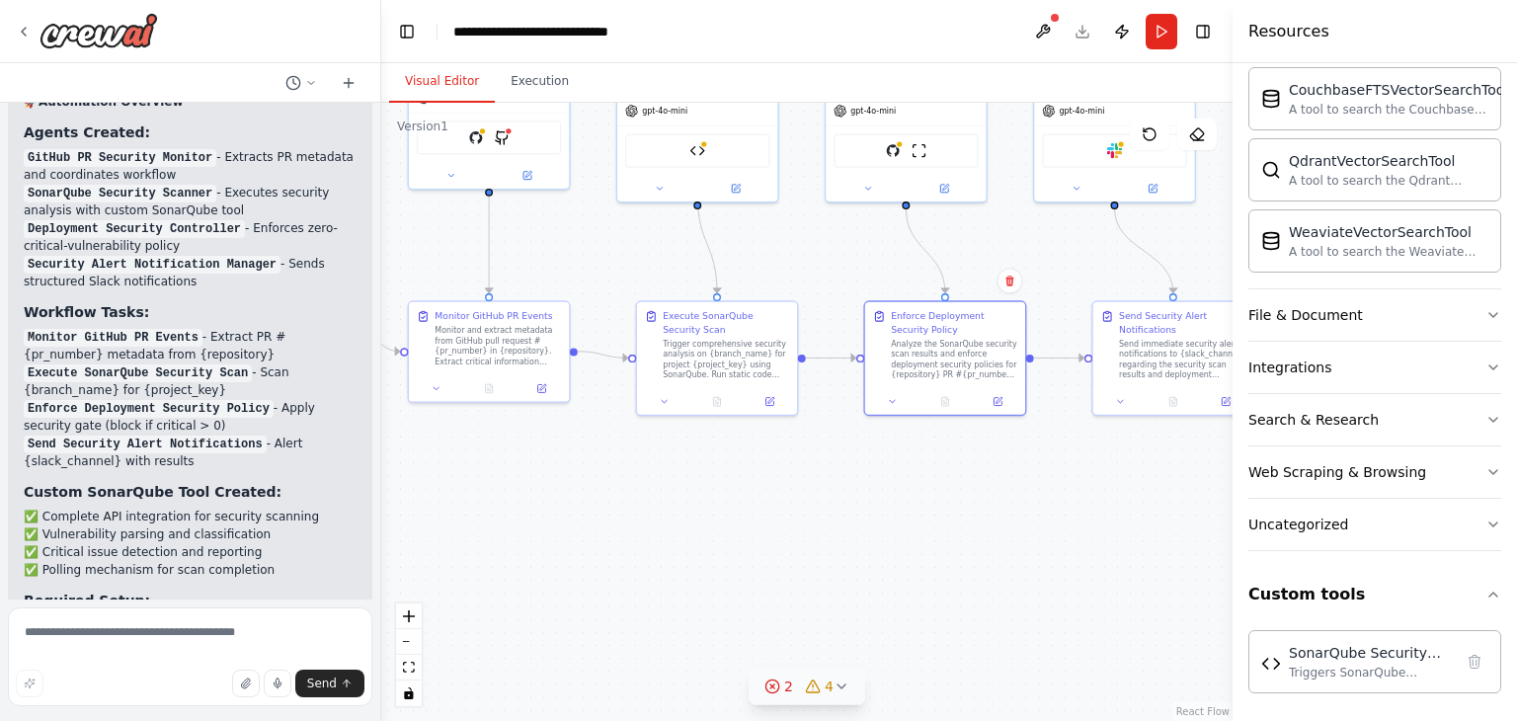
drag, startPoint x: 16, startPoint y: 333, endPoint x: 255, endPoint y: 423, distance: 255.4
click at [290, 412] on div "Perfect! I've successfully created your DevOps Deployment Security Gate automat…" at bounding box center [190, 504] width 365 height 1008
copy div "Loremi Dolorsi: AmeTco AD Elitsedd Eiusmod - Temporin UT laboreet dol magnaaliq…"
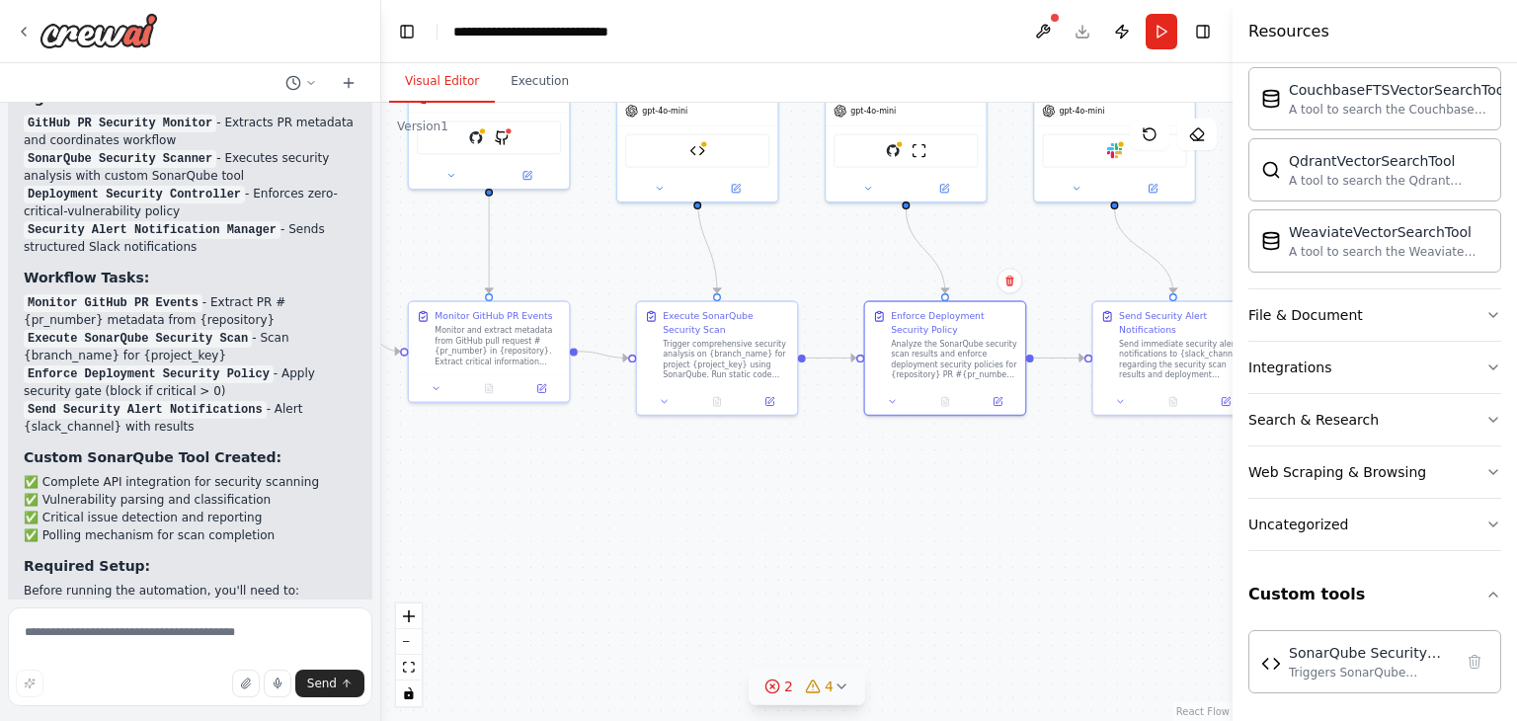
scroll to position [7962, 0]
click at [899, 470] on div ".deletable-edge-delete-btn { width: 20px; height: 20px; border: 0px solid #ffff…" at bounding box center [807, 412] width 852 height 618
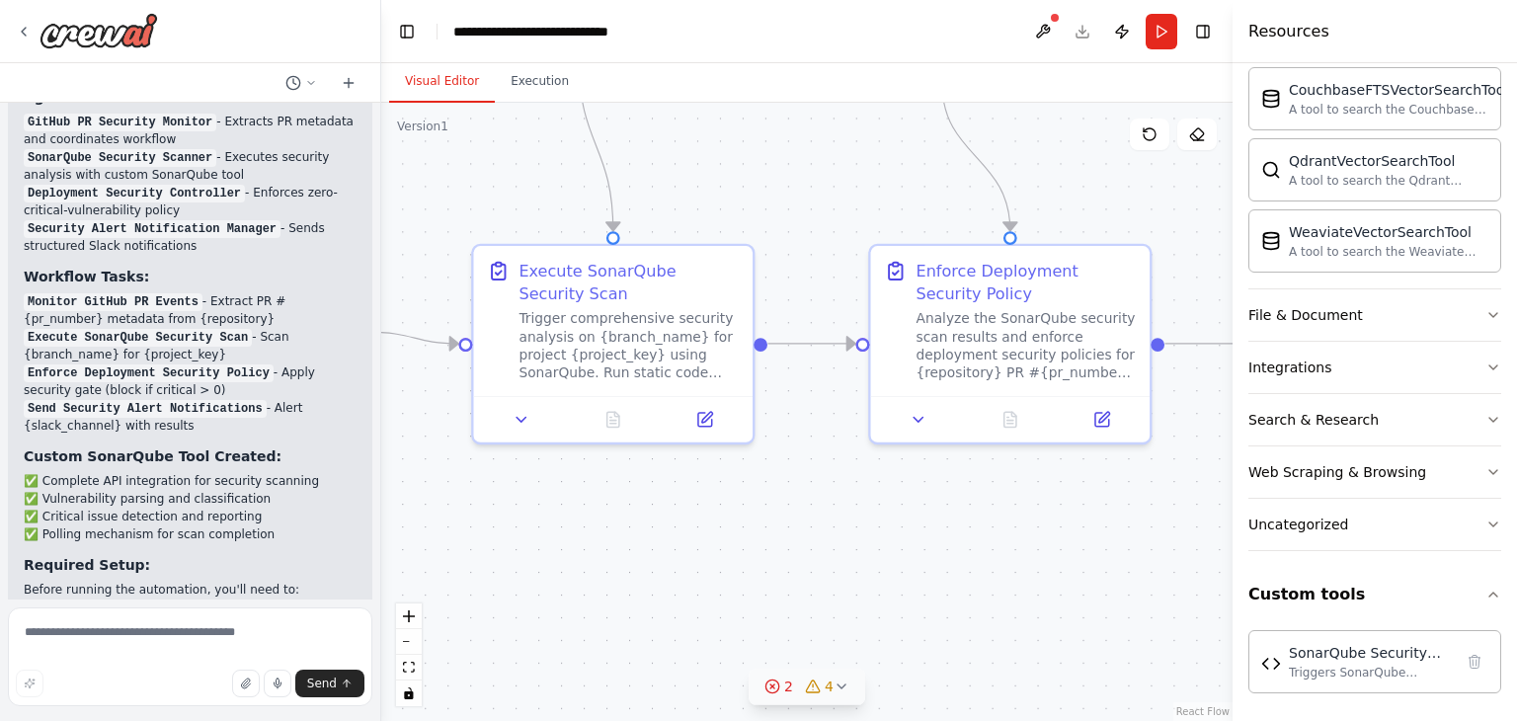
click at [1084, 35] on header "**********" at bounding box center [807, 31] width 852 height 63
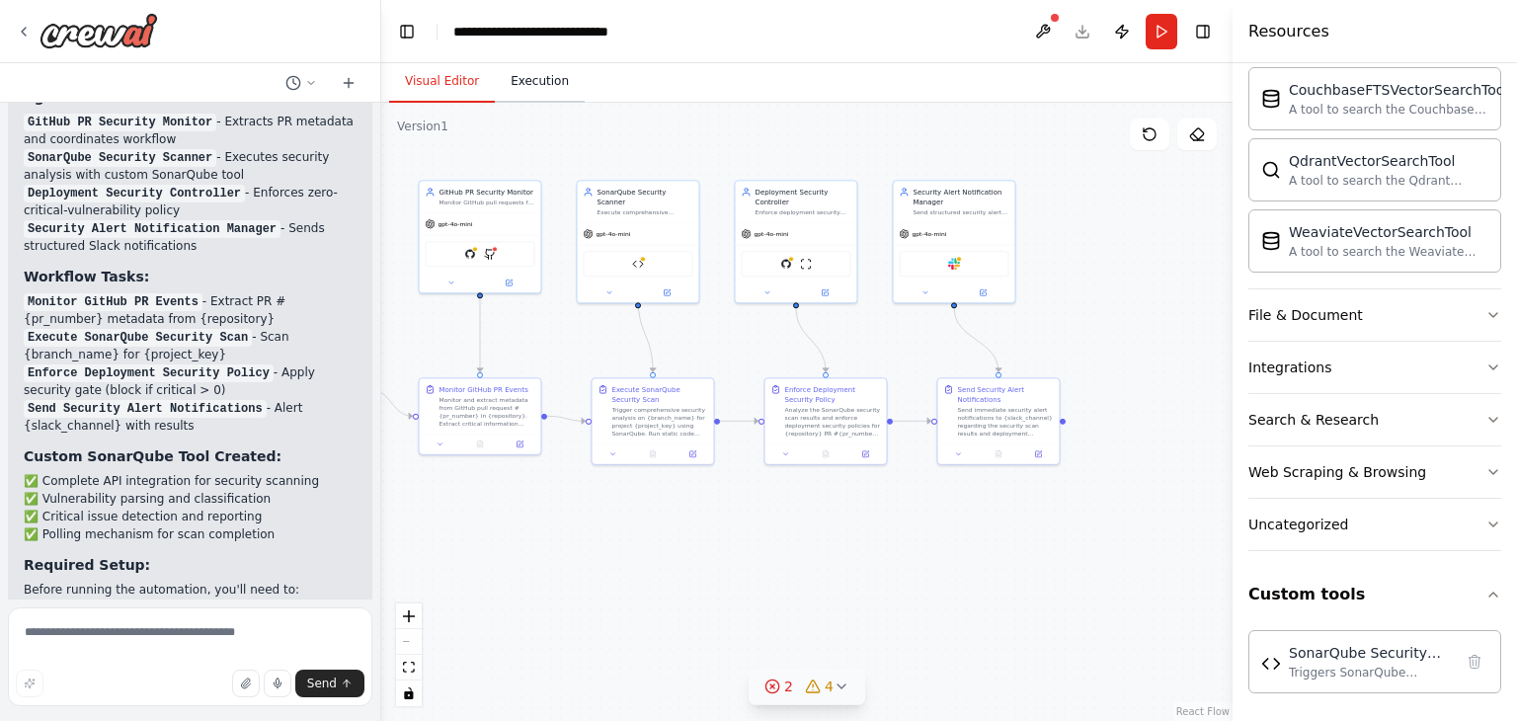
click at [537, 90] on button "Execution" at bounding box center [540, 81] width 90 height 41
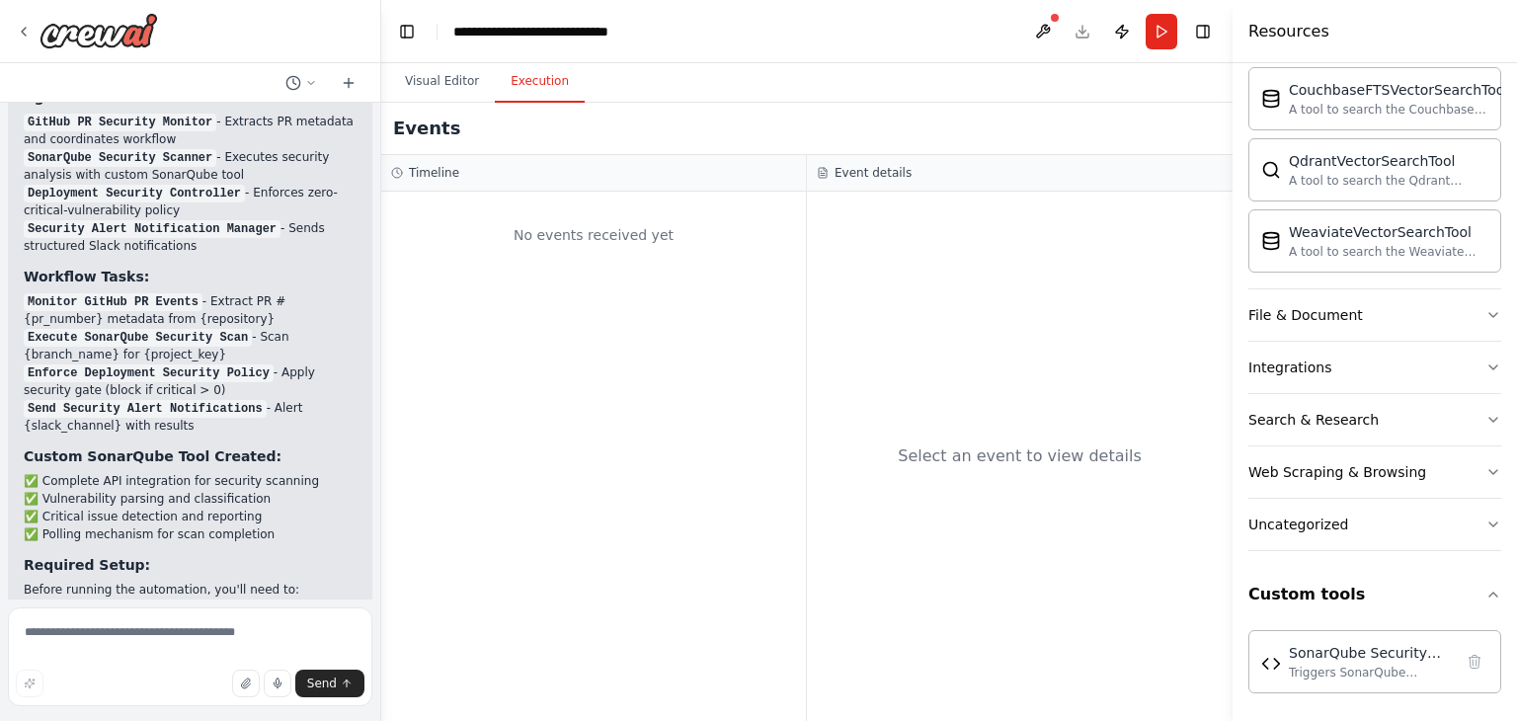
click at [1082, 33] on header "**********" at bounding box center [807, 31] width 852 height 63
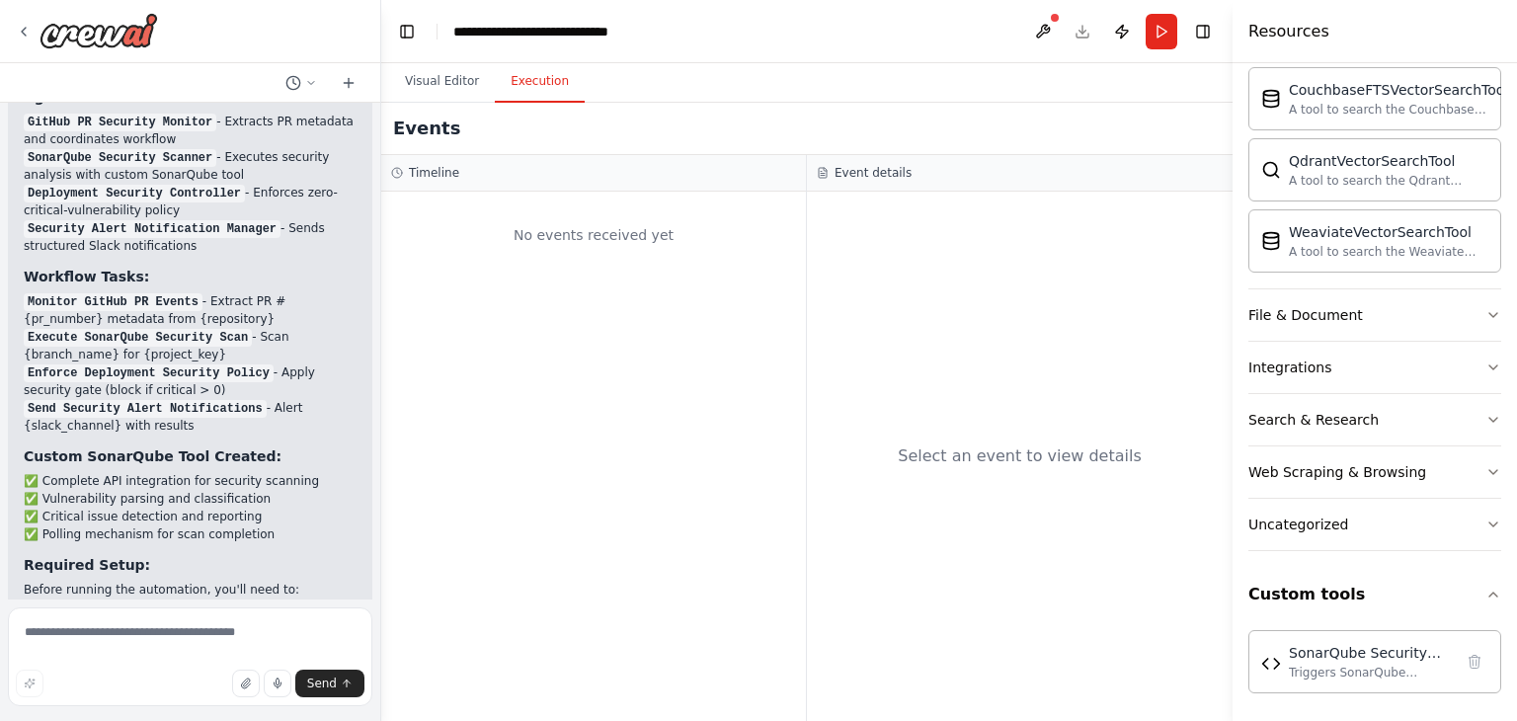
click at [1082, 33] on header "**********" at bounding box center [807, 31] width 852 height 63
click at [1071, 37] on header "**********" at bounding box center [807, 31] width 852 height 63
click at [1083, 34] on header "**********" at bounding box center [807, 31] width 852 height 63
click at [133, 639] on textarea at bounding box center [190, 657] width 365 height 99
type textarea "**********"
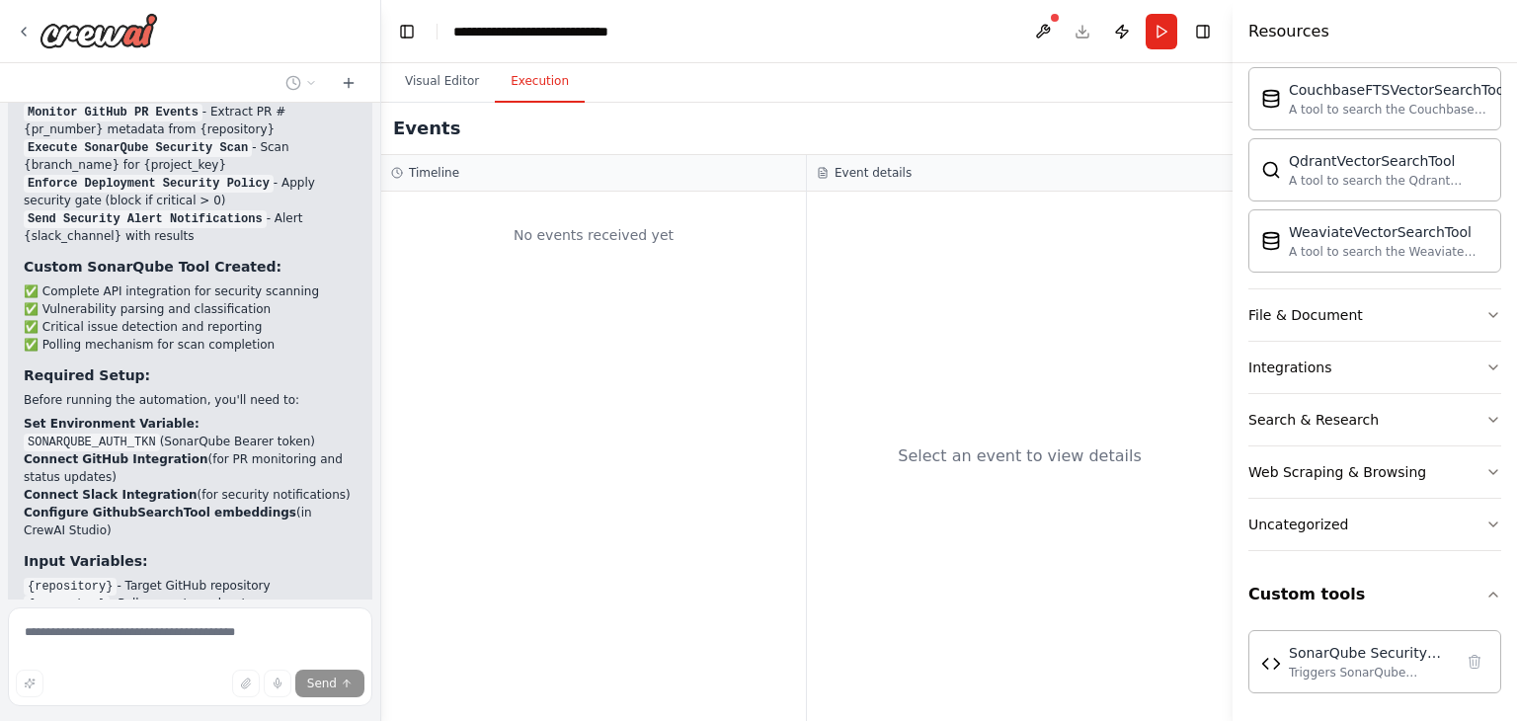
scroll to position [8153, 0]
click at [1087, 29] on header "**********" at bounding box center [807, 31] width 852 height 63
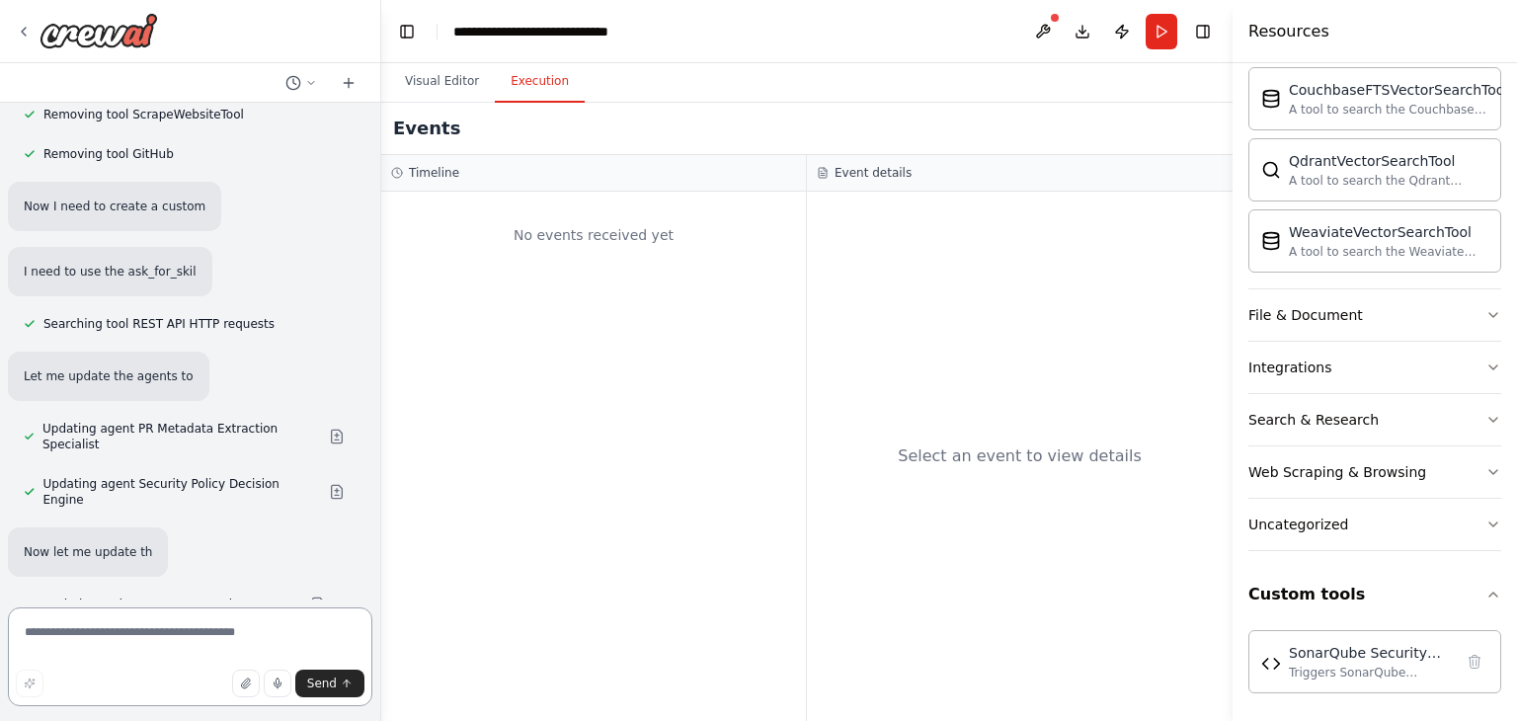
scroll to position [9532, 0]
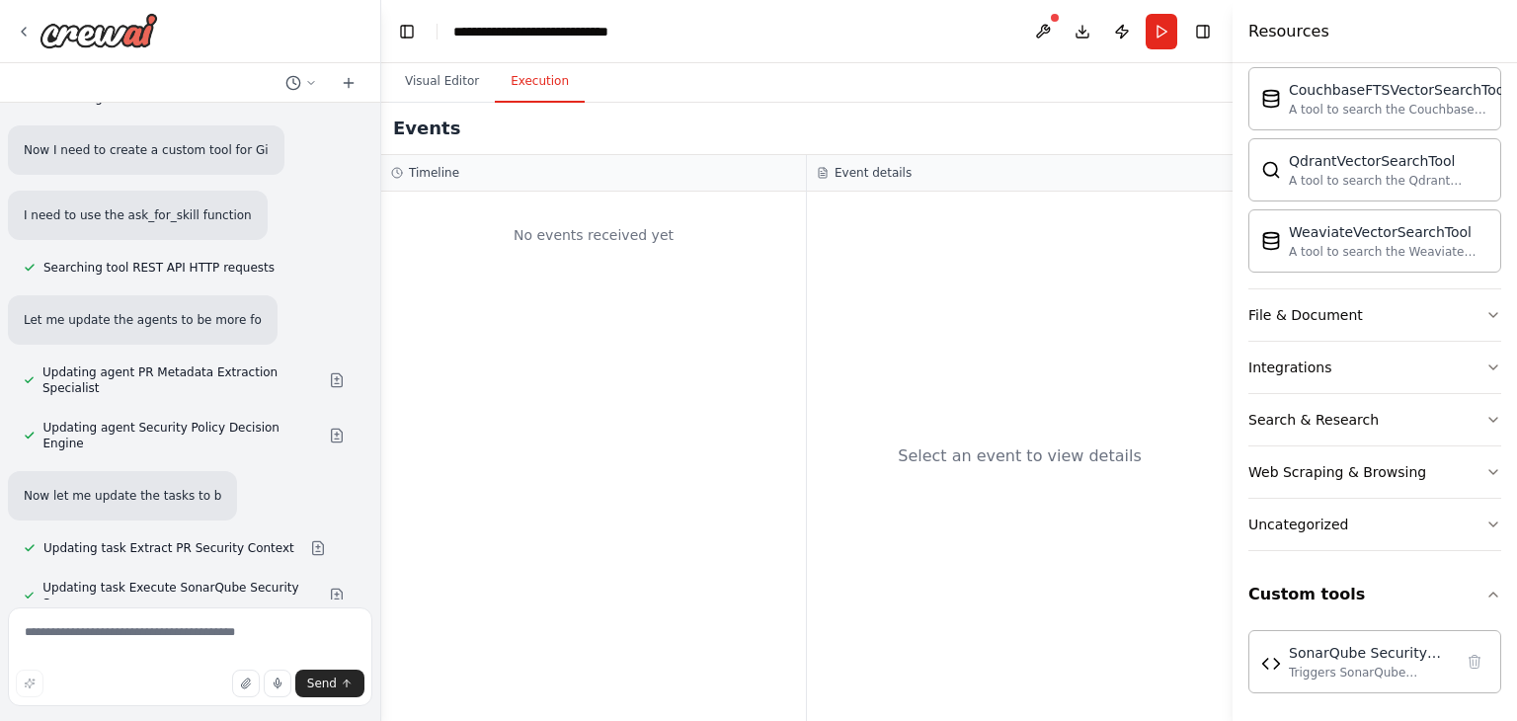
drag, startPoint x: 419, startPoint y: 90, endPoint x: 764, endPoint y: 254, distance: 381.8
click at [419, 90] on button "Visual Editor" at bounding box center [442, 81] width 106 height 41
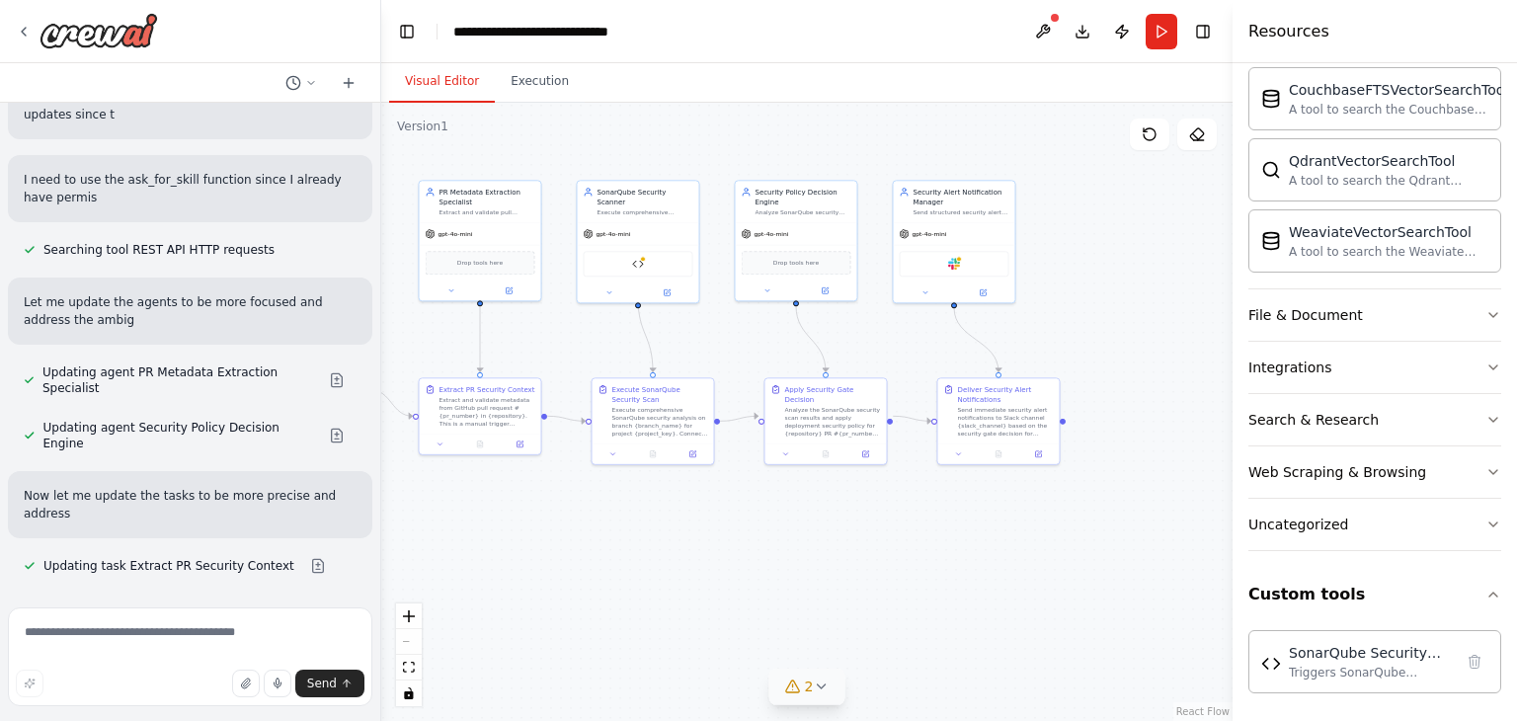
scroll to position [9621, 0]
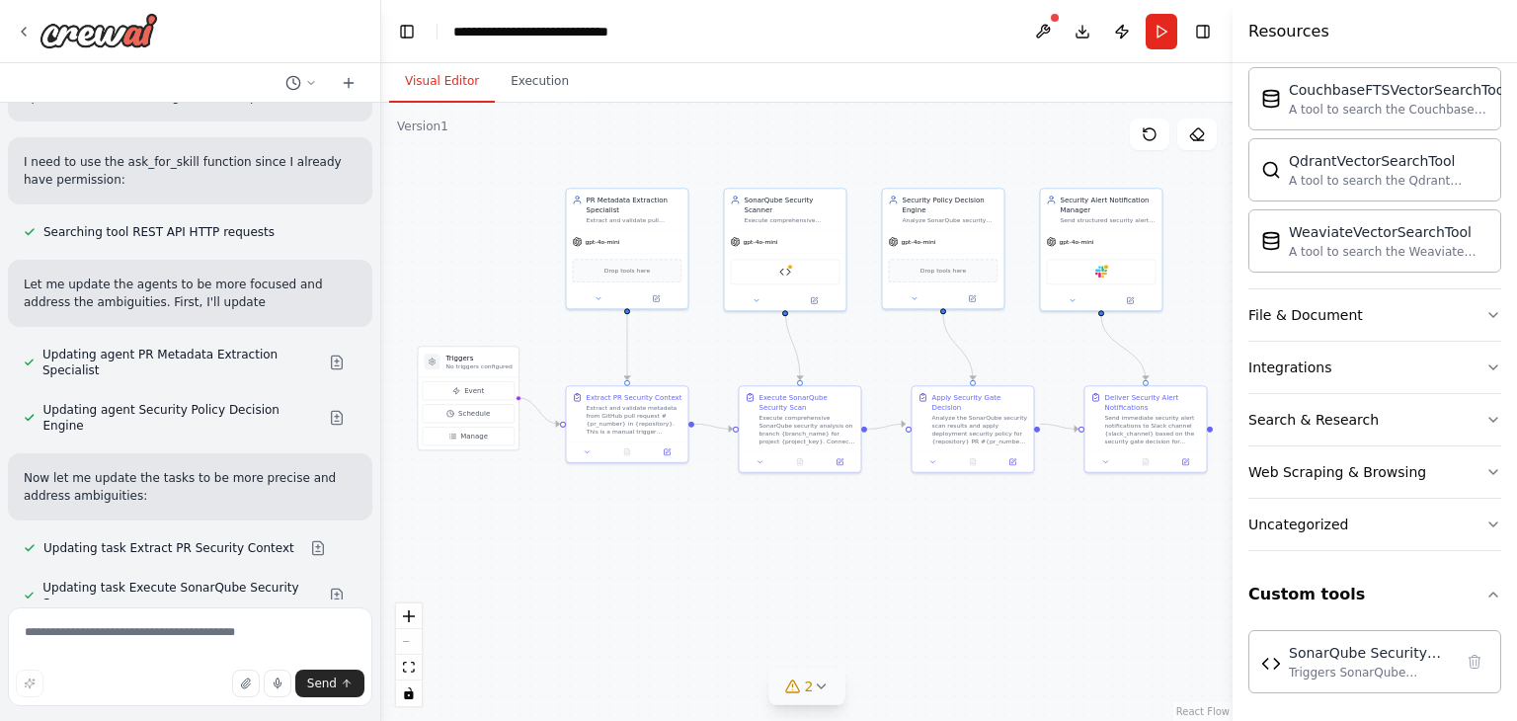
drag, startPoint x: 754, startPoint y: 350, endPoint x: 901, endPoint y: 358, distance: 147.4
click at [901, 358] on div ".deletable-edge-delete-btn { width: 20px; height: 20px; border: 0px solid #ffff…" at bounding box center [807, 412] width 852 height 618
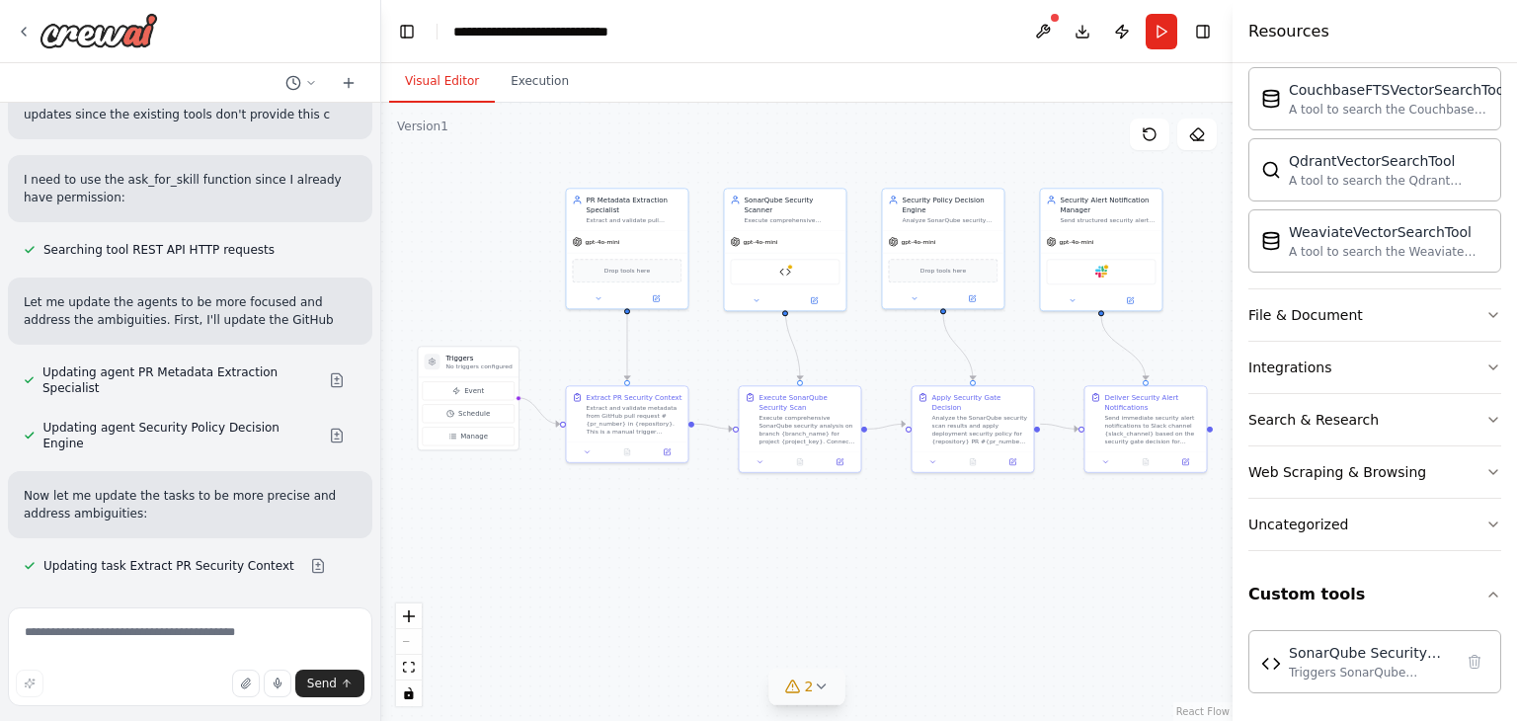
scroll to position [9639, 0]
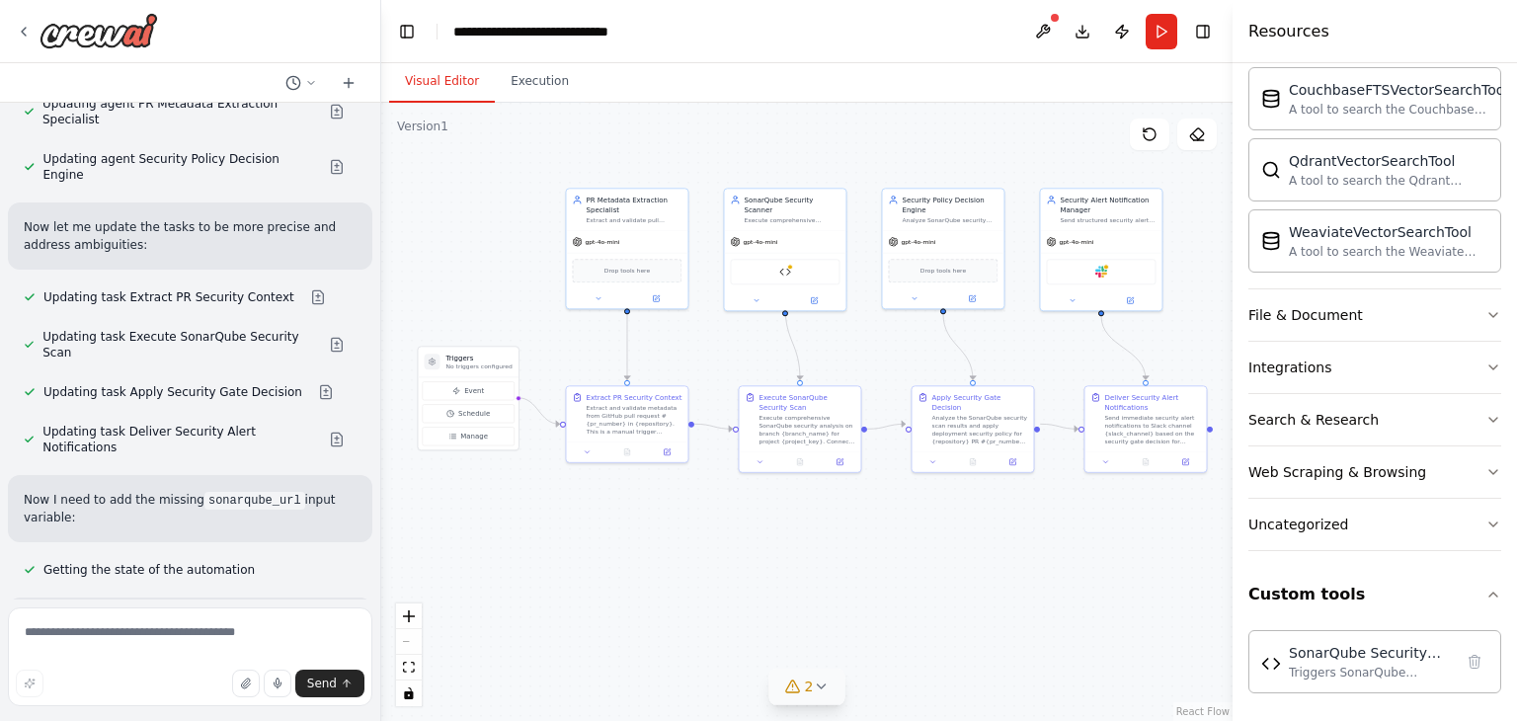
scroll to position [10088, 0]
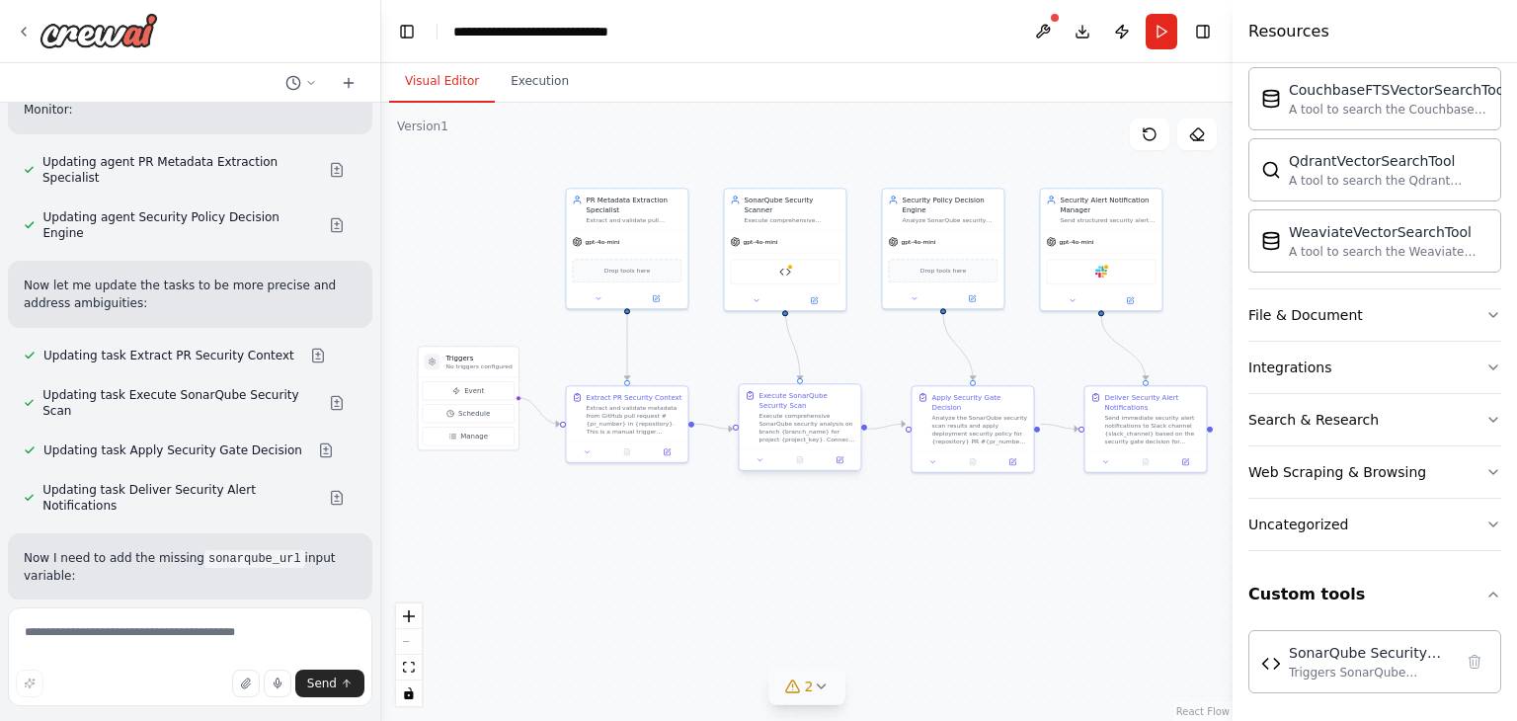
scroll to position [10100, 0]
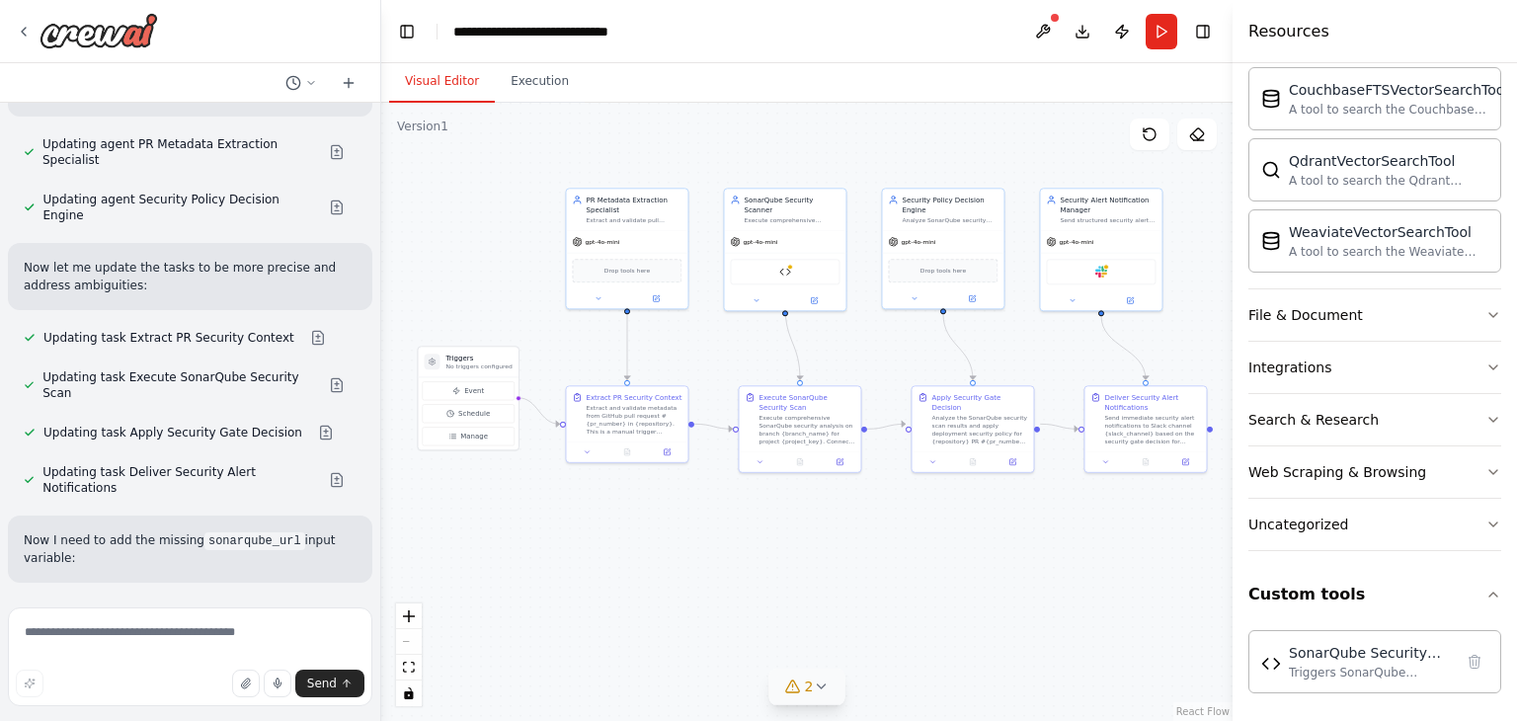
click at [1088, 28] on button "Download" at bounding box center [1083, 32] width 32 height 36
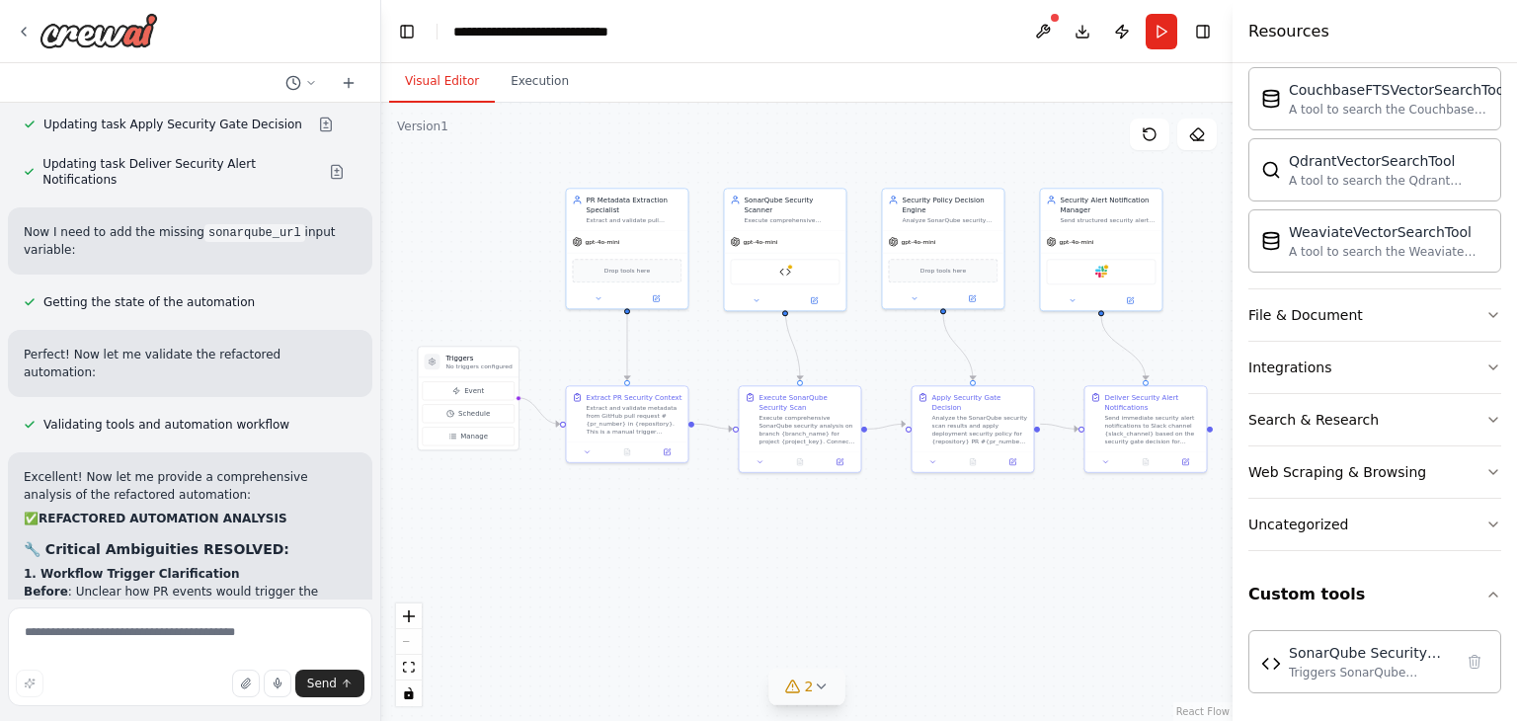
scroll to position [10568, 0]
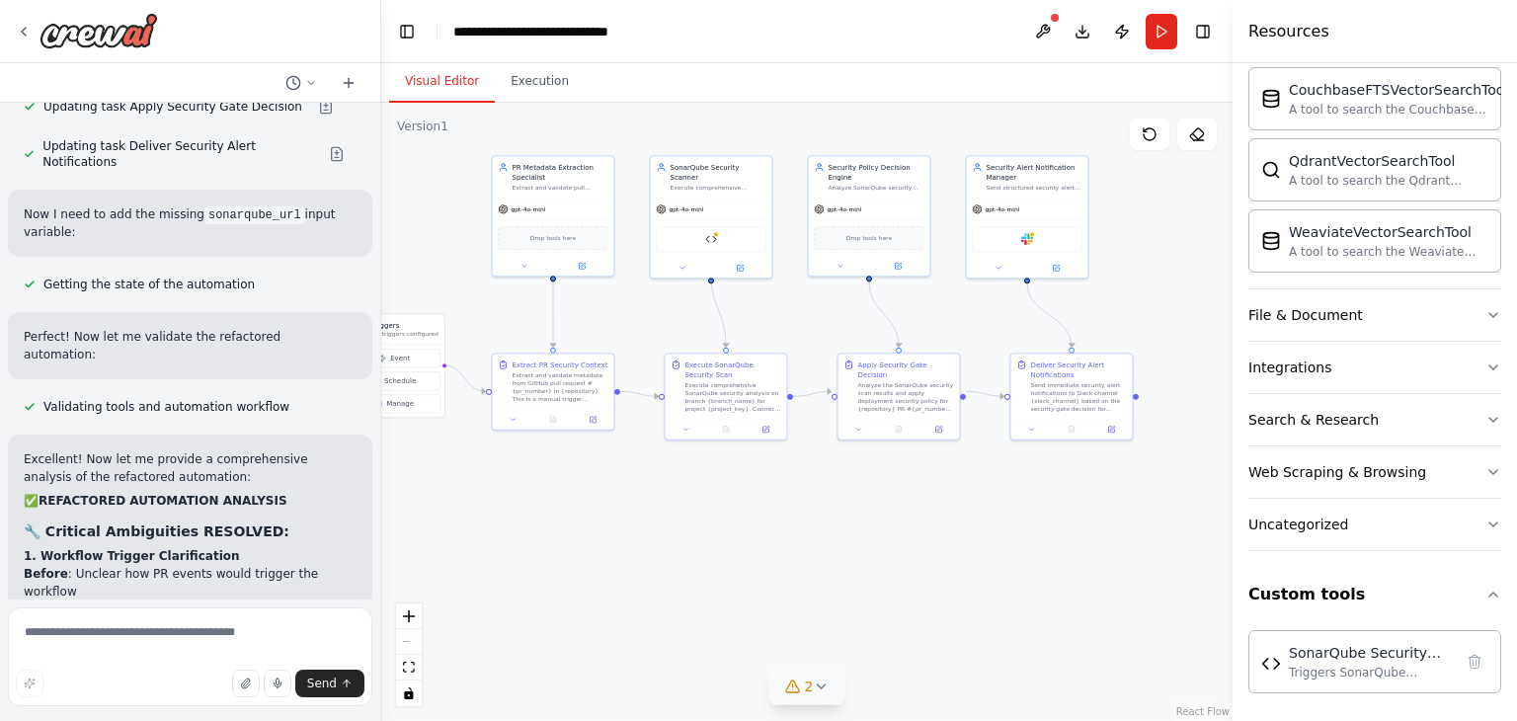
drag, startPoint x: 488, startPoint y: 287, endPoint x: 414, endPoint y: 255, distance: 80.9
click at [414, 255] on div ".deletable-edge-delete-btn { width: 20px; height: 20px; border: 0px solid #ffff…" at bounding box center [807, 412] width 852 height 618
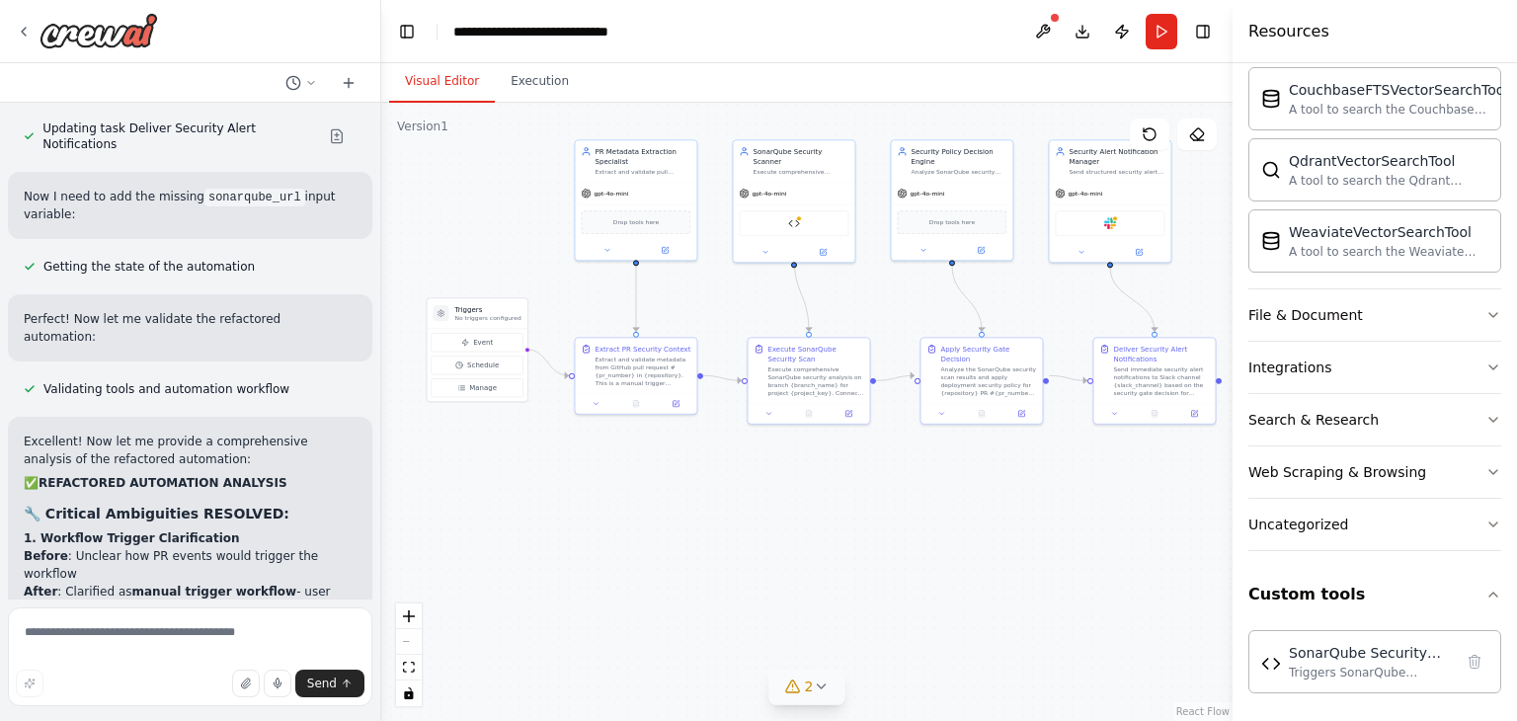
drag, startPoint x: 506, startPoint y: 486, endPoint x: 545, endPoint y: 483, distance: 39.6
click at [545, 483] on div ".deletable-edge-delete-btn { width: 20px; height: 20px; border: 0px solid #ffff…" at bounding box center [807, 412] width 852 height 618
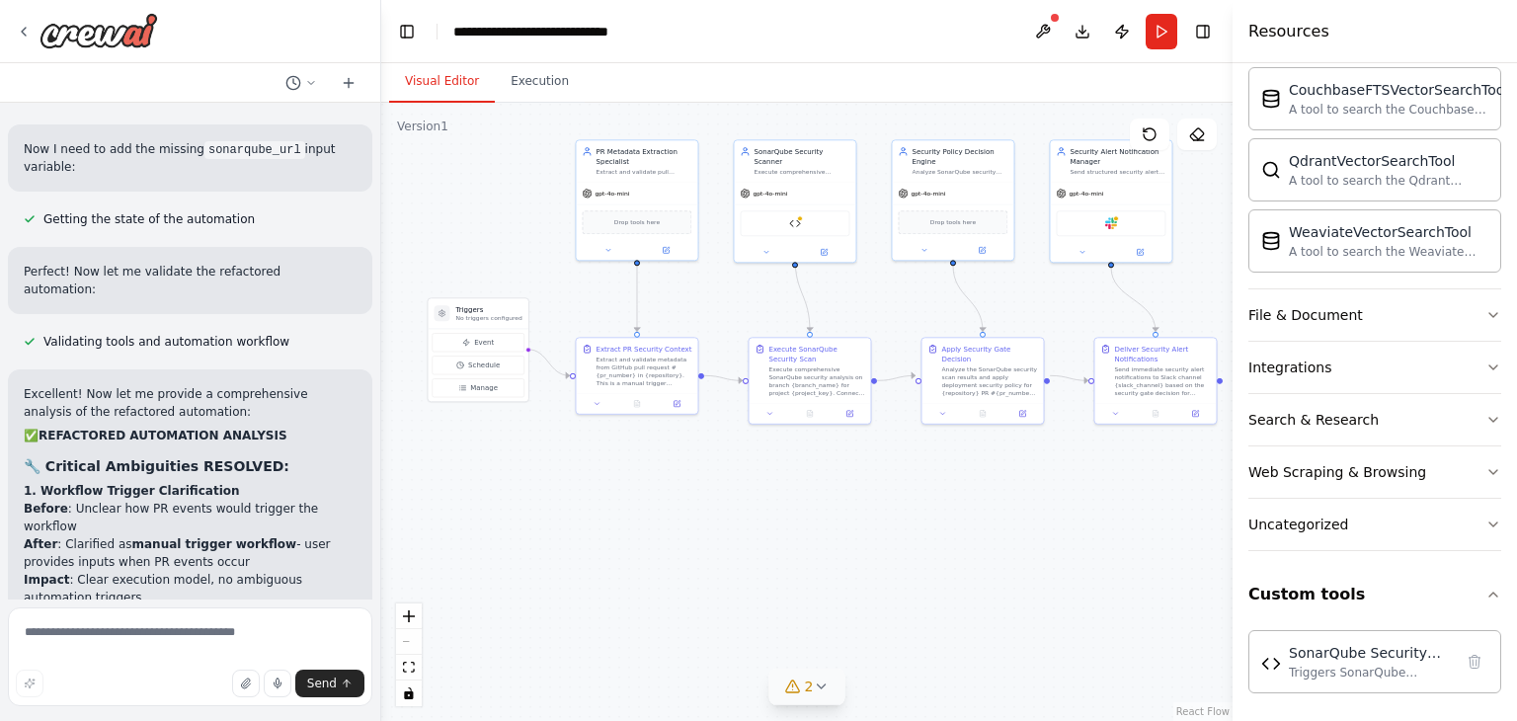
scroll to position [10651, 0]
